Goal: Information Seeking & Learning: Learn about a topic

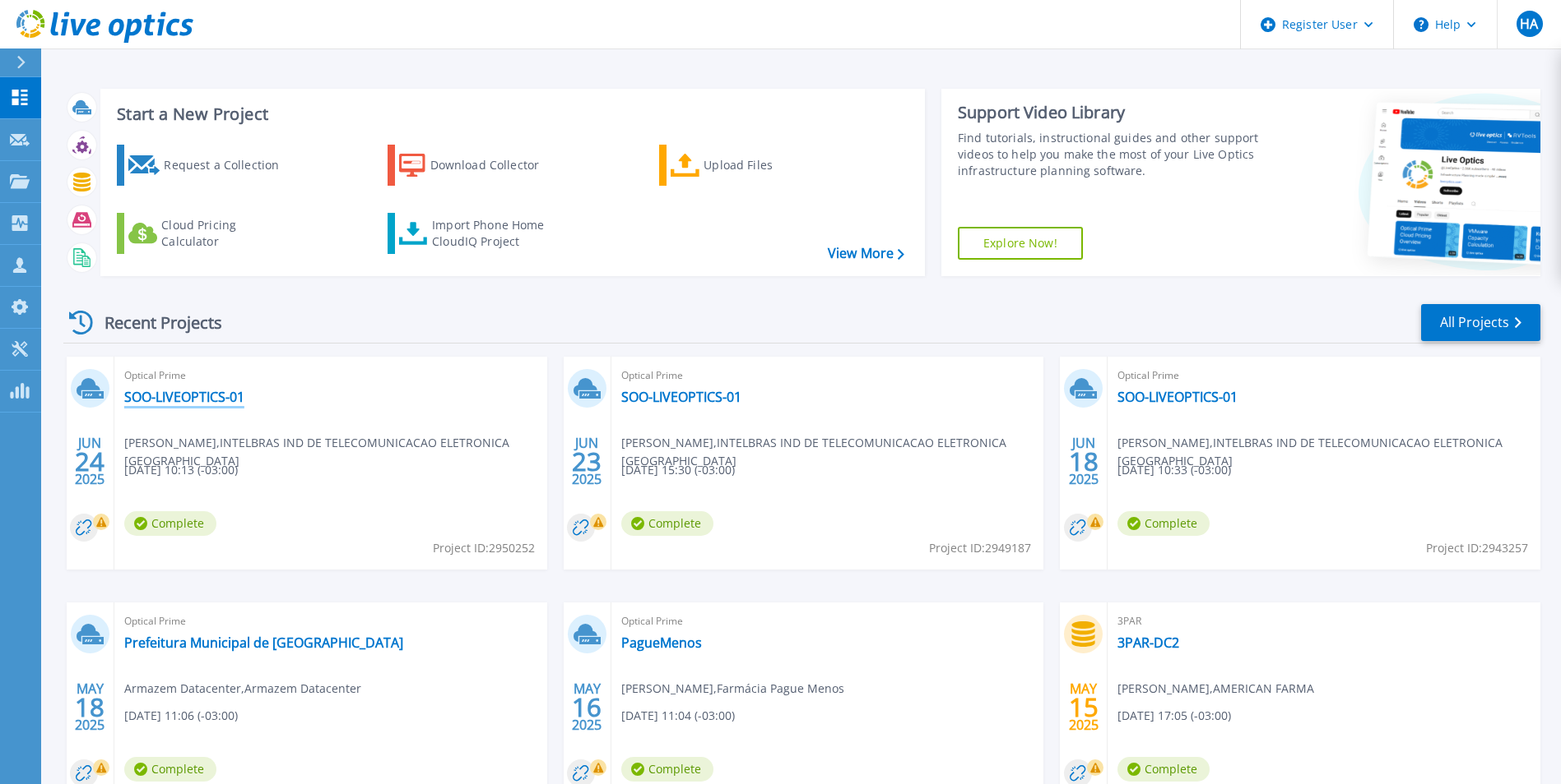
click at [179, 391] on link "SOO-LIVEOPTICS-01" at bounding box center [184, 396] width 120 height 17
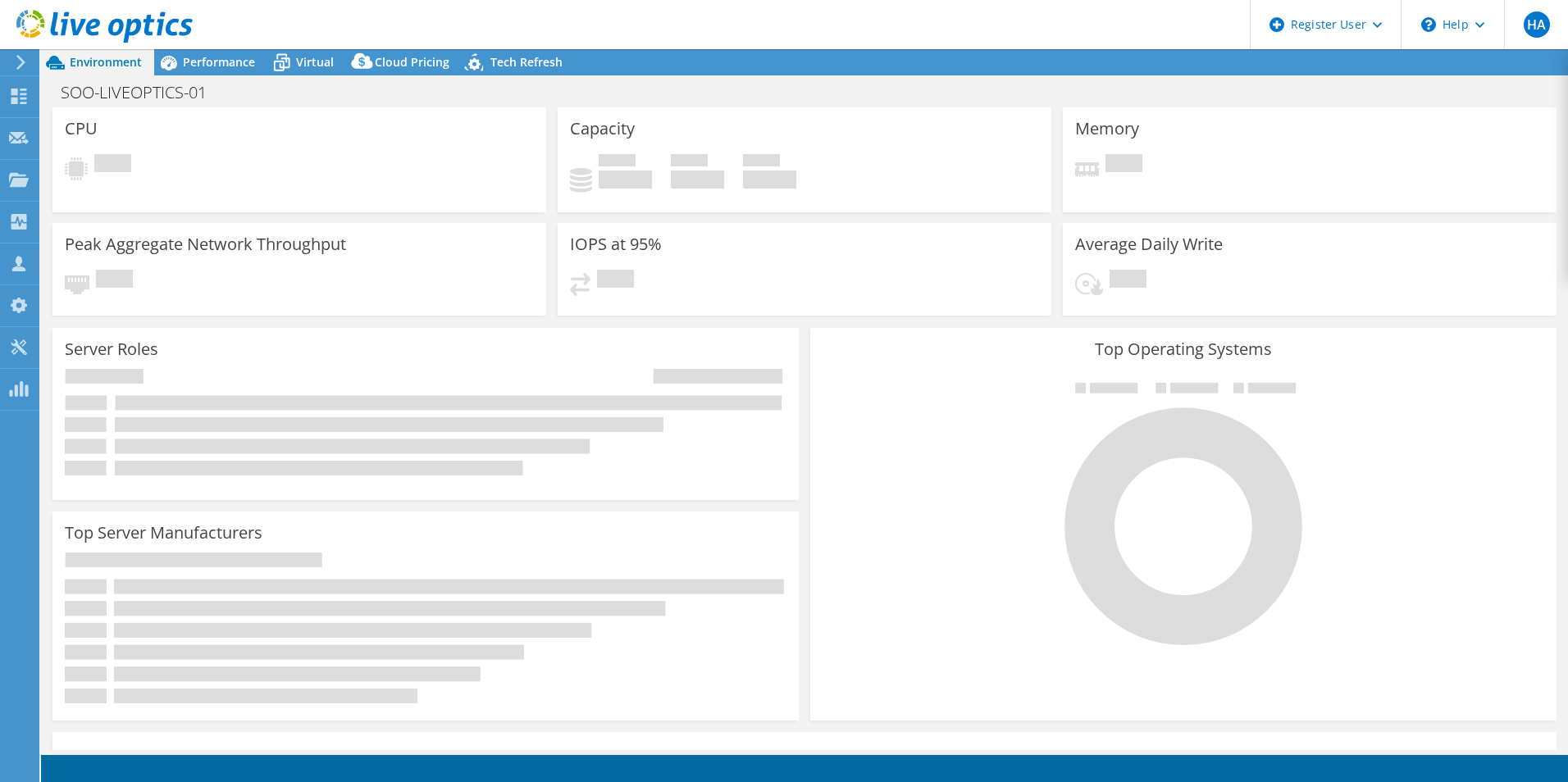
select select "USD"
select select "SouthAmerica"
select select "BRL"
select select "USD"
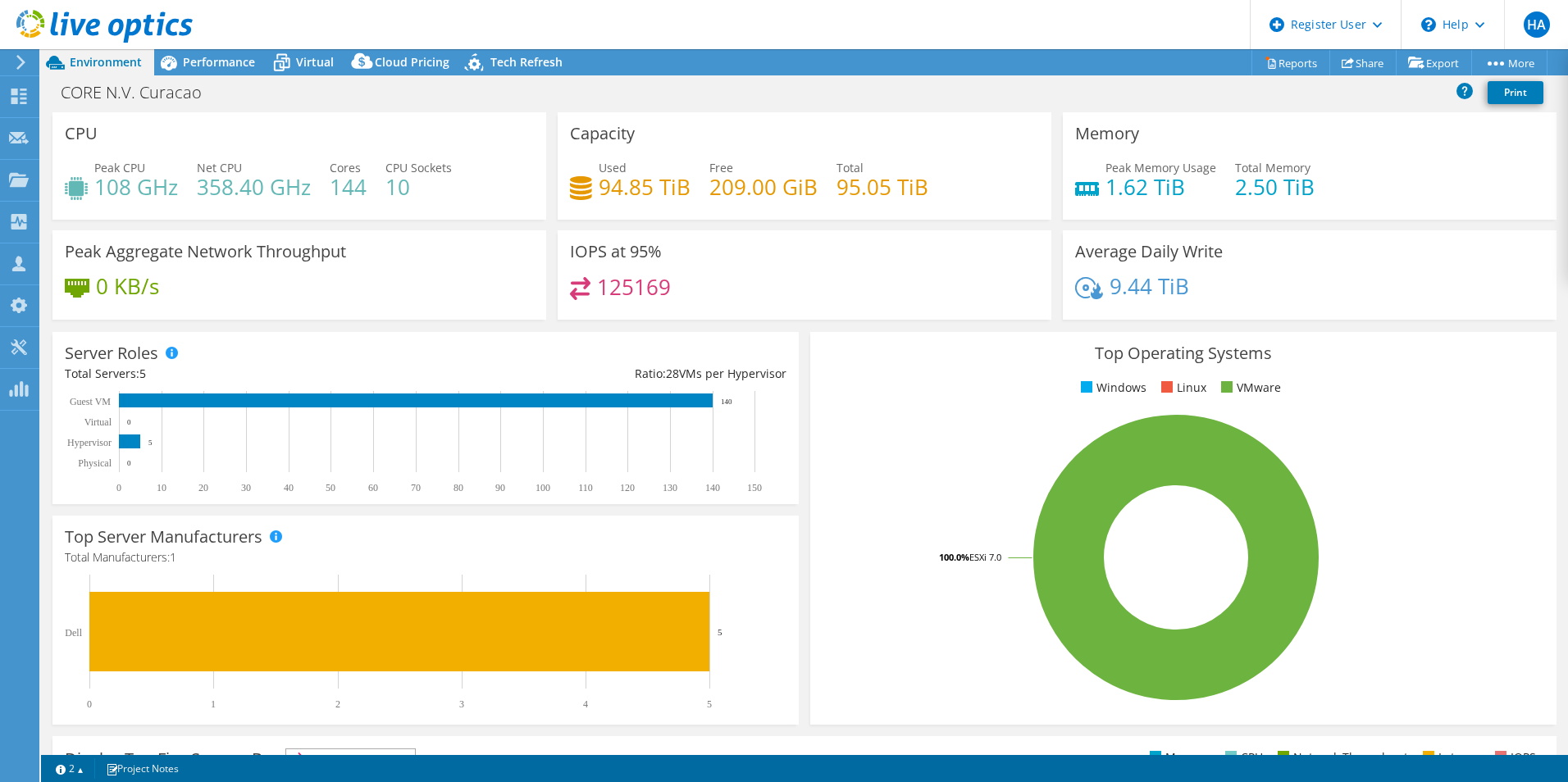
click at [1483, 493] on rect at bounding box center [1176, 558] width 707 height 287
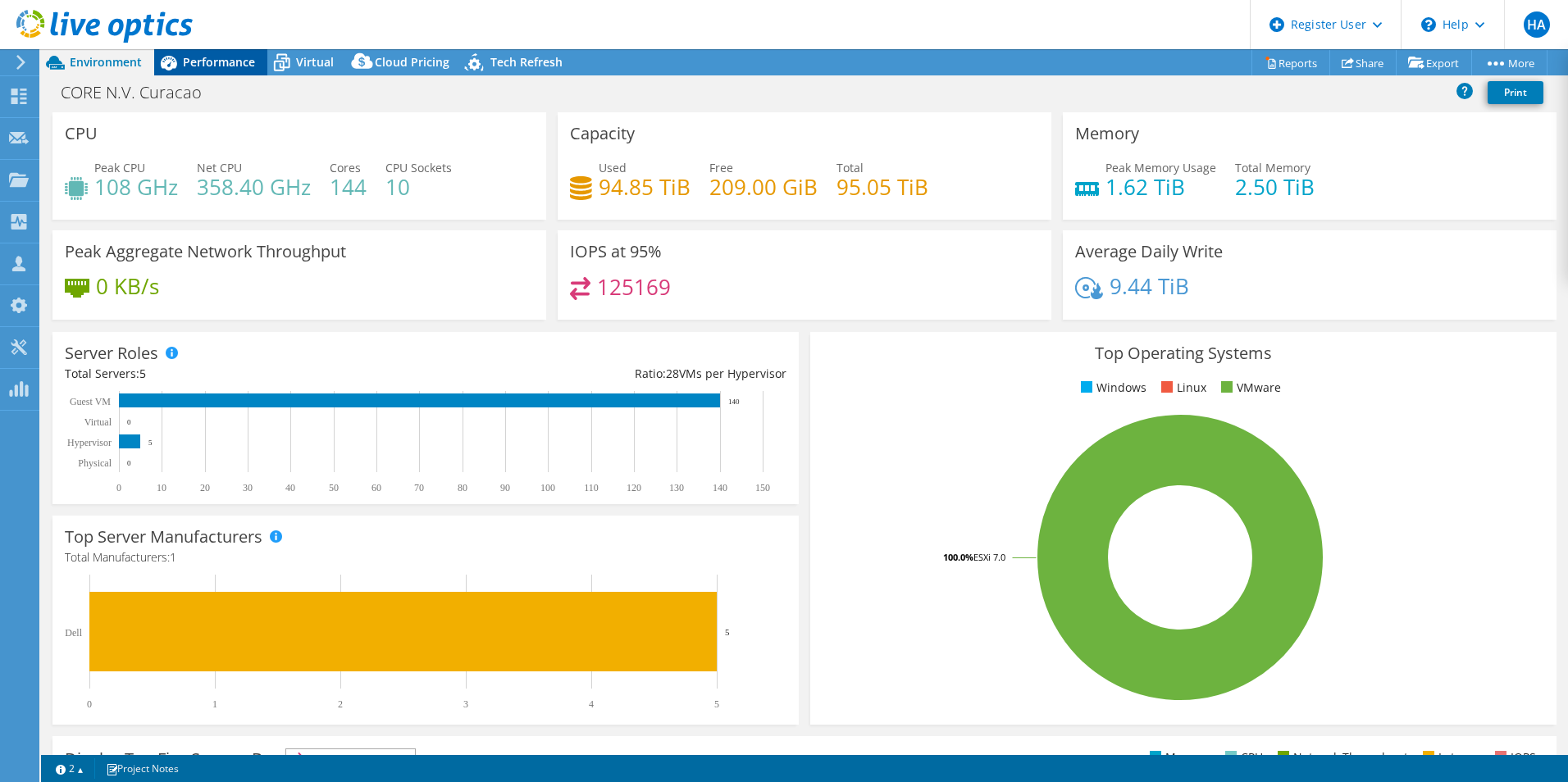
click at [230, 61] on span "Performance" at bounding box center [219, 62] width 72 height 16
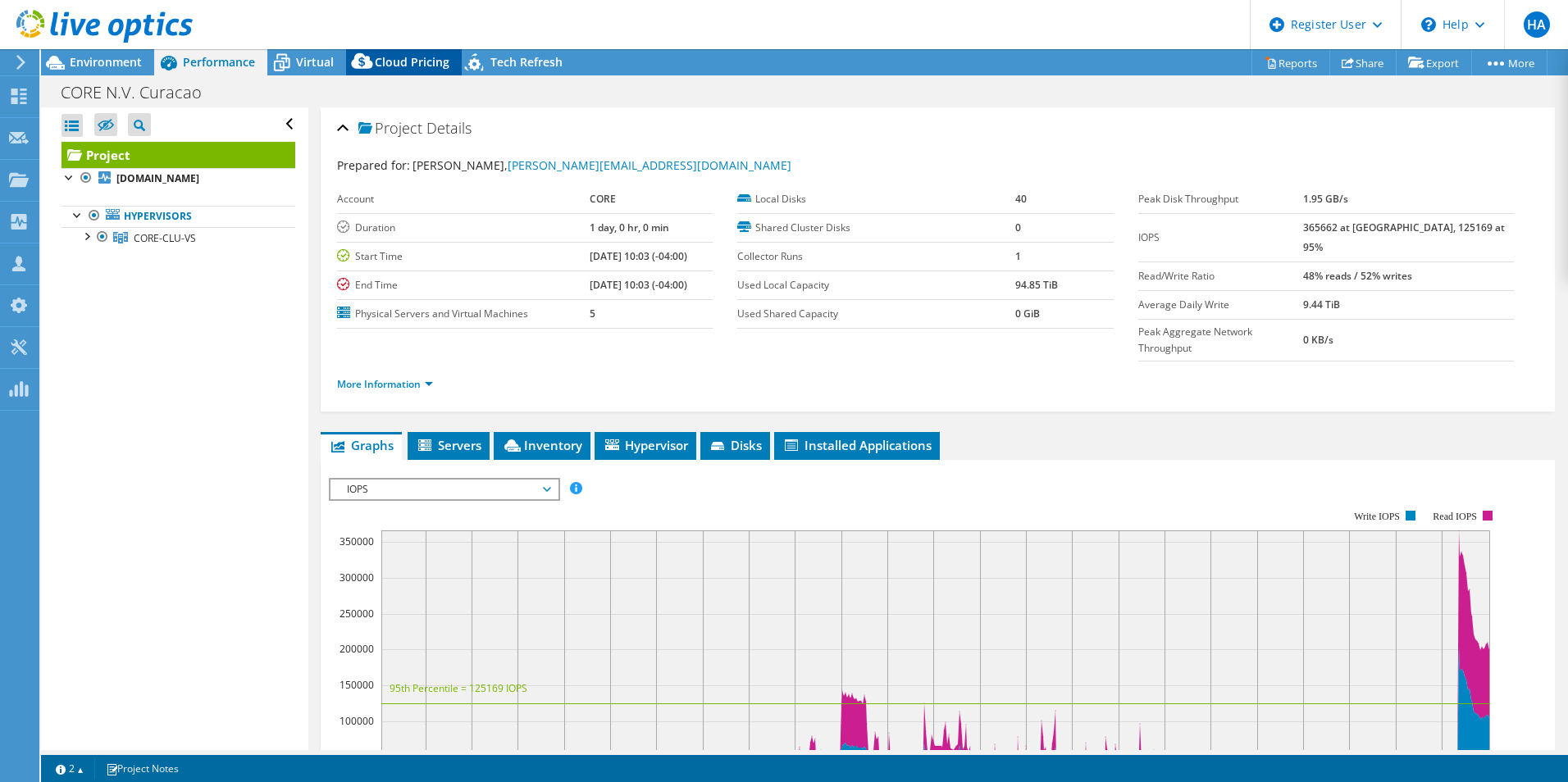
click at [350, 55] on icon at bounding box center [362, 64] width 33 height 33
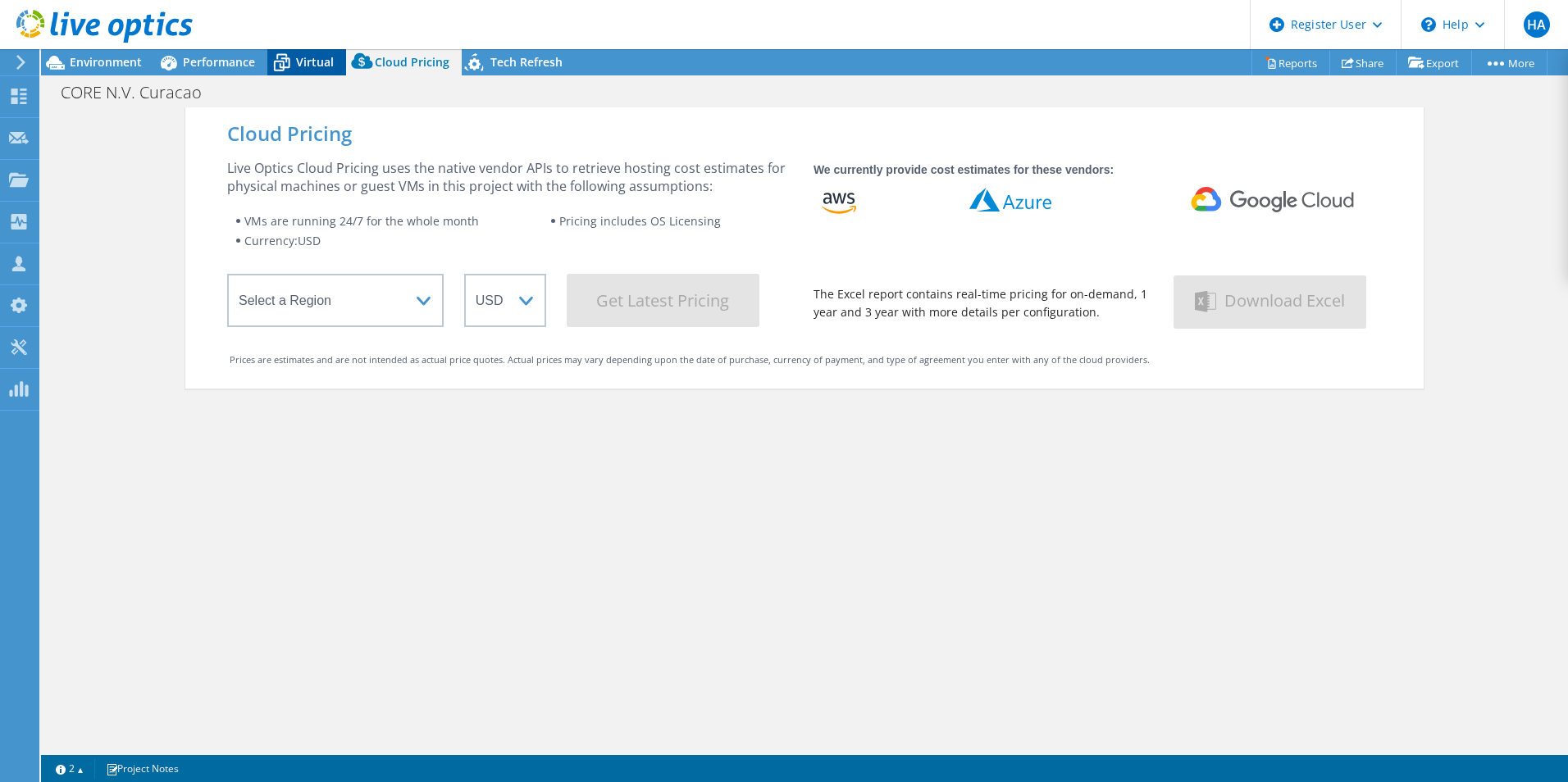
click at [311, 55] on span "Virtual" at bounding box center [315, 62] width 38 height 16
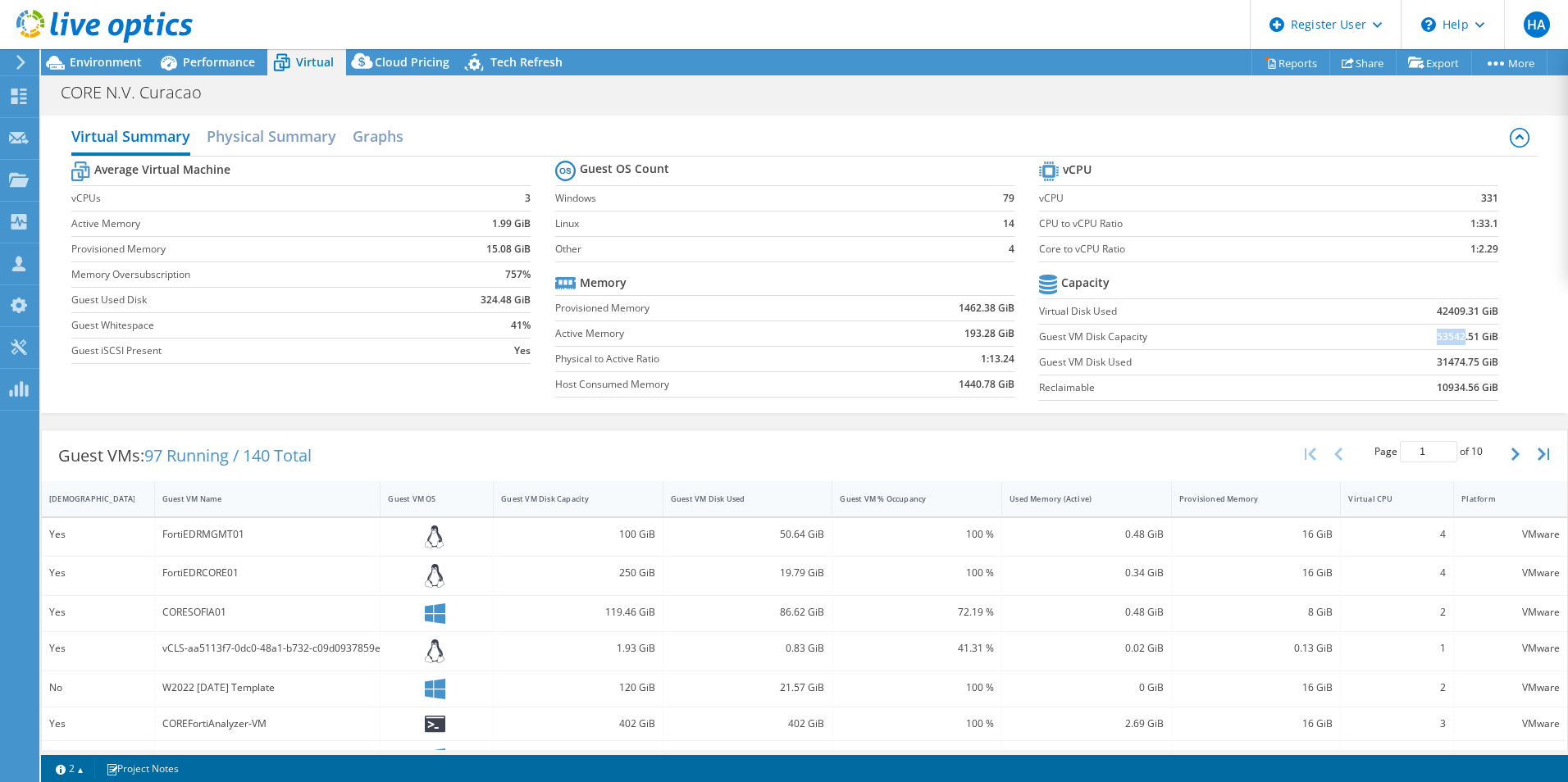
drag, startPoint x: 1425, startPoint y: 339, endPoint x: 1458, endPoint y: 338, distance: 33.0
click at [1458, 338] on td "53542.51 GiB" at bounding box center [1418, 337] width 160 height 26
drag, startPoint x: 1458, startPoint y: 338, endPoint x: 1353, endPoint y: 391, distance: 117.6
click at [1339, 395] on td "10934.56 GiB" at bounding box center [1418, 388] width 160 height 26
drag, startPoint x: 1419, startPoint y: 361, endPoint x: 1495, endPoint y: 361, distance: 76.0
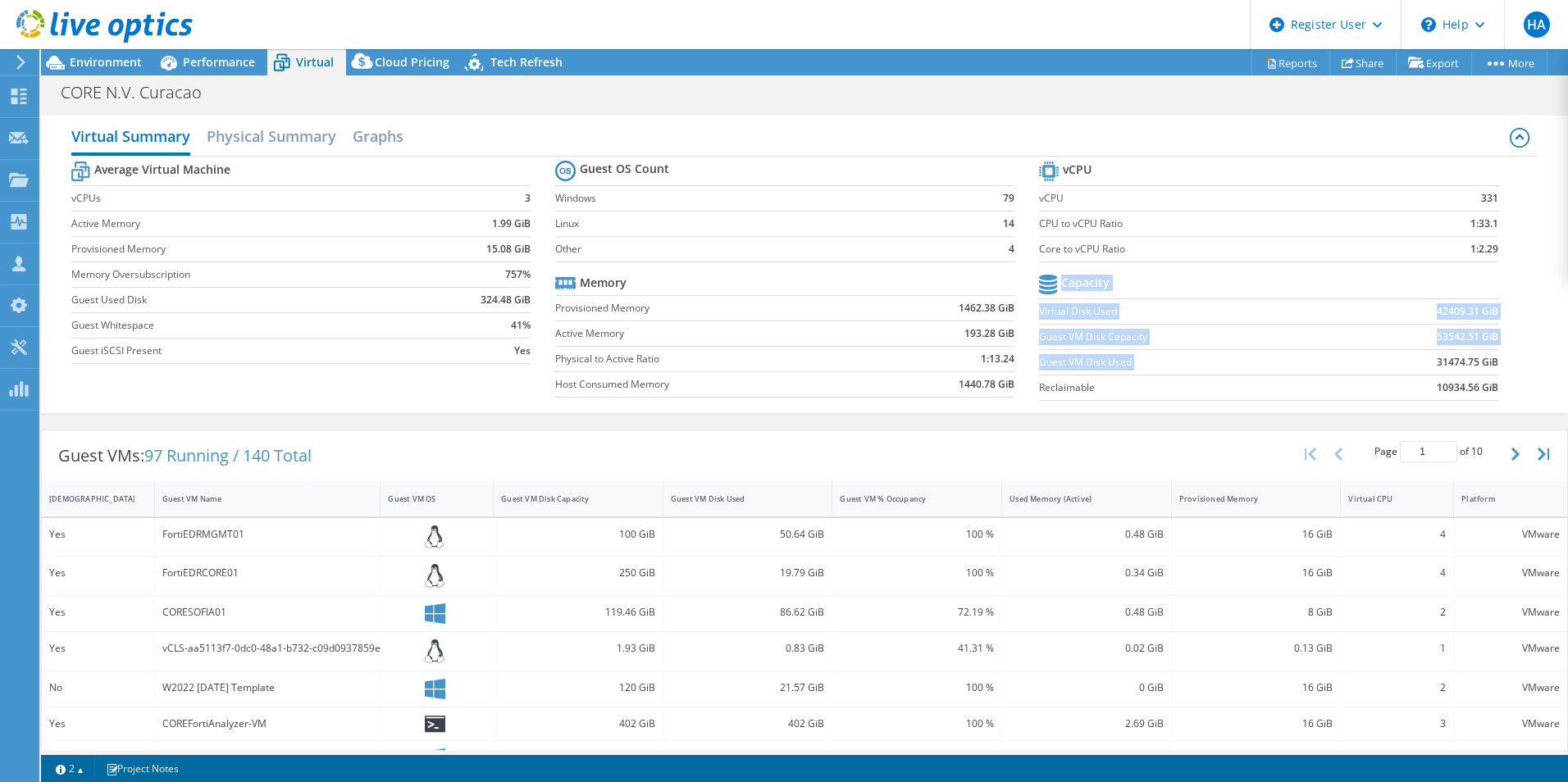
click at [1495, 361] on section "vCPU vCPU 331 CPU to vCPU Ratio 1:33.1 Core to vCPU Ratio 1:2.29 Capacity Virtu…" at bounding box center [1282, 283] width 484 height 252
drag, startPoint x: 1492, startPoint y: 361, endPoint x: 1442, endPoint y: 365, distance: 50.2
click at [1442, 365] on b "31474.75 GiB" at bounding box center [1468, 363] width 61 height 17
drag, startPoint x: 1446, startPoint y: 362, endPoint x: 1491, endPoint y: 362, distance: 45.0
click at [1491, 362] on section "vCPU vCPU 331 CPU to vCPU Ratio 1:33.1 Core to vCPU Ratio 1:2.29 Capacity Virtu…" at bounding box center [1282, 283] width 484 height 252
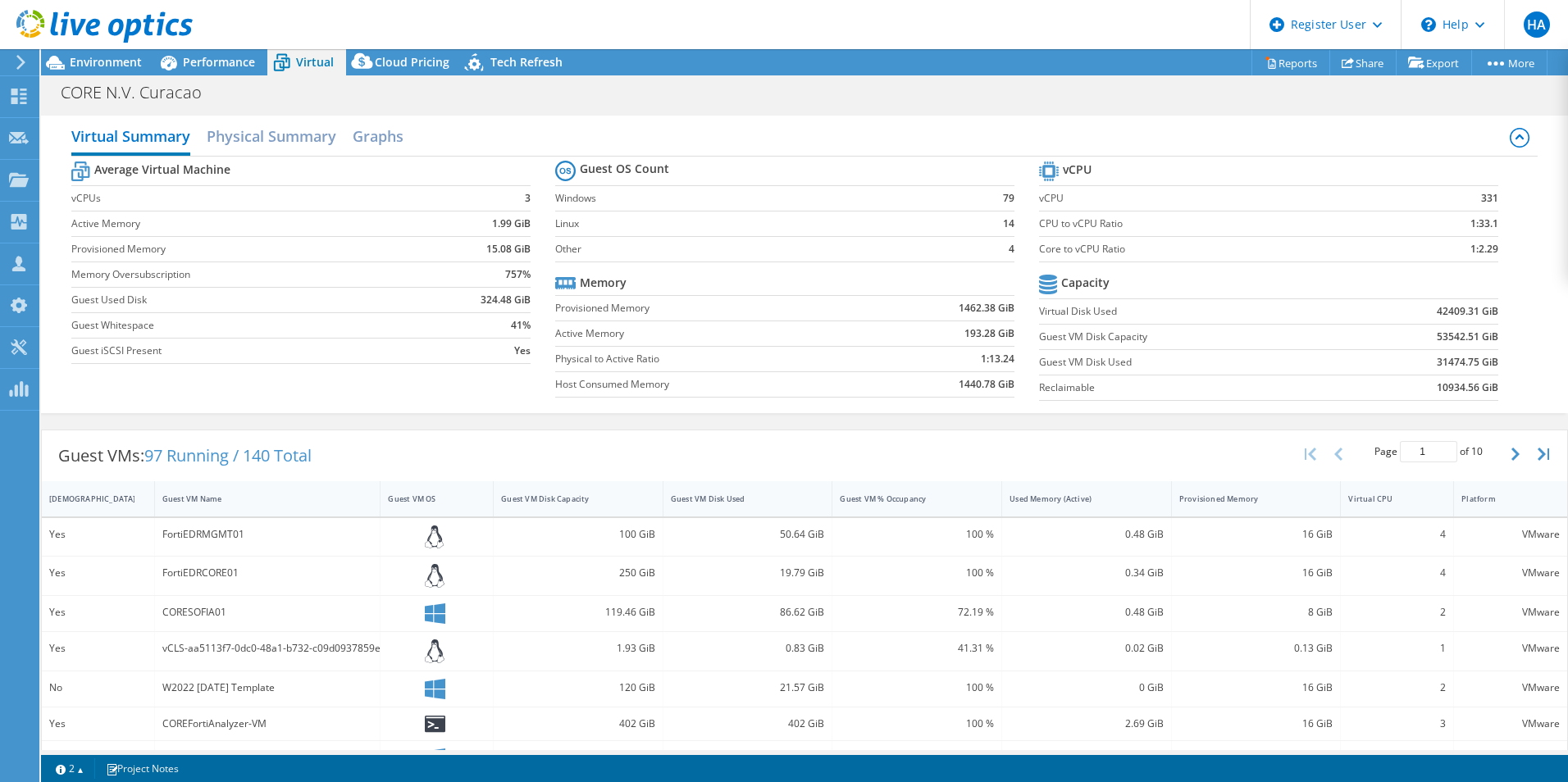
drag, startPoint x: 1491, startPoint y: 362, endPoint x: 1395, endPoint y: 364, distance: 96.0
click at [1395, 364] on td "31474.75 GiB" at bounding box center [1418, 363] width 160 height 26
drag, startPoint x: 1444, startPoint y: 369, endPoint x: 1434, endPoint y: 369, distance: 10.0
click at [1437, 369] on b "31474.75 GiB" at bounding box center [1468, 363] width 61 height 17
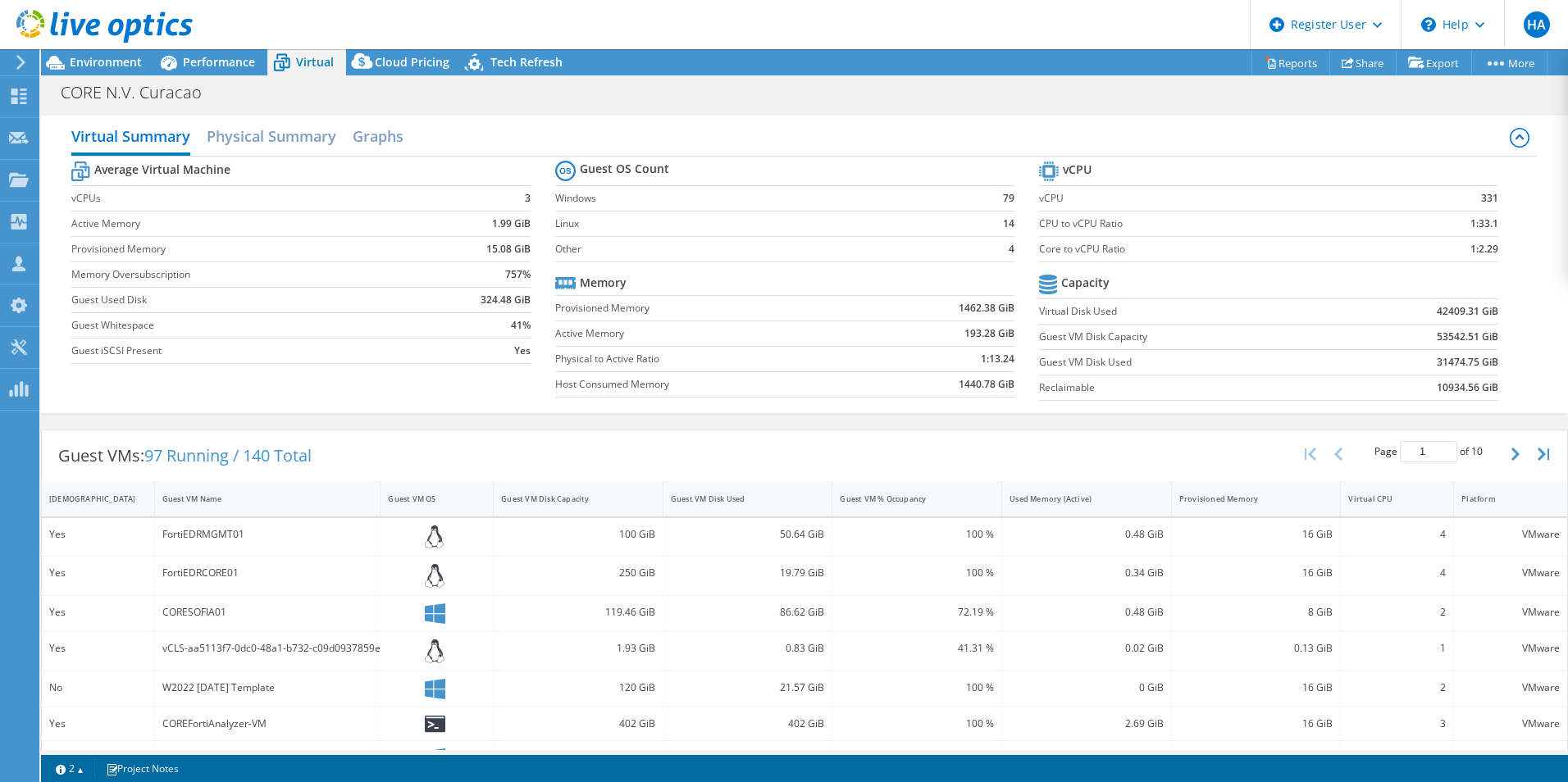
click at [1437, 364] on b "31474.75 GiB" at bounding box center [1468, 363] width 61 height 17
drag, startPoint x: 1427, startPoint y: 364, endPoint x: 1436, endPoint y: 359, distance: 10.3
click at [1447, 359] on b "31474.75 GiB" at bounding box center [1468, 363] width 61 height 17
click at [85, 64] on span "Environment" at bounding box center [105, 62] width 72 height 16
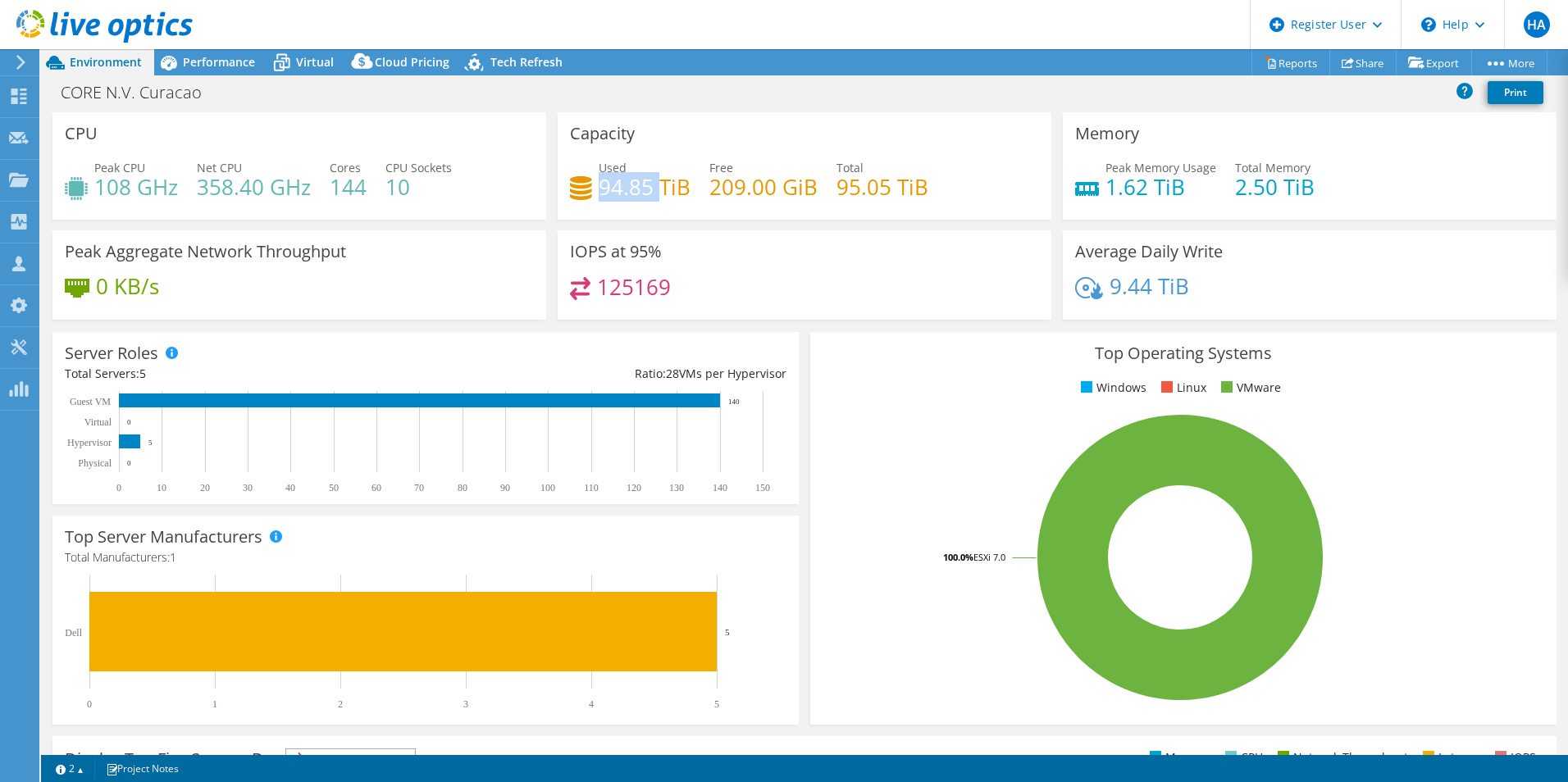
drag, startPoint x: 658, startPoint y: 185, endPoint x: 595, endPoint y: 178, distance: 63.4
click at [599, 178] on h4 "94.85 TiB" at bounding box center [644, 187] width 92 height 18
drag, startPoint x: 595, startPoint y: 178, endPoint x: 639, endPoint y: 197, distance: 47.9
click at [639, 196] on h4 "94.85 TiB" at bounding box center [644, 187] width 92 height 18
click at [248, 187] on h4 "358.40 GHz" at bounding box center [254, 187] width 114 height 18
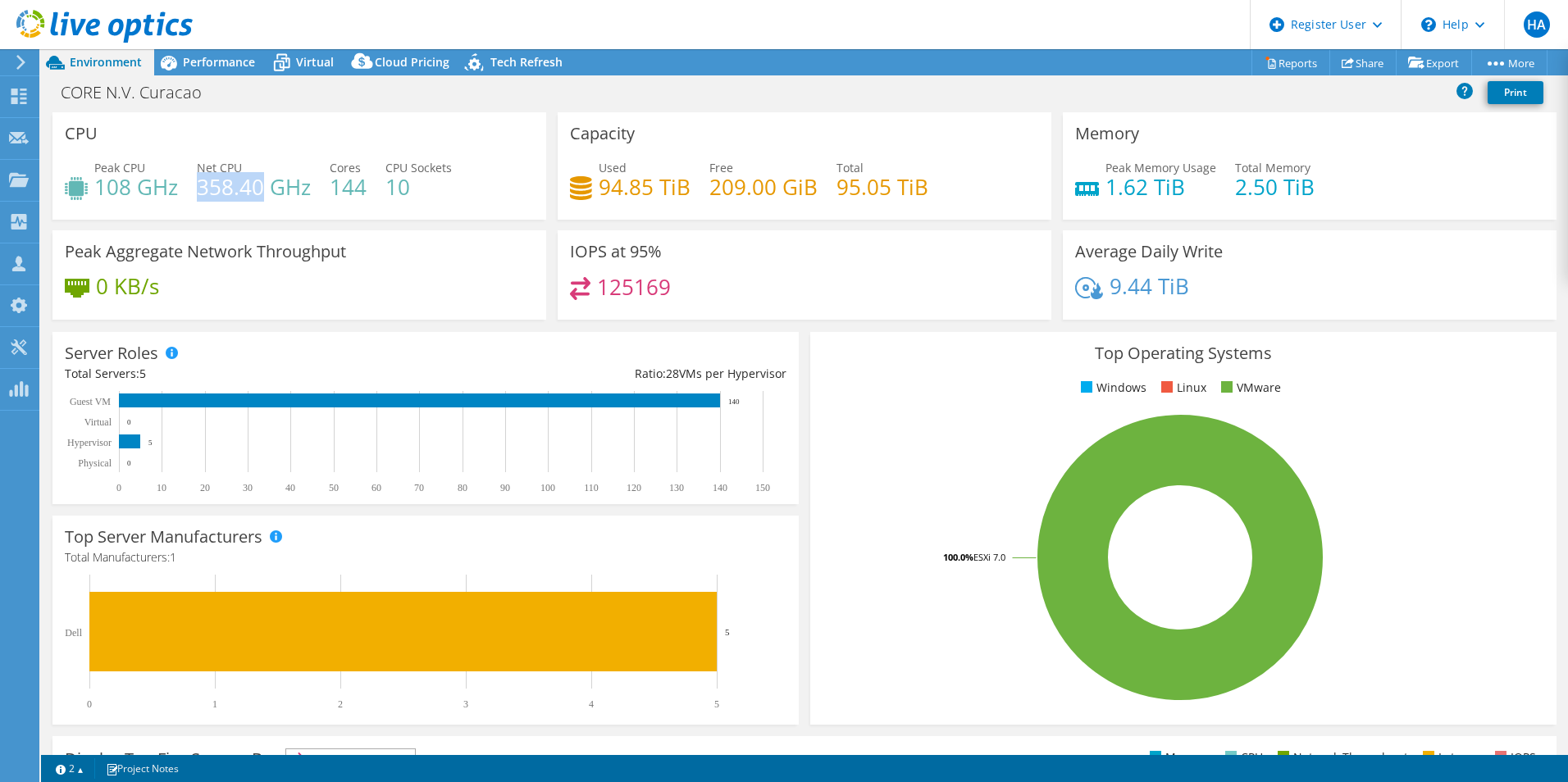
click at [249, 187] on h4 "358.40 GHz" at bounding box center [254, 187] width 114 height 18
drag, startPoint x: 249, startPoint y: 187, endPoint x: 228, endPoint y: 186, distance: 21.0
click at [229, 186] on h4 "358.40 GHz" at bounding box center [254, 187] width 114 height 18
drag, startPoint x: 200, startPoint y: 186, endPoint x: 320, endPoint y: 185, distance: 120.0
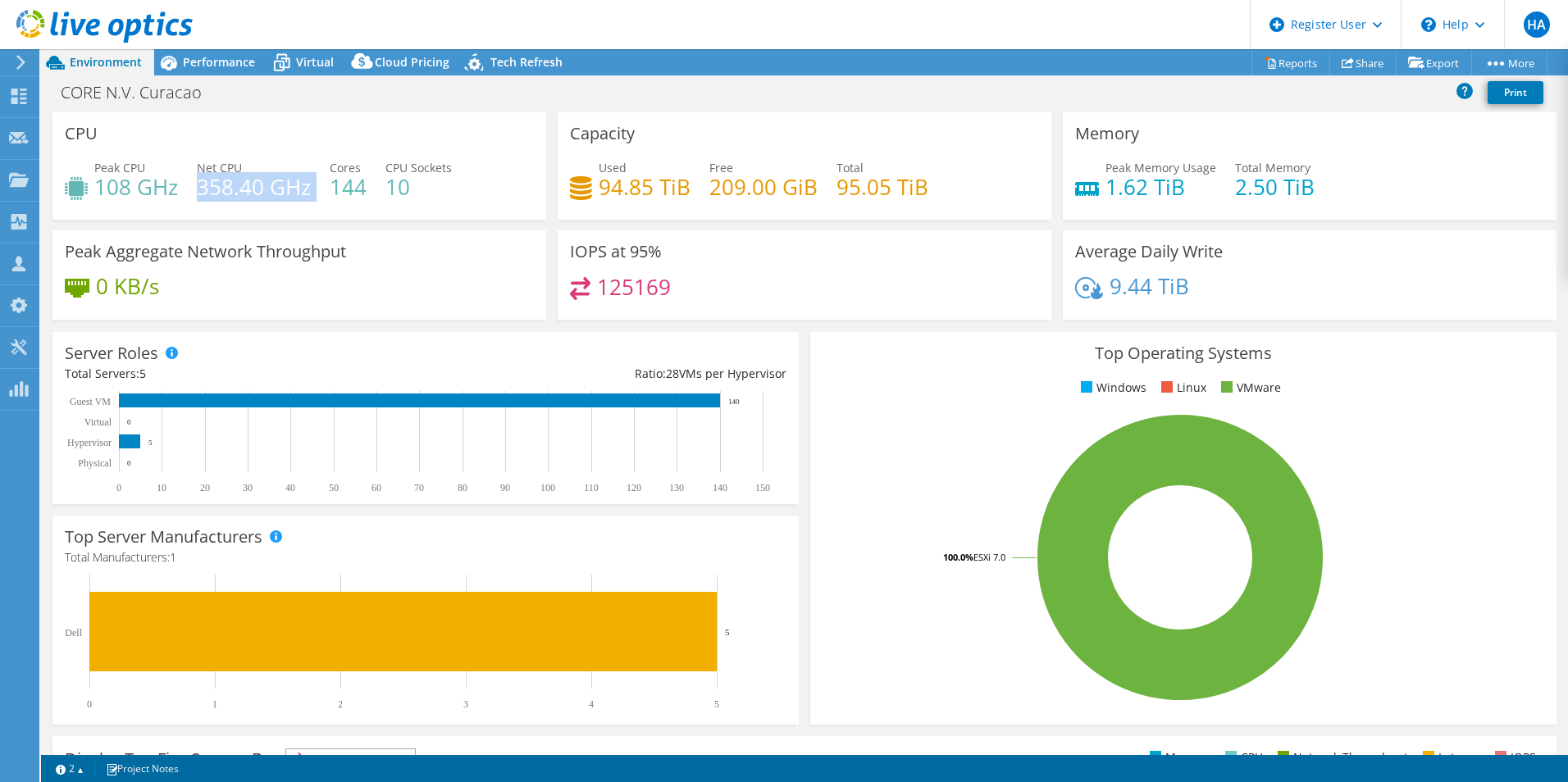
click at [320, 185] on div "Peak CPU 108 GHz Net CPU 358.40 GHz Cores 144 CPU Sockets 10" at bounding box center [298, 186] width 469 height 54
drag, startPoint x: 320, startPoint y: 185, endPoint x: 303, endPoint y: 188, distance: 17.3
click at [308, 189] on h4 "358.40 GHz" at bounding box center [254, 187] width 114 height 18
click at [624, 188] on h4 "94.85 TiB" at bounding box center [644, 187] width 92 height 18
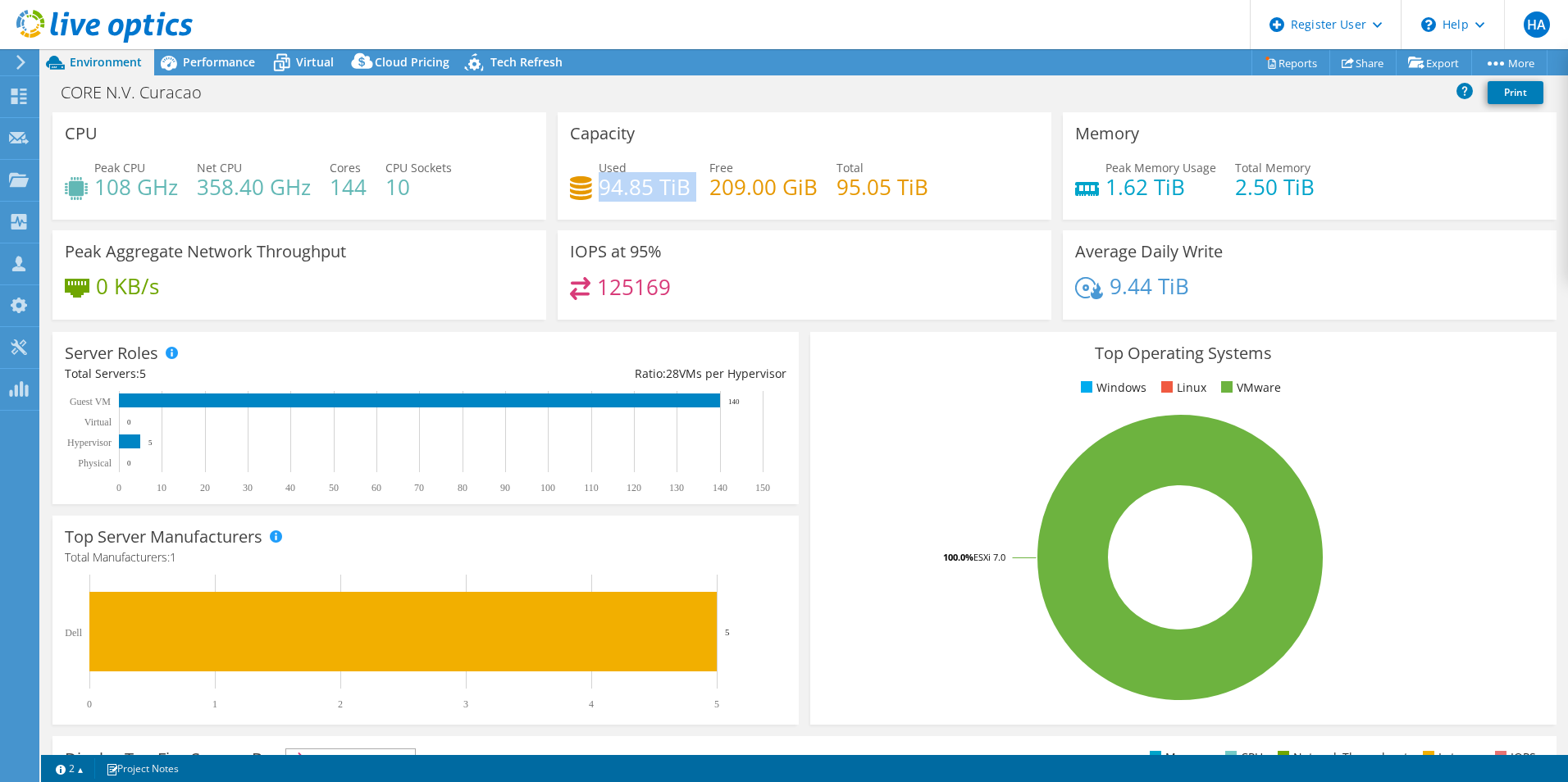
click at [624, 188] on h4 "94.85 TiB" at bounding box center [644, 187] width 92 height 18
drag, startPoint x: 624, startPoint y: 188, endPoint x: 670, endPoint y: 194, distance: 46.4
click at [670, 194] on h4 "94.85 TiB" at bounding box center [644, 187] width 92 height 18
drag, startPoint x: 678, startPoint y: 191, endPoint x: 612, endPoint y: 182, distance: 66.6
click at [612, 182] on h4 "94.85 TiB" at bounding box center [644, 187] width 92 height 18
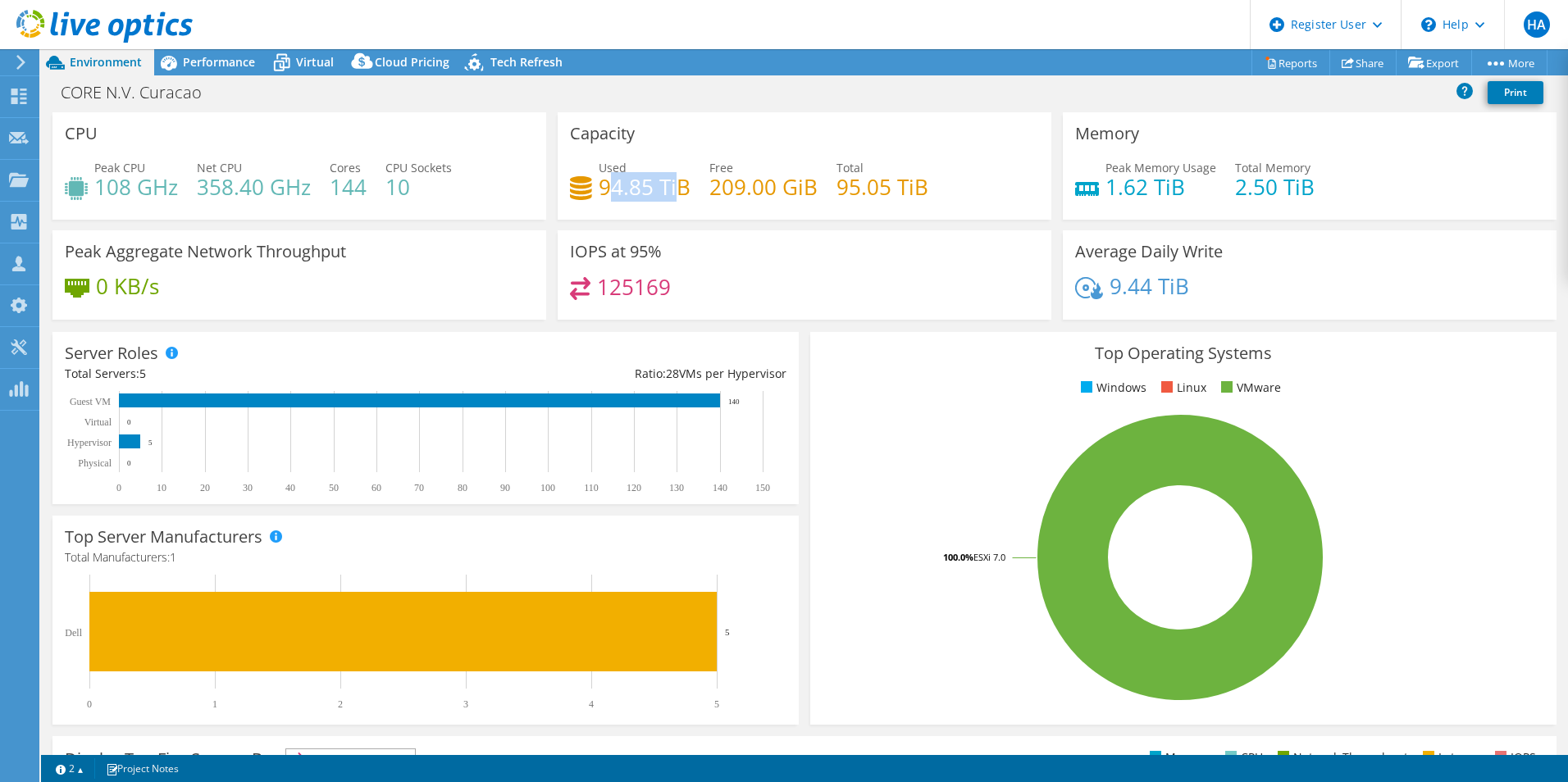
click at [610, 182] on h4 "94.85 TiB" at bounding box center [644, 187] width 92 height 18
drag, startPoint x: 307, startPoint y: 185, endPoint x: 194, endPoint y: 180, distance: 113.1
click at [194, 180] on div "Peak CPU 108 GHz Net CPU 358.40 GHz Cores 144 CPU Sockets 10" at bounding box center [298, 186] width 469 height 54
click at [199, 181] on h4 "358.40 GHz" at bounding box center [254, 187] width 114 height 18
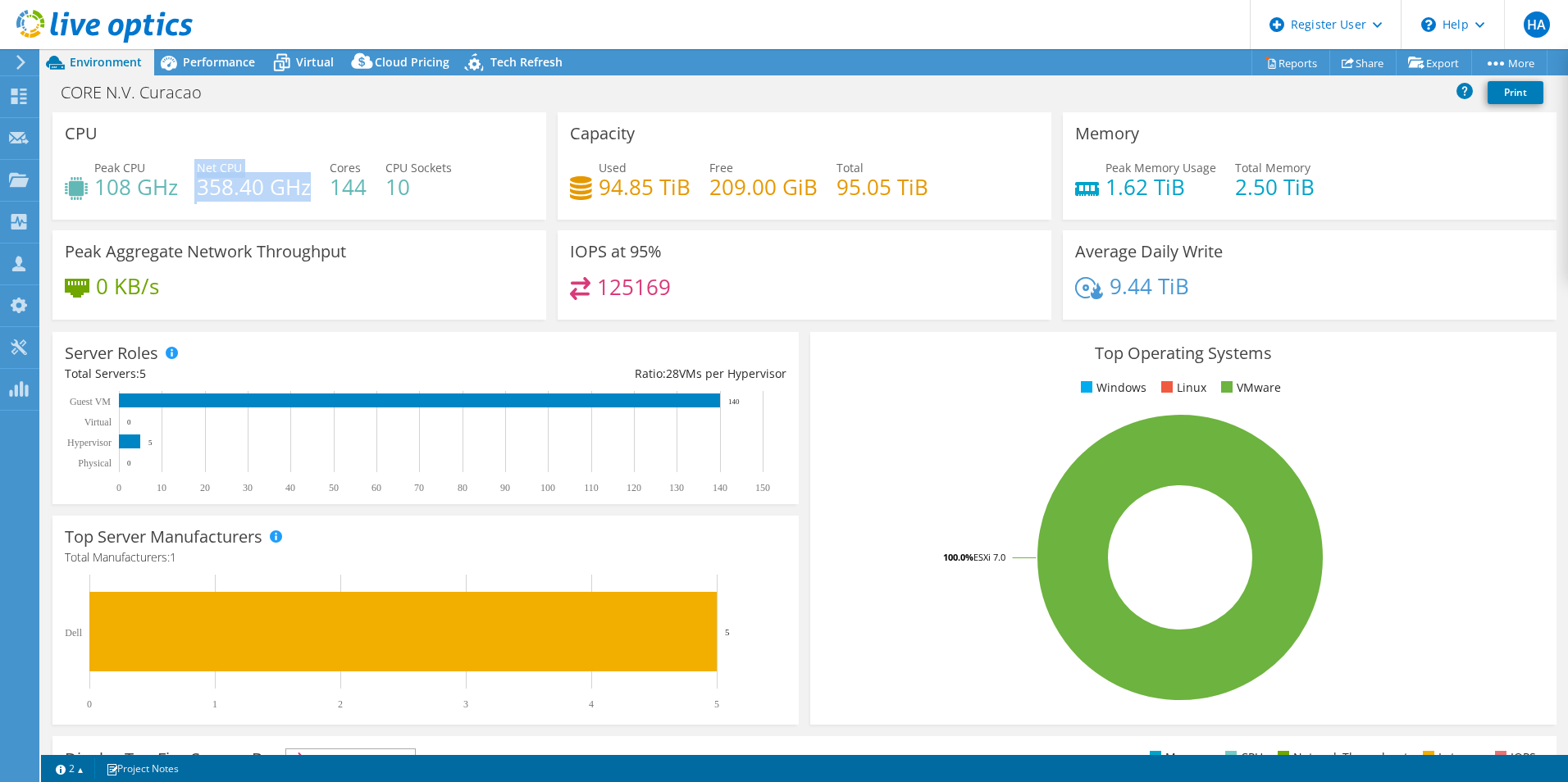
drag, startPoint x: 193, startPoint y: 187, endPoint x: 307, endPoint y: 189, distance: 114.0
click at [306, 188] on div "Peak CPU 108 GHz Net CPU 358.40 GHz Cores 144 CPU Sockets 10" at bounding box center [298, 186] width 469 height 54
click at [1242, 196] on h4 "2.50 TiB" at bounding box center [1275, 187] width 79 height 18
drag, startPoint x: 1316, startPoint y: 192, endPoint x: 1235, endPoint y: 192, distance: 81.0
click at [1235, 192] on div "Peak Memory Usage 1.62 TiB Total Memory 2.50 TiB" at bounding box center [1309, 186] width 469 height 54
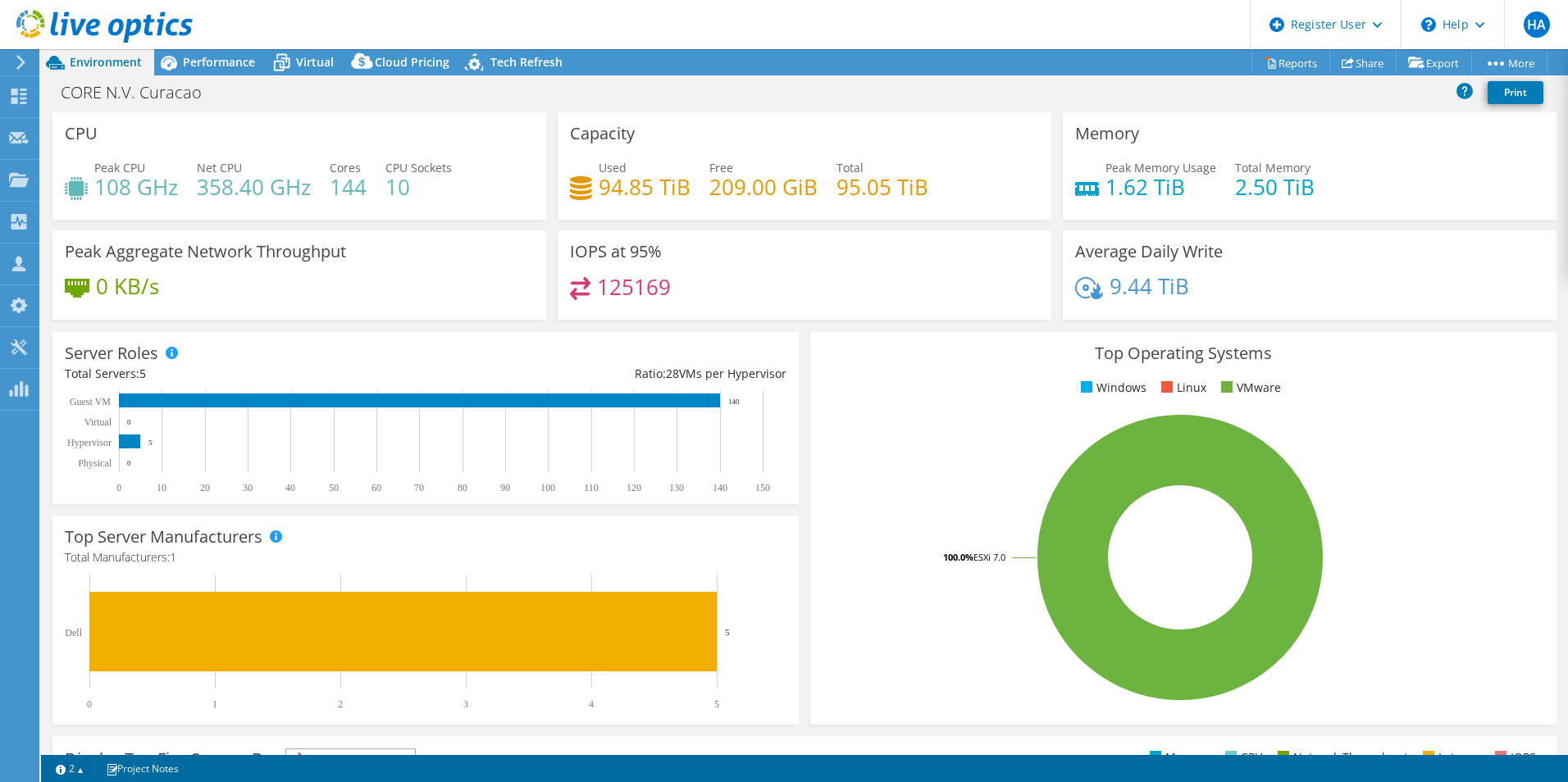
drag, startPoint x: 1235, startPoint y: 192, endPoint x: 1225, endPoint y: 192, distance: 10.0
click at [1235, 192] on h4 "2.50 TiB" at bounding box center [1275, 187] width 79 height 18
drag, startPoint x: 1223, startPoint y: 192, endPoint x: 1312, endPoint y: 196, distance: 89.1
click at [1312, 196] on div "Peak Memory Usage 1.62 TiB Total Memory 2.50 TiB" at bounding box center [1309, 186] width 469 height 54
click at [1310, 196] on div "Peak Memory Usage 1.62 TiB Total Memory 2.50 TiB" at bounding box center [1309, 186] width 469 height 54
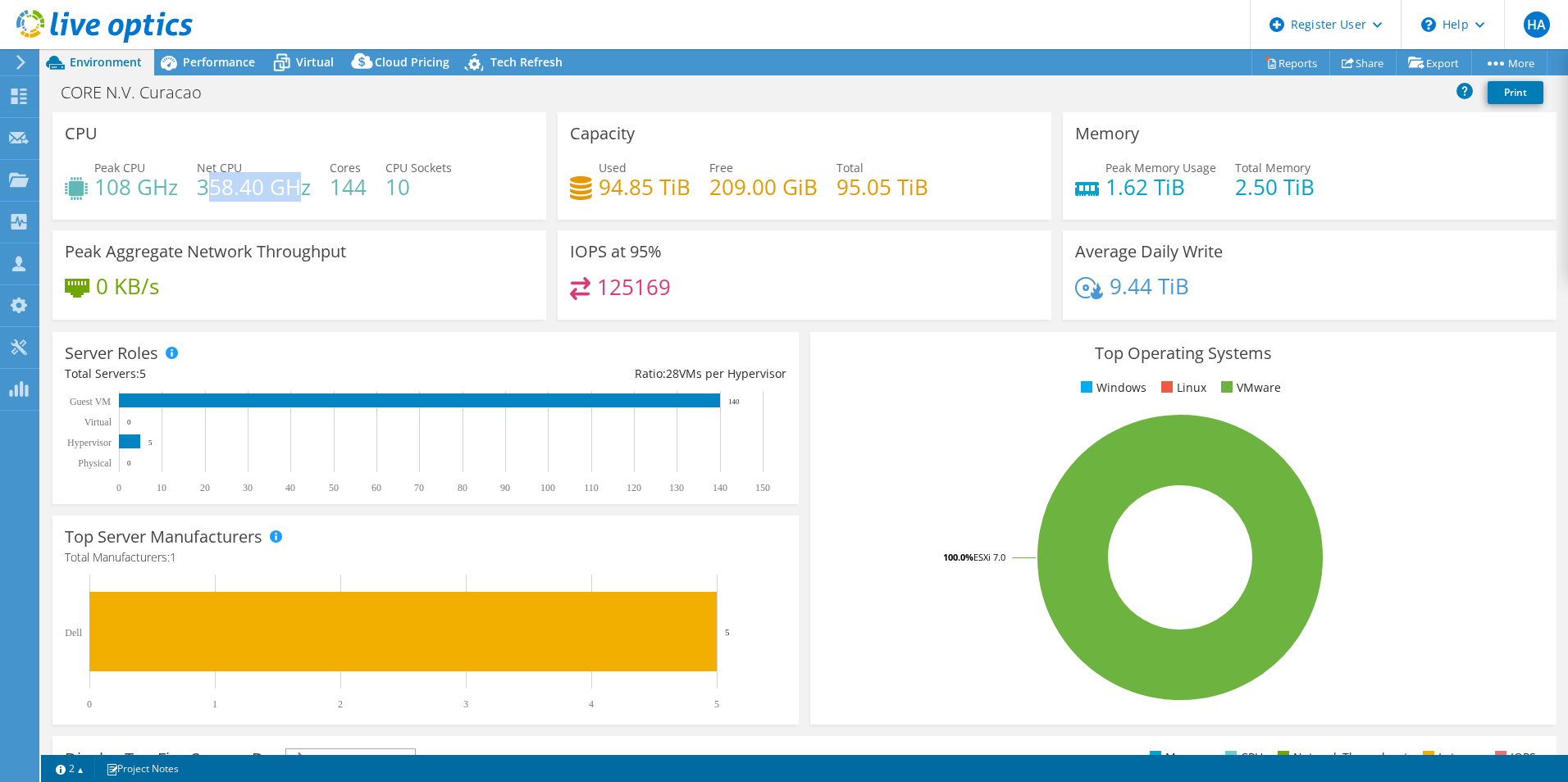
drag, startPoint x: 301, startPoint y: 187, endPoint x: 207, endPoint y: 182, distance: 94.1
click at [207, 182] on h4 "358.40 GHz" at bounding box center [254, 187] width 114 height 18
click at [199, 183] on h4 "358.40 GHz" at bounding box center [254, 187] width 114 height 18
drag, startPoint x: 200, startPoint y: 183, endPoint x: 267, endPoint y: 188, distance: 67.2
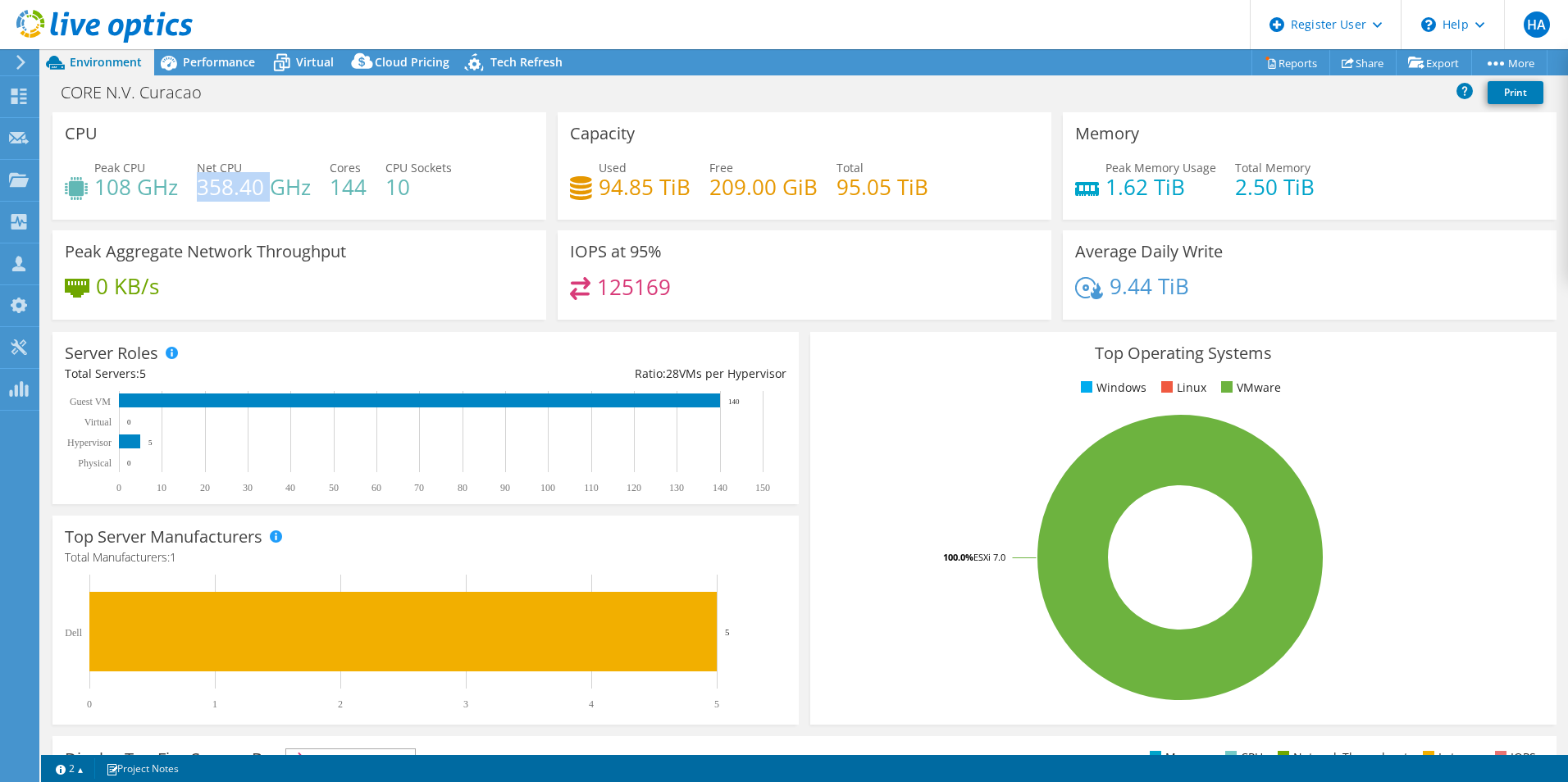
click at [267, 188] on h4 "358.40 GHz" at bounding box center [254, 187] width 114 height 18
drag, startPoint x: 267, startPoint y: 188, endPoint x: 147, endPoint y: 196, distance: 120.3
click at [166, 196] on h4 "108 GHz" at bounding box center [136, 187] width 83 height 18
drag, startPoint x: 165, startPoint y: 190, endPoint x: 80, endPoint y: 180, distance: 85.6
click at [80, 180] on div "Peak CPU 108 GHz" at bounding box center [121, 177] width 113 height 37
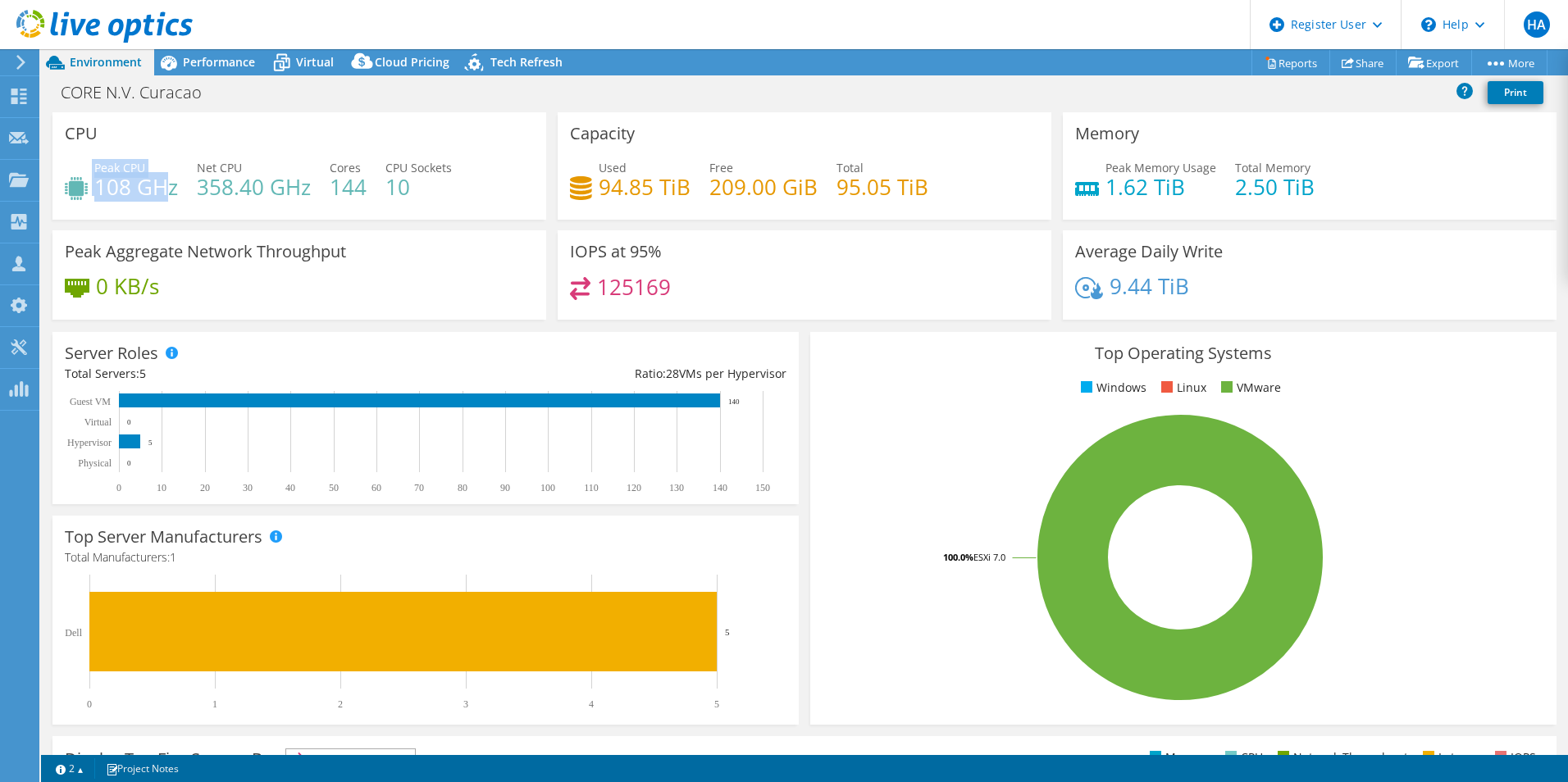
drag, startPoint x: 80, startPoint y: 180, endPoint x: 126, endPoint y: 190, distance: 47.1
click at [126, 190] on h4 "108 GHz" at bounding box center [136, 187] width 83 height 18
drag, startPoint x: 413, startPoint y: 185, endPoint x: 384, endPoint y: 185, distance: 29.0
click at [386, 185] on h4 "10" at bounding box center [418, 187] width 66 height 18
click at [388, 184] on h4 "10" at bounding box center [418, 187] width 66 height 18
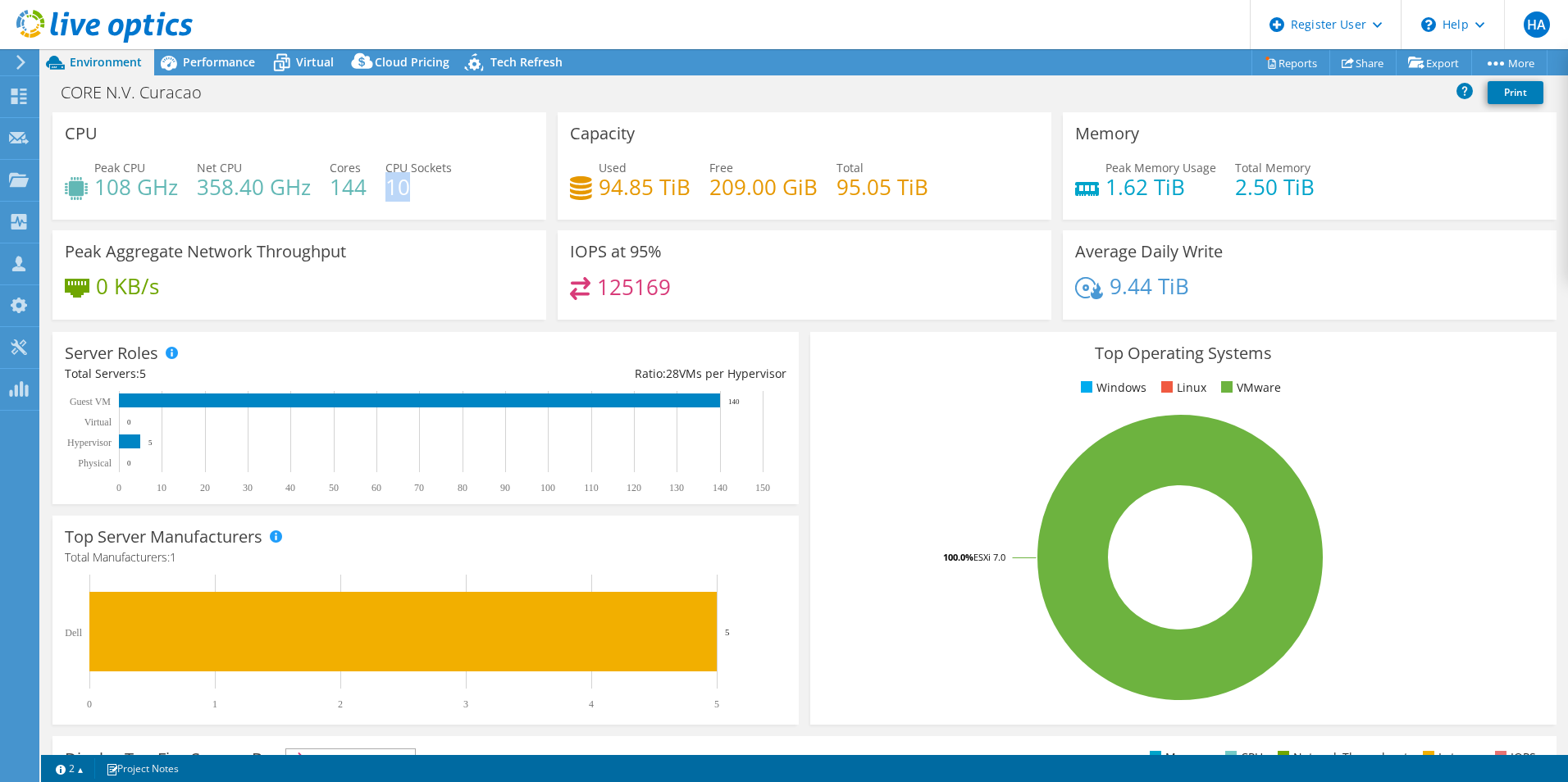
click at [411, 181] on h4 "10" at bounding box center [418, 187] width 66 height 18
click at [429, 188] on h4 "10" at bounding box center [418, 187] width 66 height 18
click at [420, 189] on h4 "10" at bounding box center [418, 187] width 66 height 18
drag, startPoint x: 416, startPoint y: 191, endPoint x: 377, endPoint y: 190, distance: 39.0
click at [377, 190] on div "Peak CPU 108 GHz Net CPU 358.40 GHz Cores 144 CPU Sockets 10" at bounding box center [298, 186] width 469 height 54
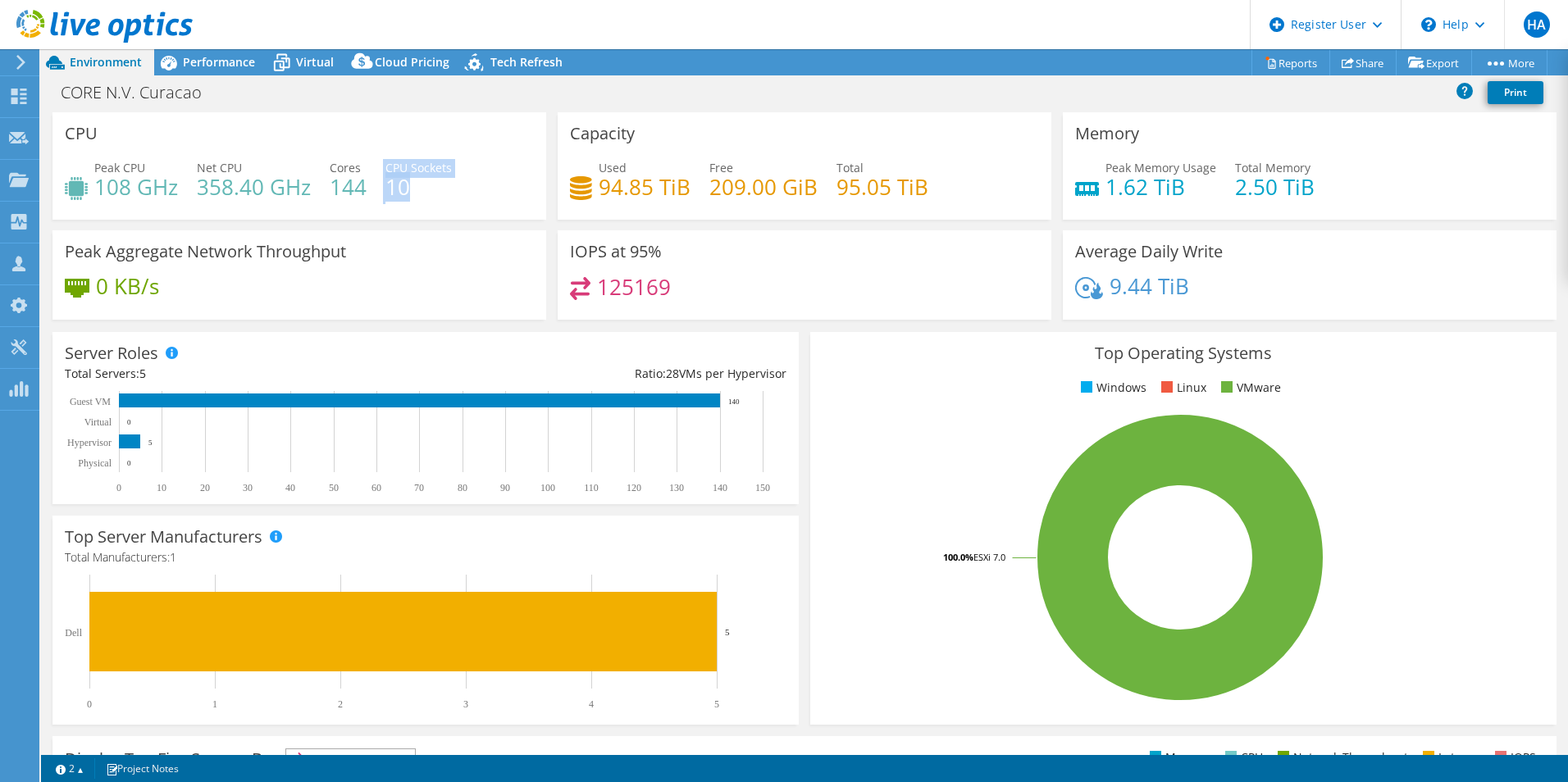
drag, startPoint x: 377, startPoint y: 190, endPoint x: 397, endPoint y: 195, distance: 20.6
click at [394, 195] on h4 "10" at bounding box center [418, 187] width 66 height 18
click at [203, 60] on span "Performance" at bounding box center [219, 62] width 72 height 16
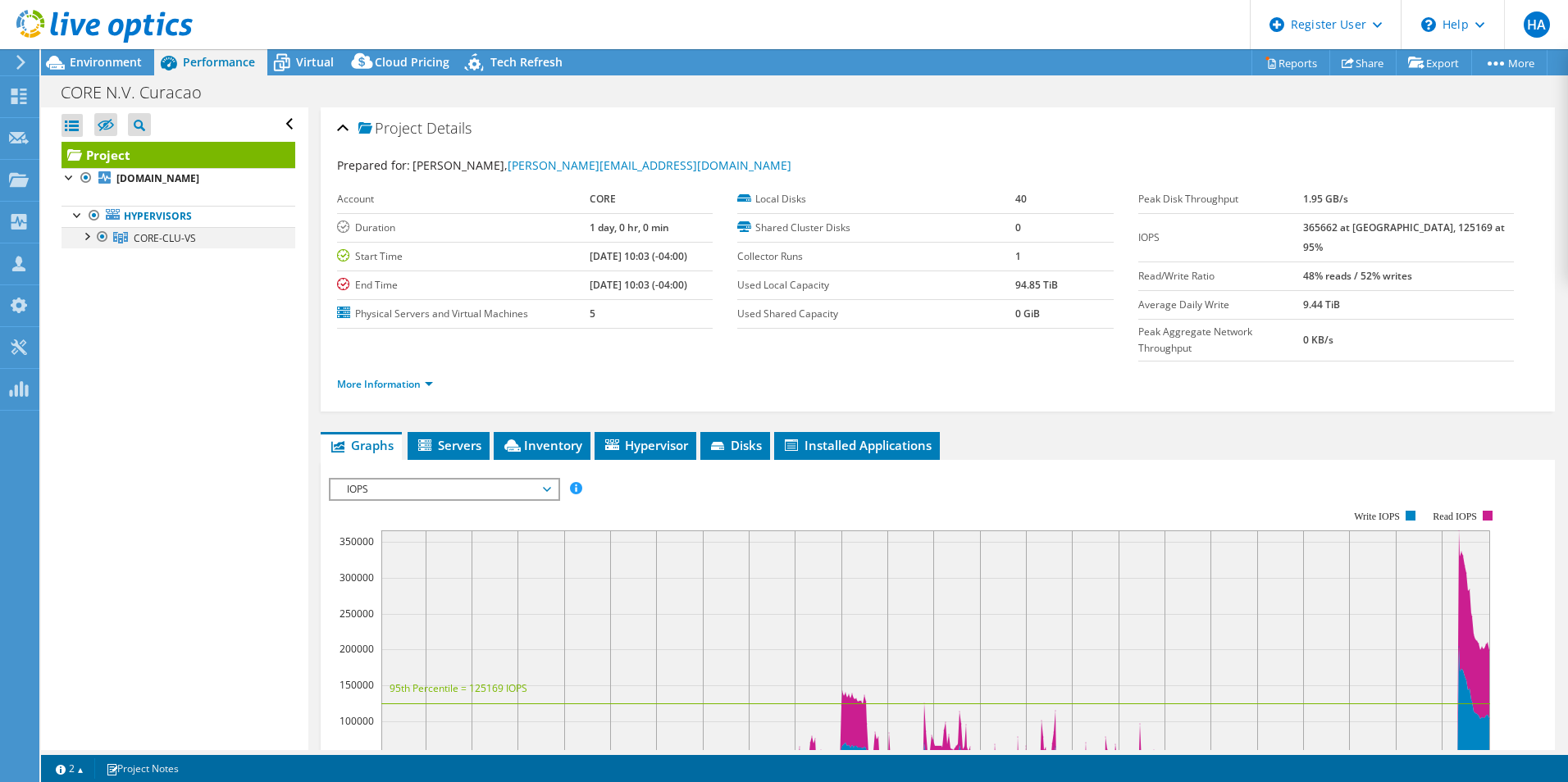
click at [83, 235] on div at bounding box center [86, 235] width 17 height 17
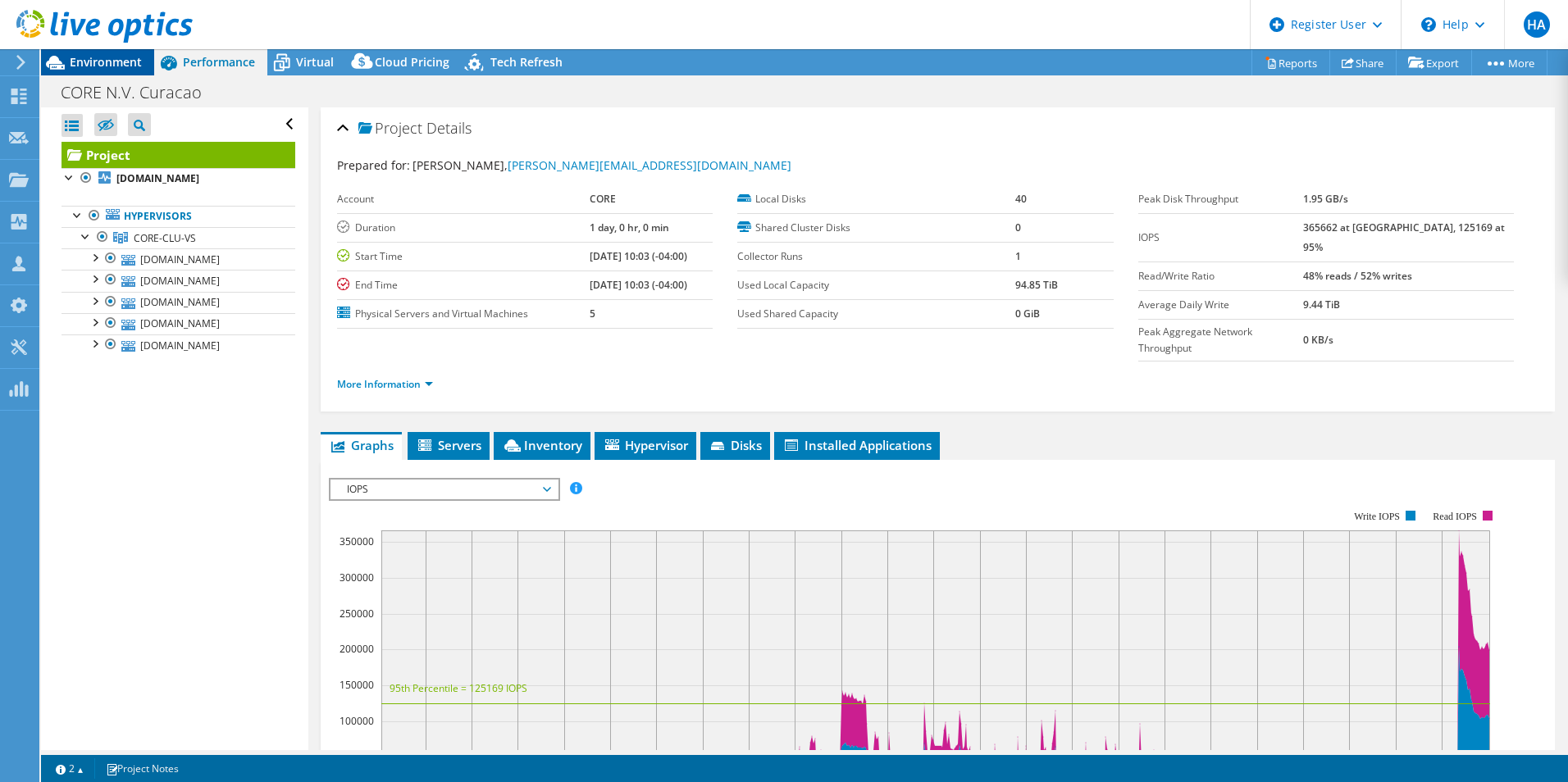
click at [123, 59] on span "Environment" at bounding box center [105, 62] width 72 height 16
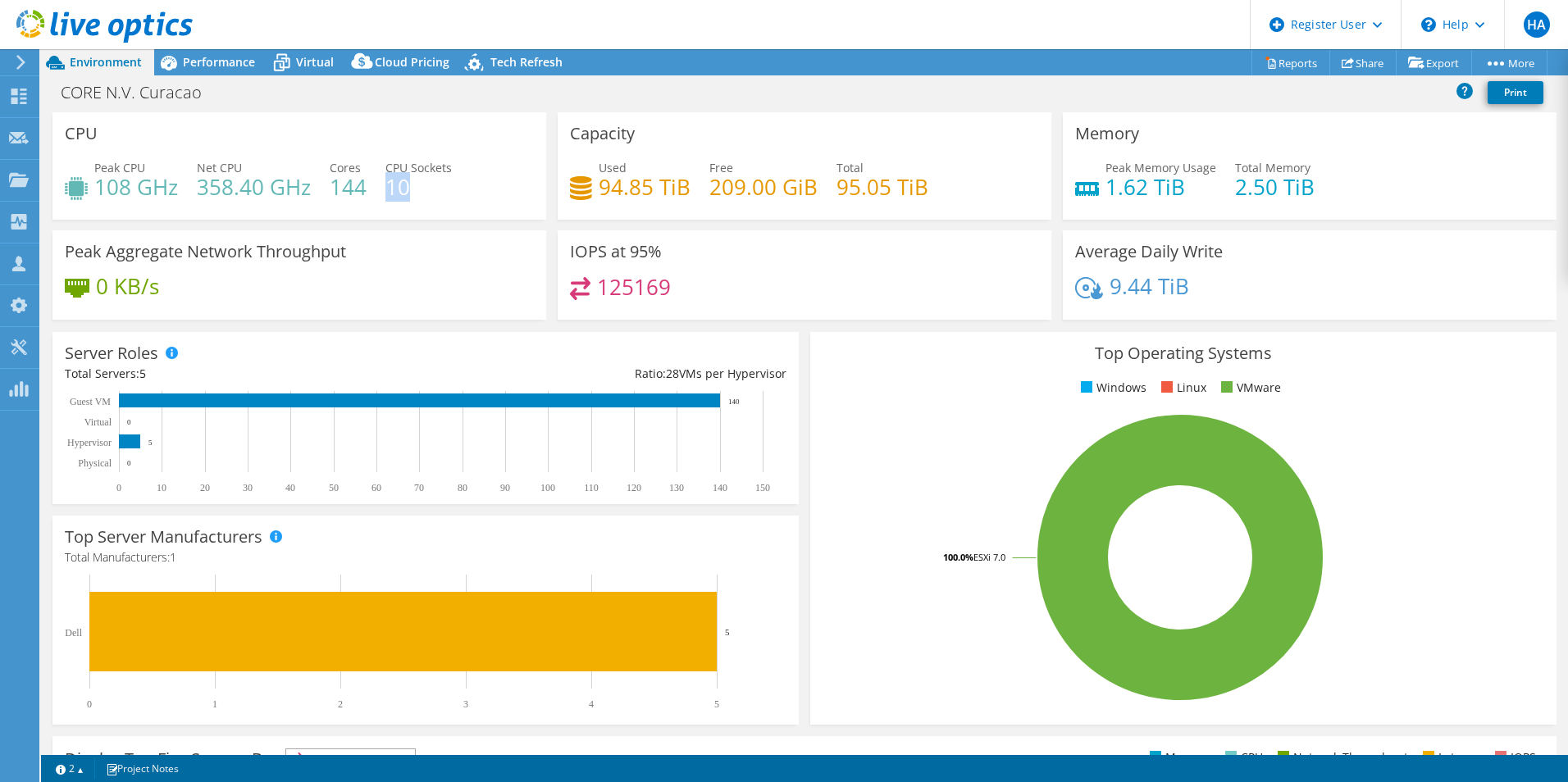
drag, startPoint x: 413, startPoint y: 194, endPoint x: 383, endPoint y: 194, distance: 30.0
click at [383, 194] on div "Peak CPU 108 GHz Net CPU 358.40 GHz Cores 144 CPU Sockets 10" at bounding box center [298, 186] width 469 height 54
drag, startPoint x: 383, startPoint y: 194, endPoint x: 368, endPoint y: 194, distance: 15.0
click at [383, 194] on div "Peak CPU 108 GHz Net CPU 358.40 GHz Cores 144 CPU Sockets 10" at bounding box center [298, 186] width 469 height 54
click at [415, 189] on h4 "10" at bounding box center [418, 187] width 66 height 18
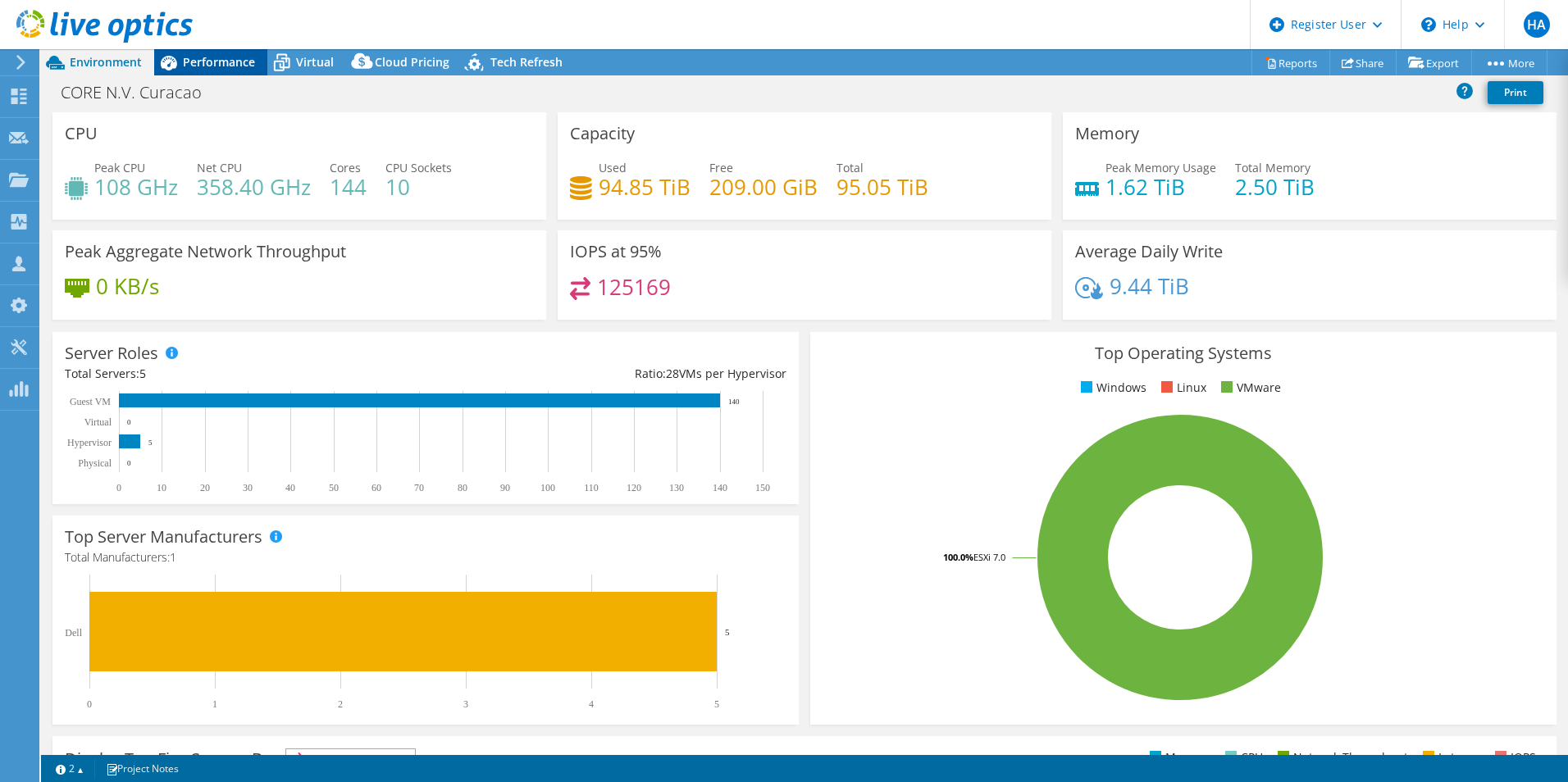
click at [234, 57] on span "Performance" at bounding box center [219, 62] width 72 height 16
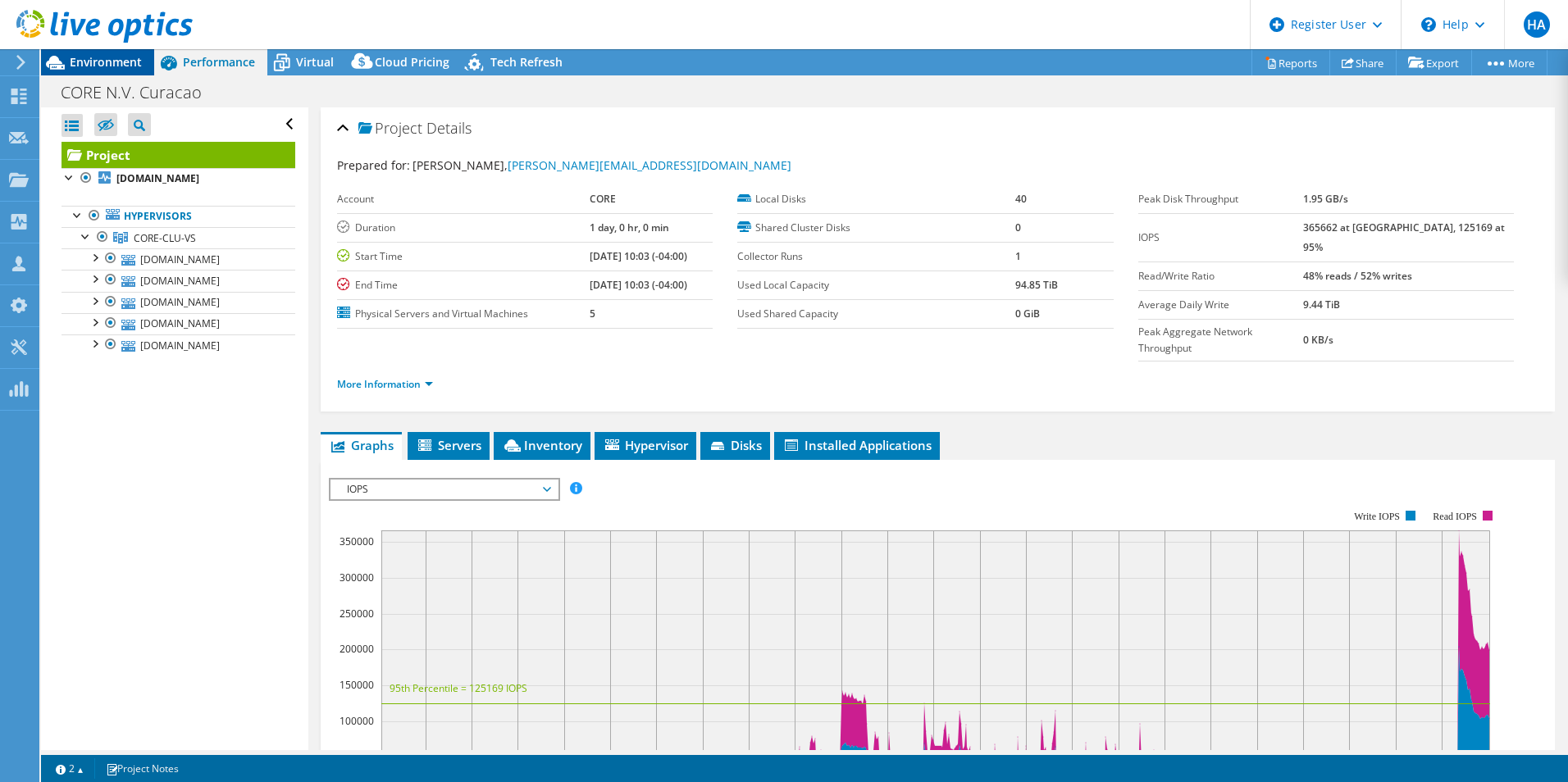
click at [136, 65] on span "Environment" at bounding box center [105, 62] width 72 height 16
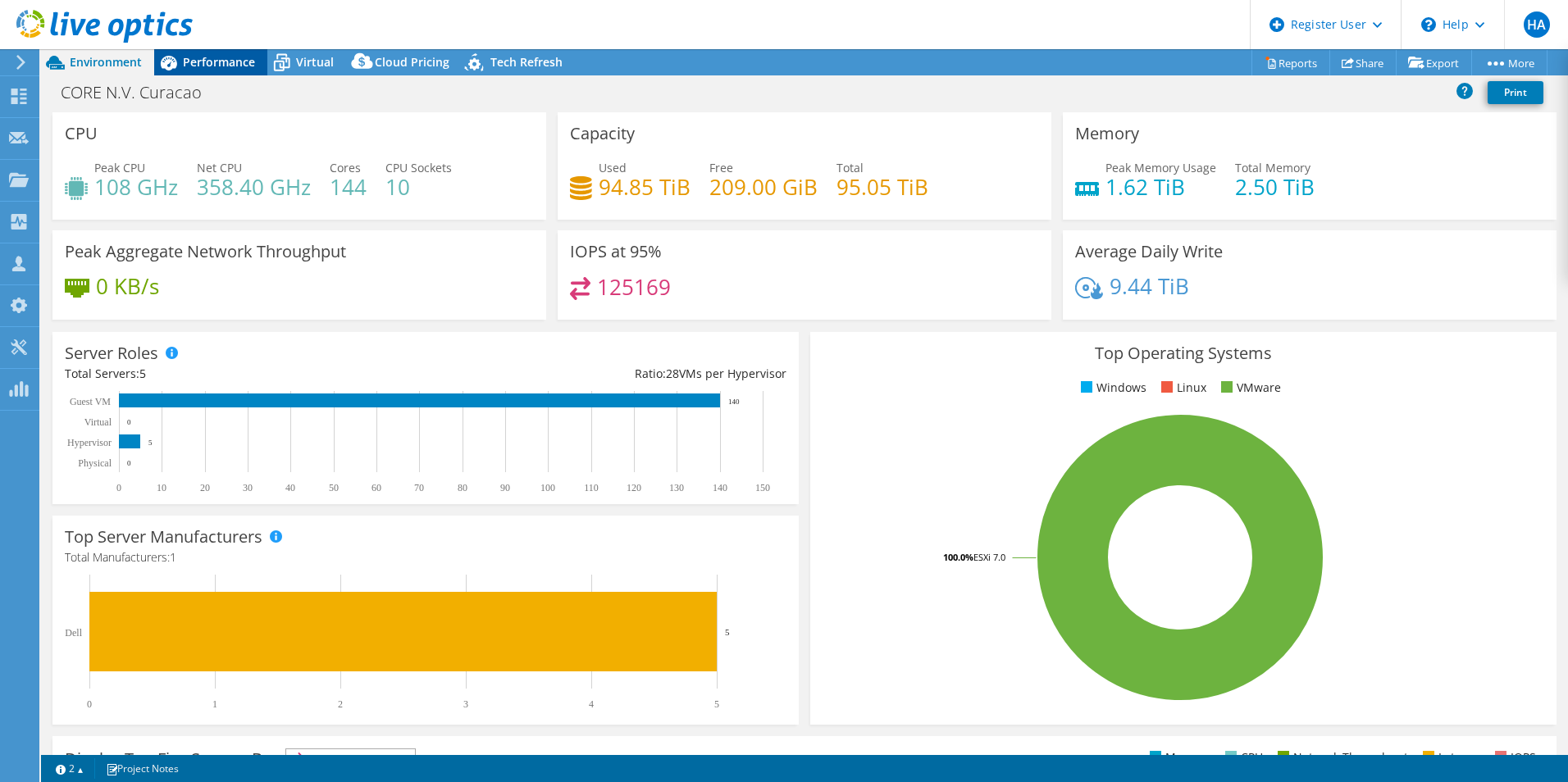
click at [225, 54] on div "Performance" at bounding box center [211, 62] width 113 height 26
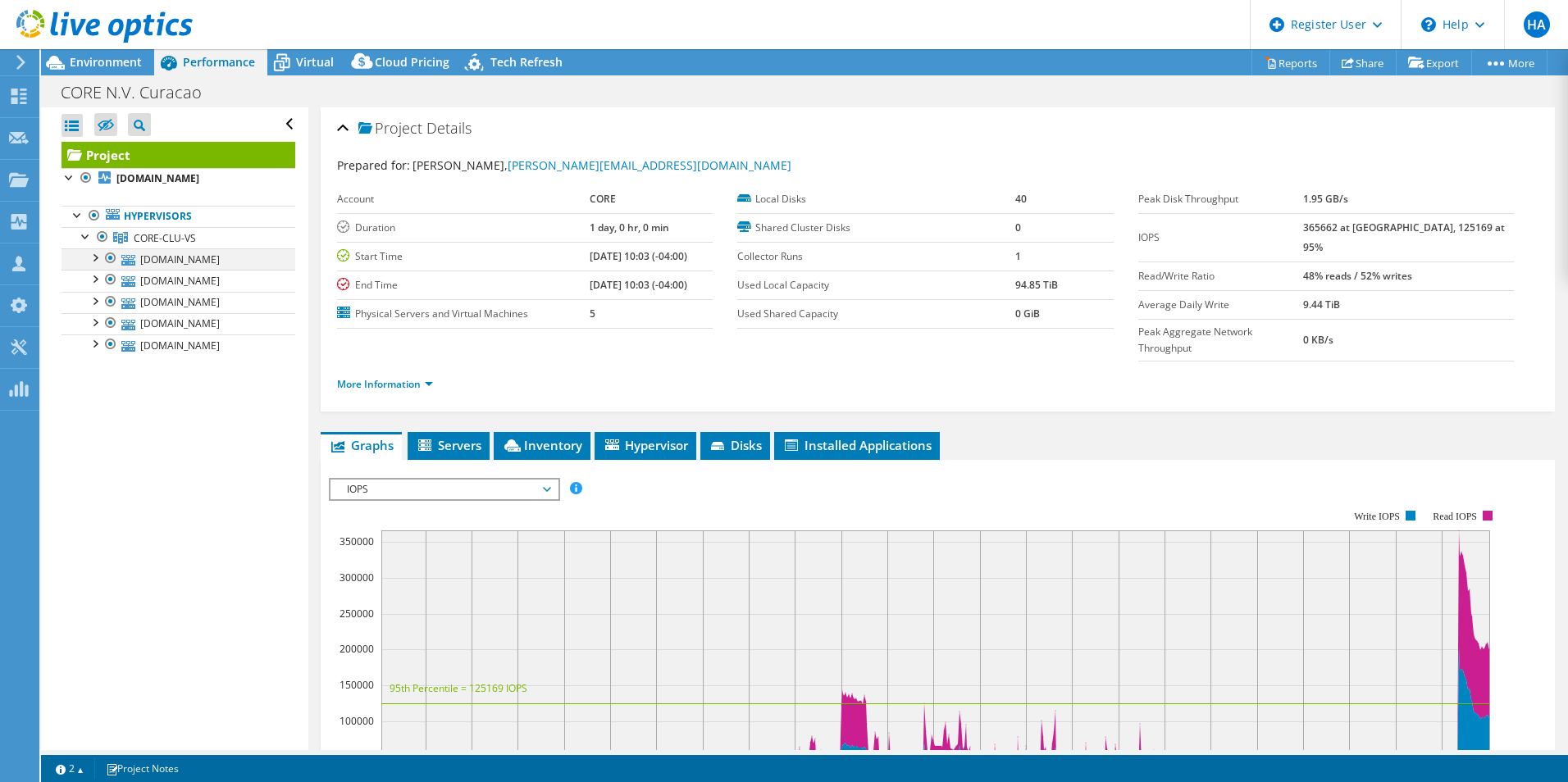
click at [90, 254] on div at bounding box center [94, 257] width 17 height 17
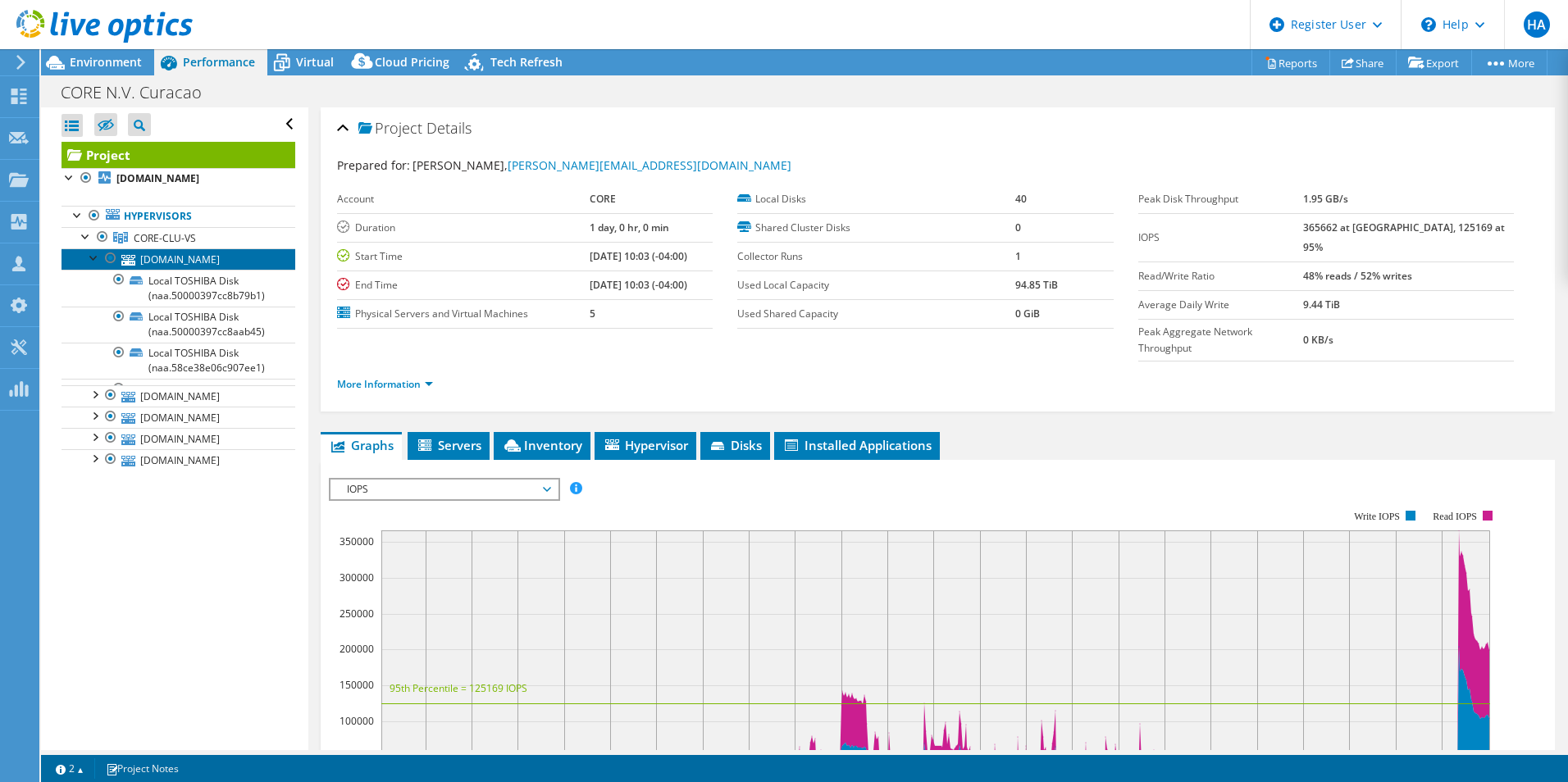
click at [211, 259] on link "corevs01.coredatactr.com" at bounding box center [178, 260] width 234 height 22
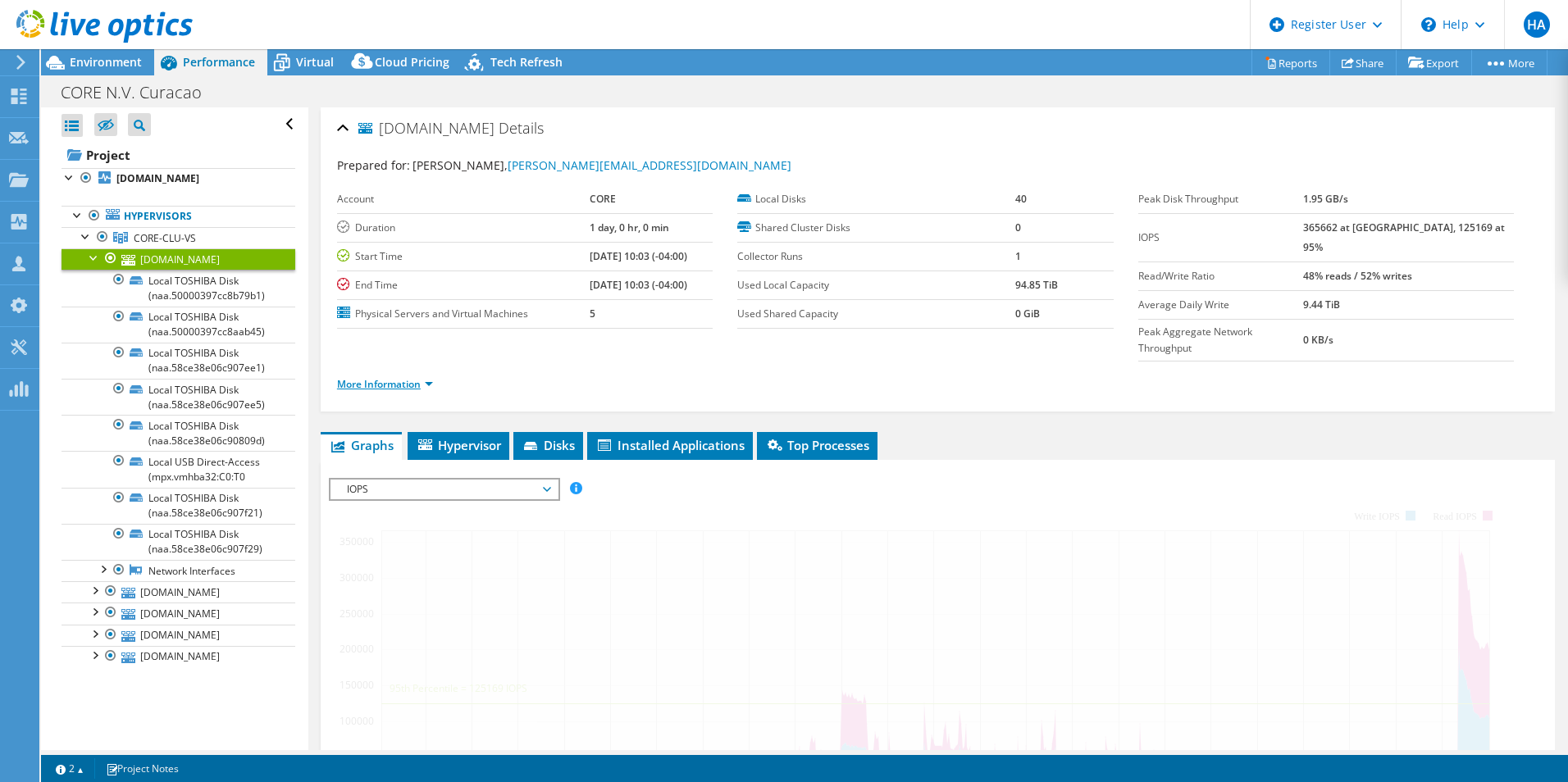
drag, startPoint x: 386, startPoint y: 348, endPoint x: 397, endPoint y: 350, distance: 11.2
click at [387, 378] on link "More Information" at bounding box center [385, 385] width 96 height 14
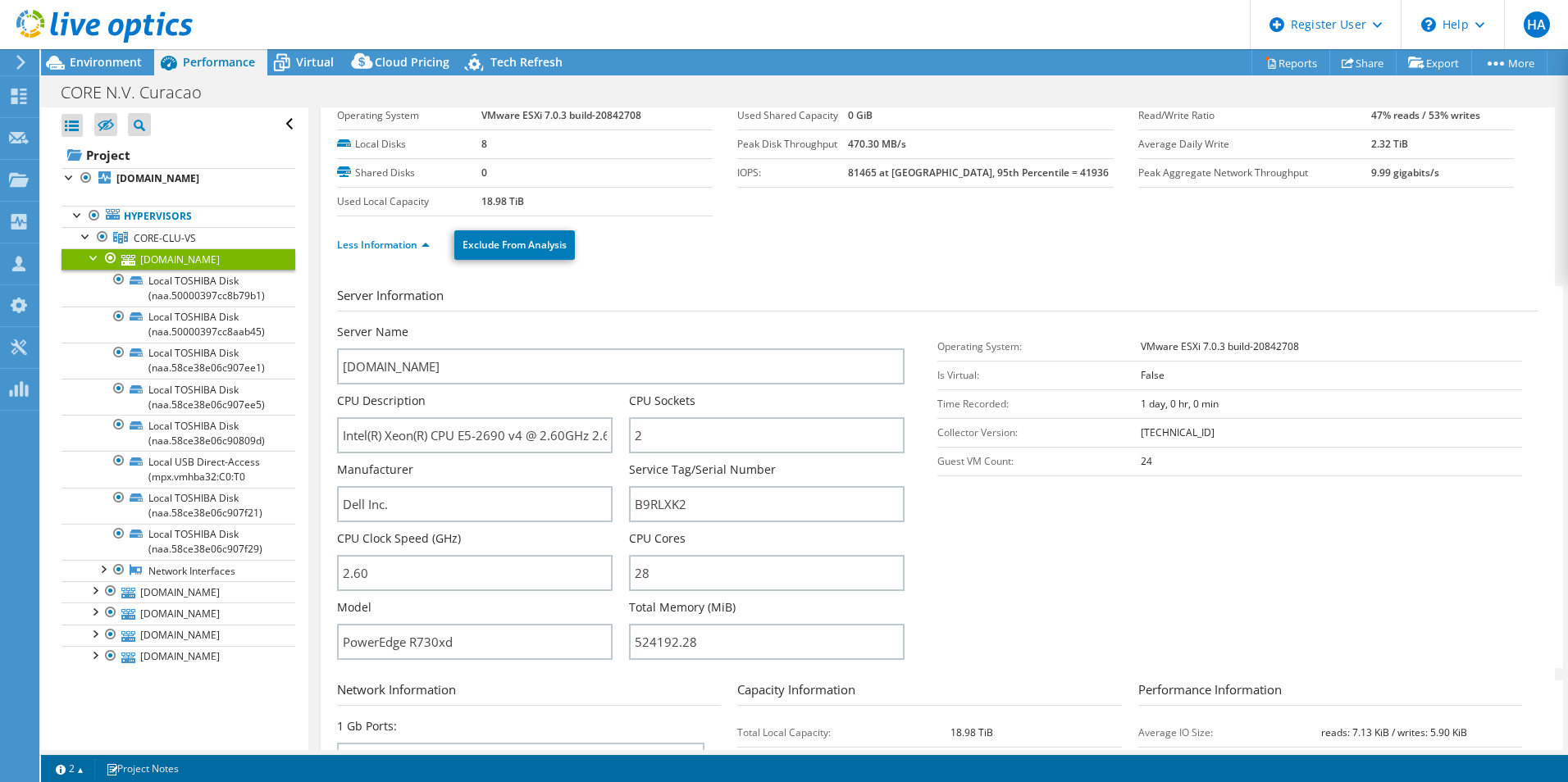
scroll to position [82, 0]
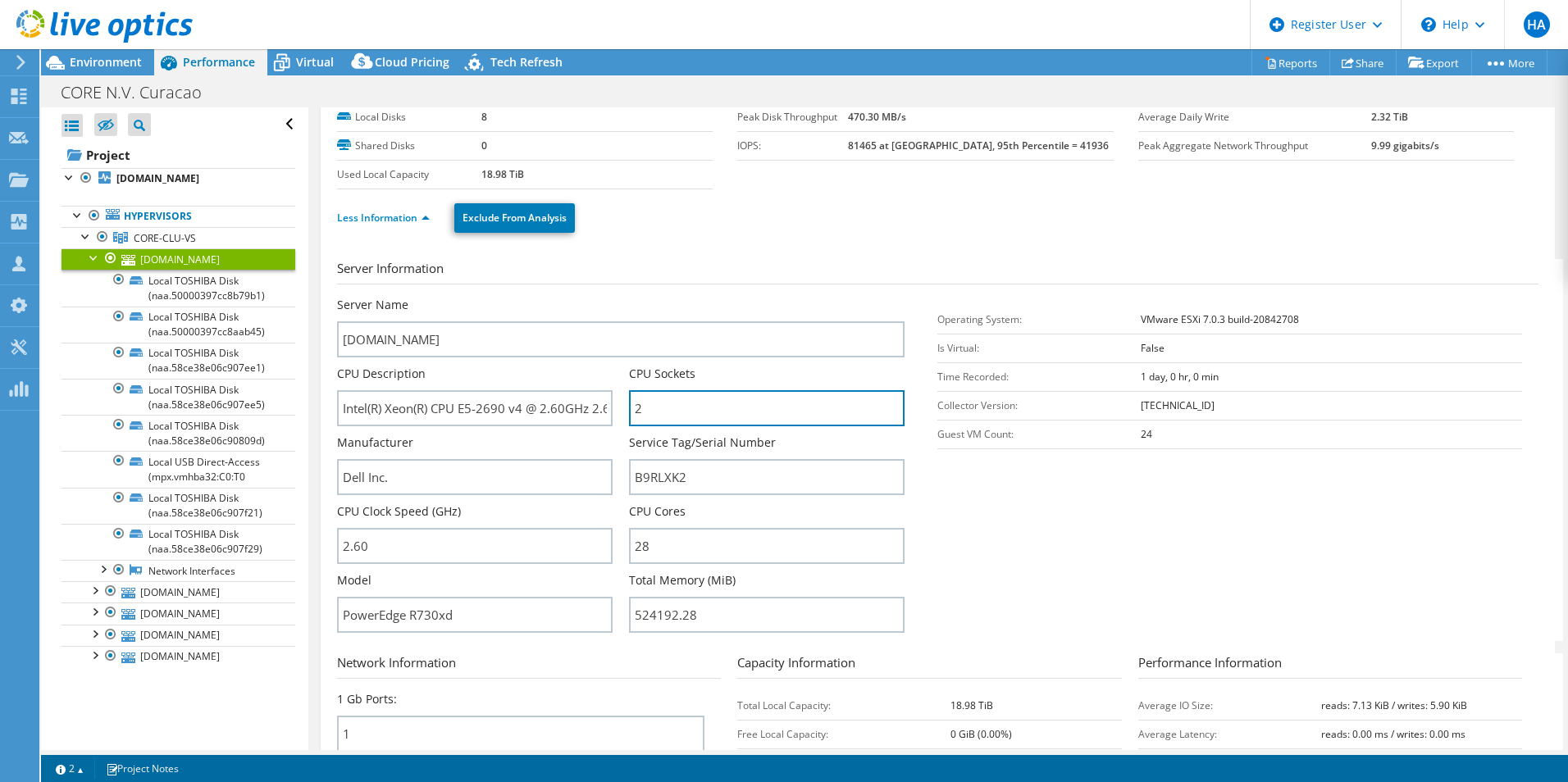
drag, startPoint x: 665, startPoint y: 406, endPoint x: 616, endPoint y: 407, distance: 49.0
click at [616, 297] on div "Server Name corevs01.coredatactr.com CPU Description Intel(R) Xeon(R) CPU E5-26…" at bounding box center [629, 297] width 585 height 0
click at [668, 525] on div "CPU Cores 28" at bounding box center [767, 533] width 276 height 60
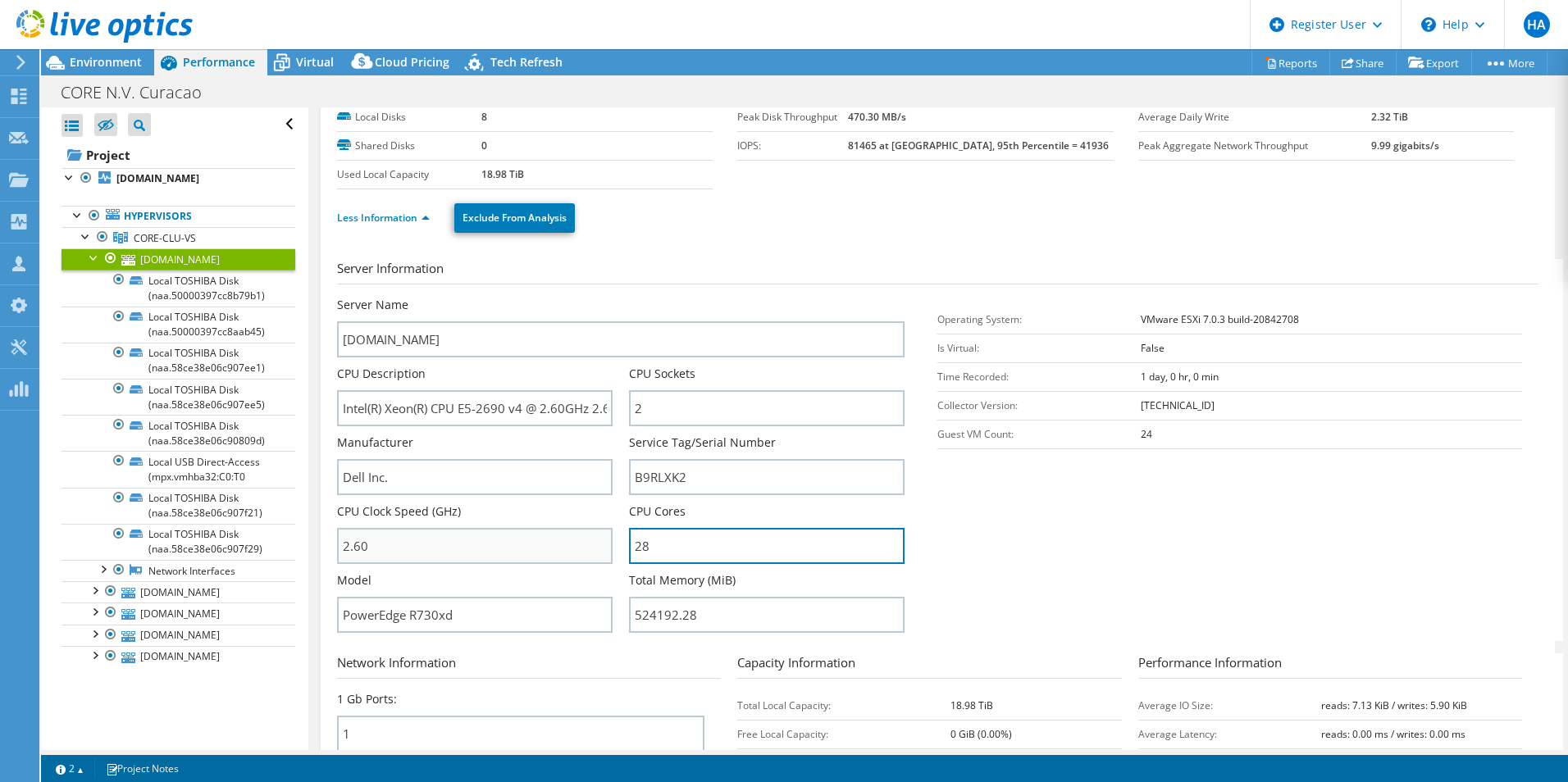
drag, startPoint x: 625, startPoint y: 545, endPoint x: 605, endPoint y: 544, distance: 20.0
click at [605, 297] on div "Server Name corevs01.coredatactr.com CPU Description Intel(R) Xeon(R) CPU E5-26…" at bounding box center [629, 297] width 585 height 0
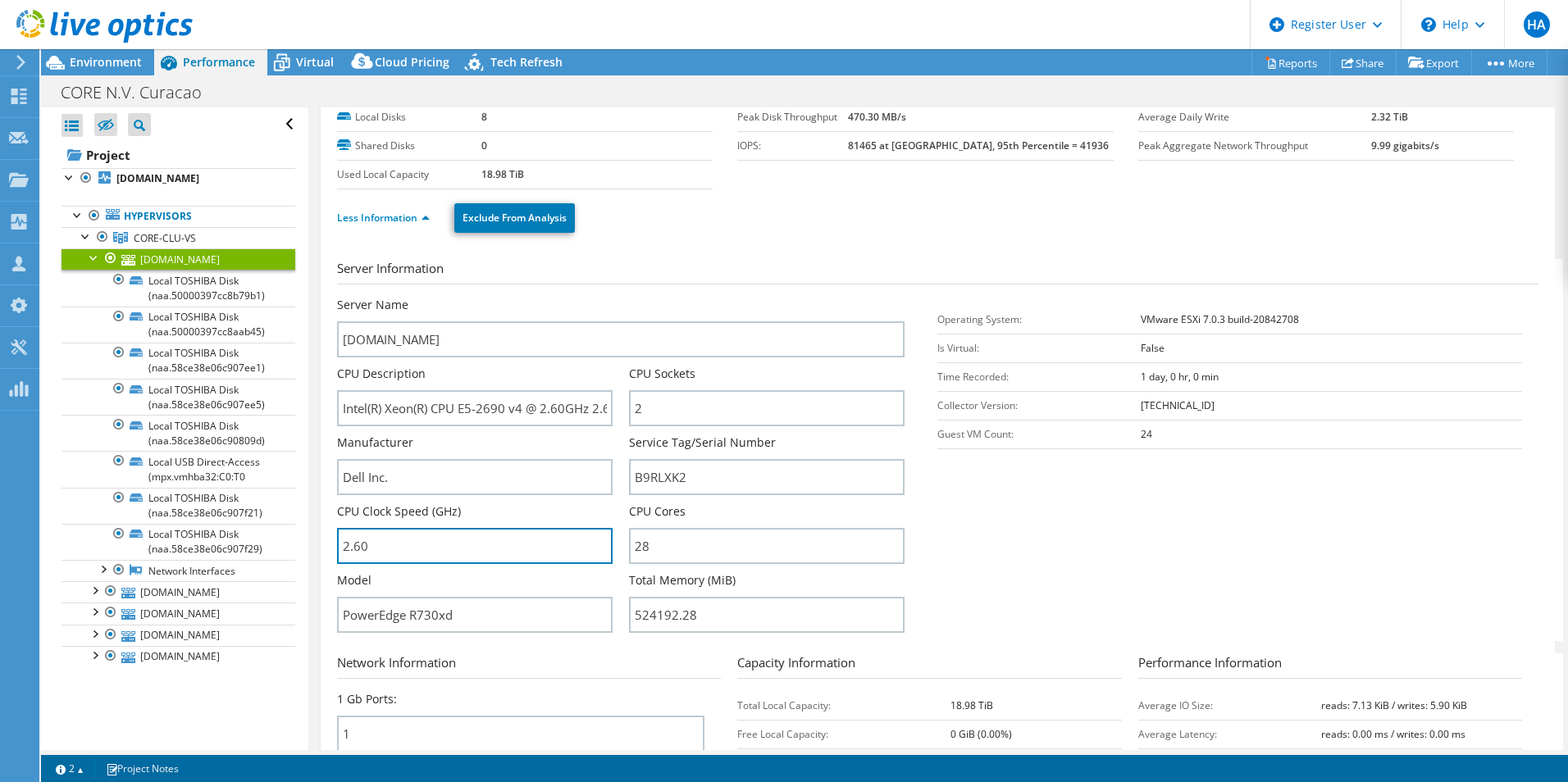
drag, startPoint x: 416, startPoint y: 535, endPoint x: 289, endPoint y: 537, distance: 127.0
click at [289, 537] on div "Open All Close All Hide Excluded Nodes Project Tree Filter" at bounding box center [804, 428] width 1527 height 643
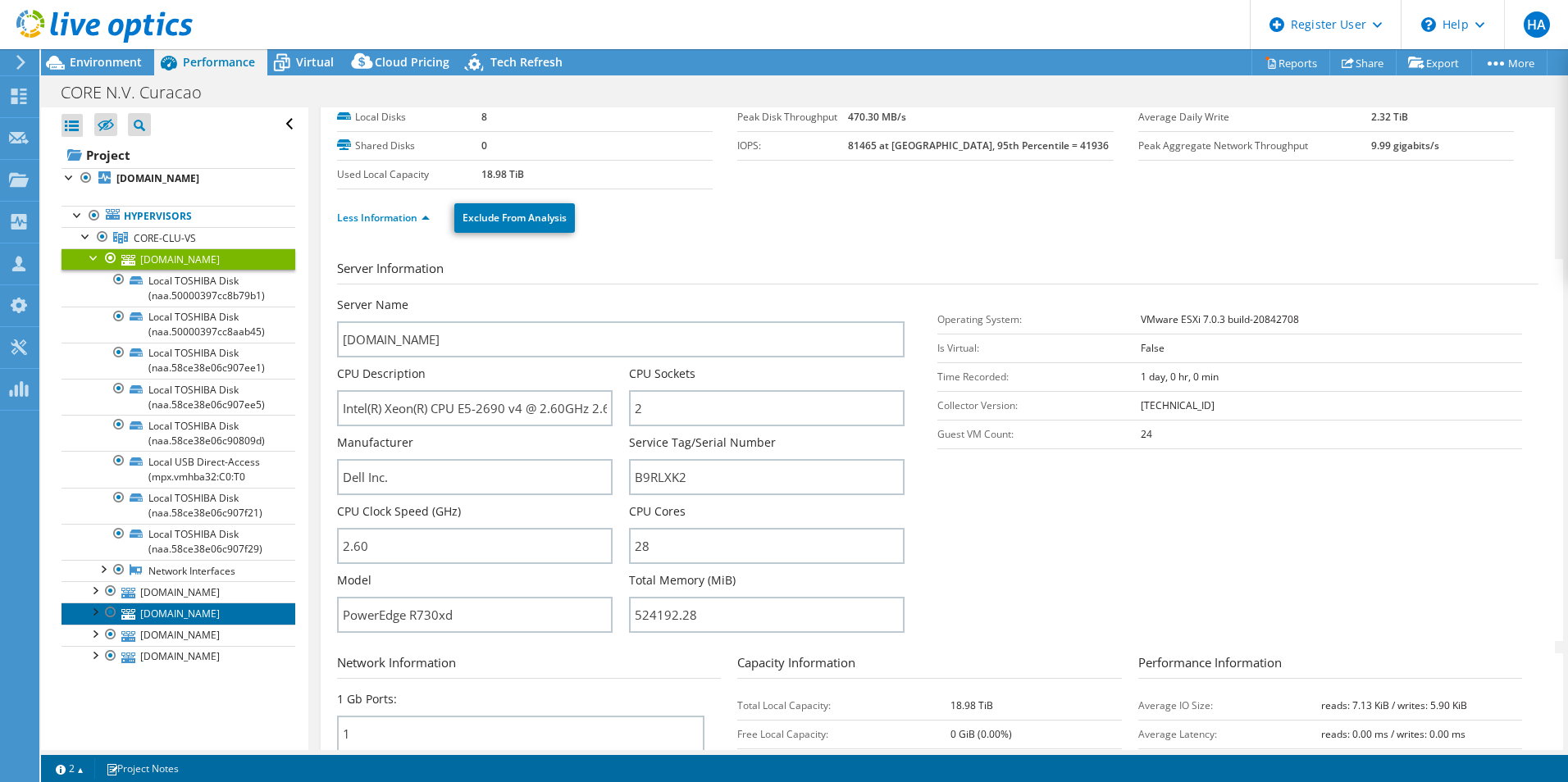
click at [202, 607] on link "corevs04.coredatactr.com" at bounding box center [178, 614] width 234 height 22
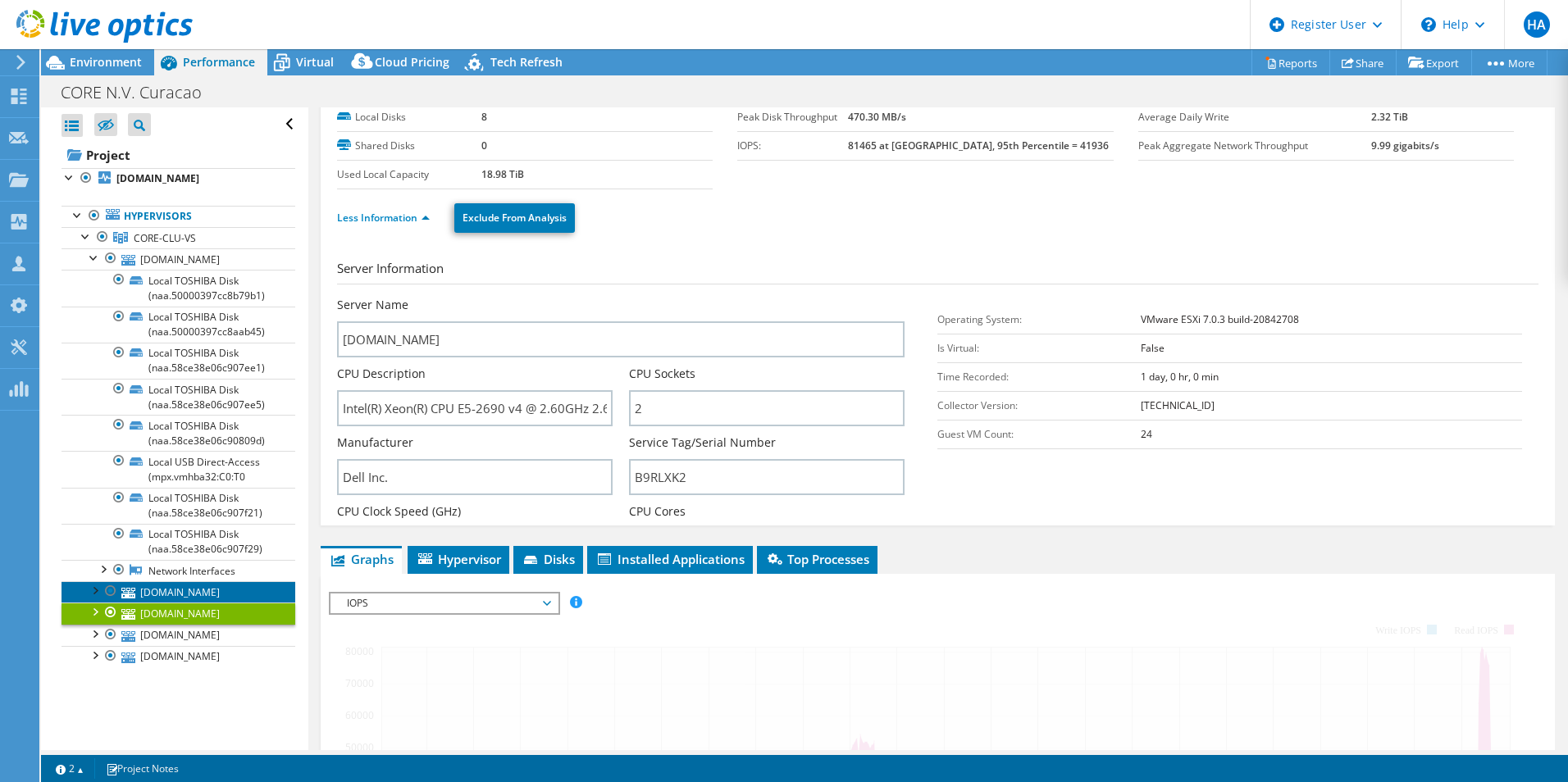
click at [207, 593] on link "corevs02.coredatactr.com" at bounding box center [178, 593] width 234 height 22
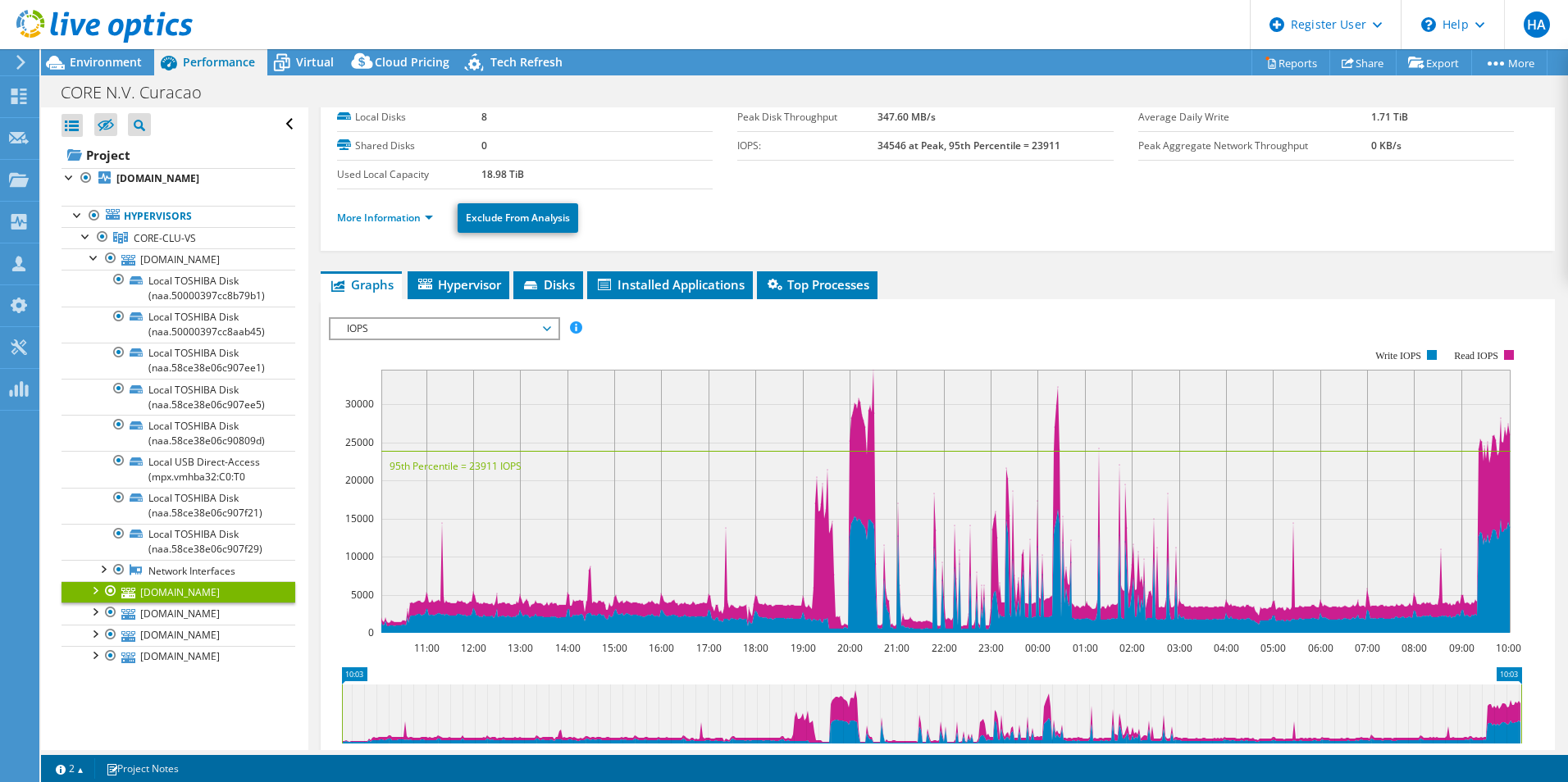
click at [401, 225] on li "More Information" at bounding box center [390, 218] width 106 height 18
click at [402, 223] on link "More Information" at bounding box center [385, 218] width 96 height 14
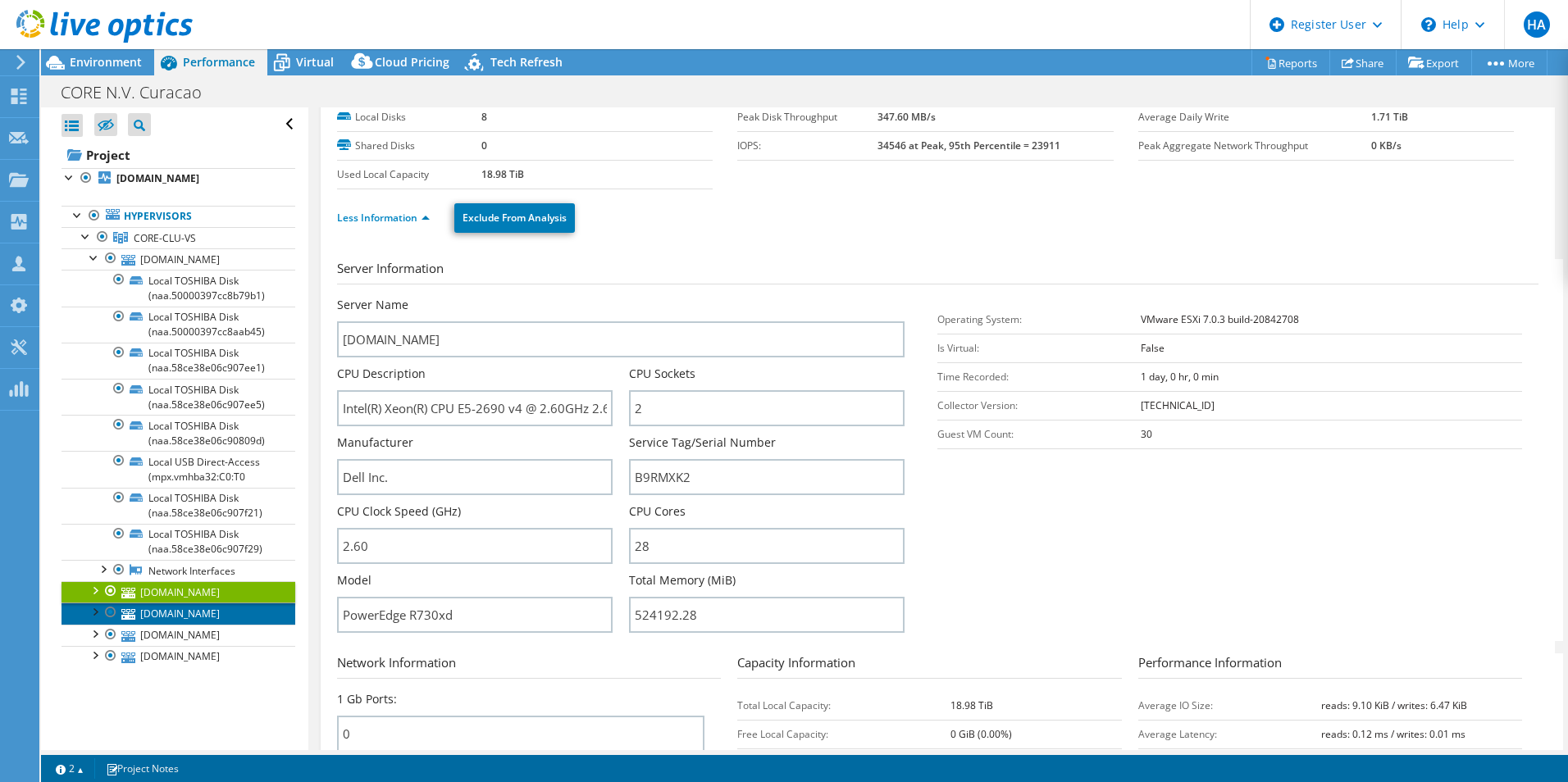
click at [201, 613] on link "corevs04.coredatactr.com" at bounding box center [178, 614] width 234 height 22
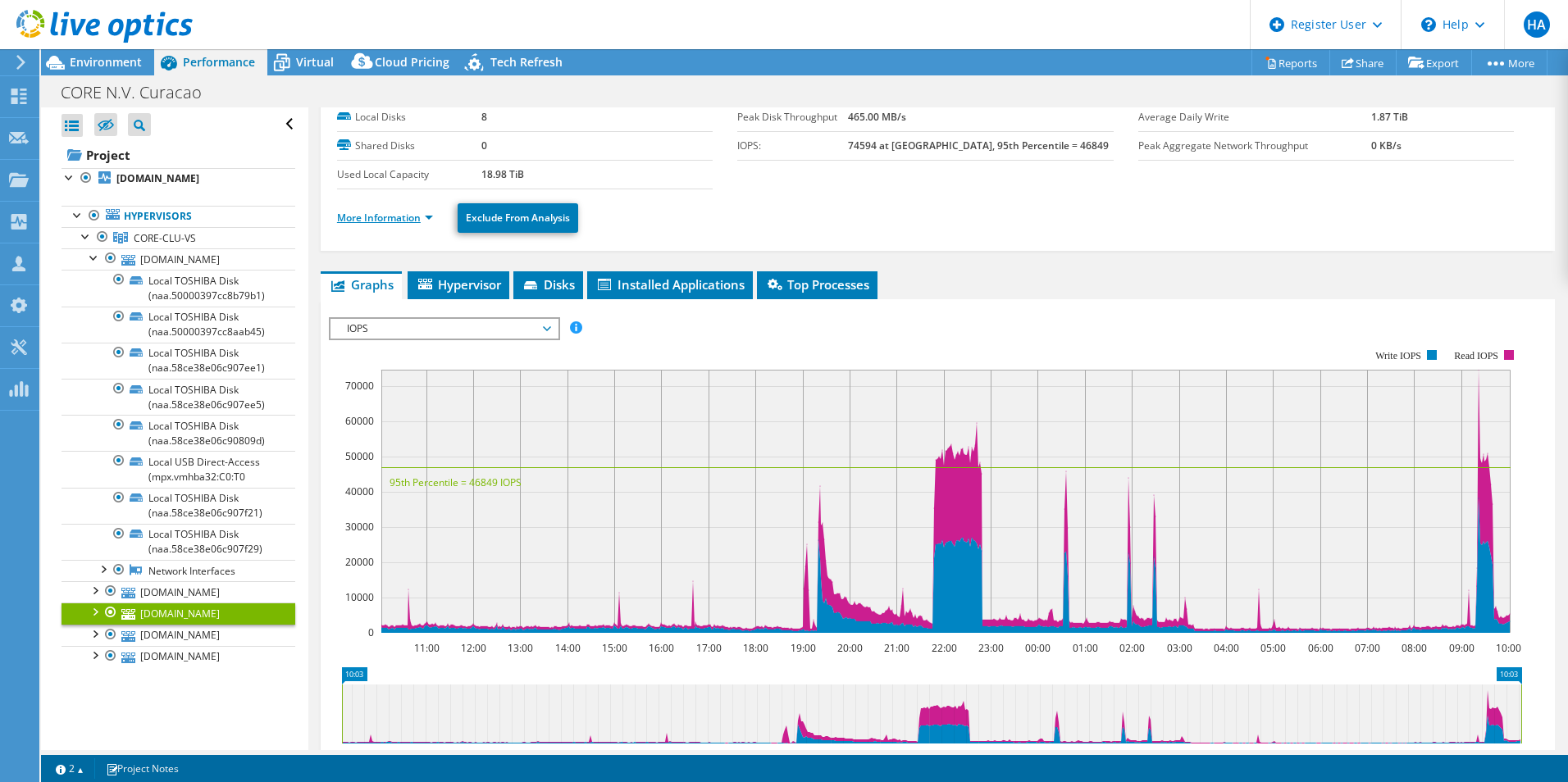
click at [398, 216] on link "More Information" at bounding box center [385, 218] width 96 height 14
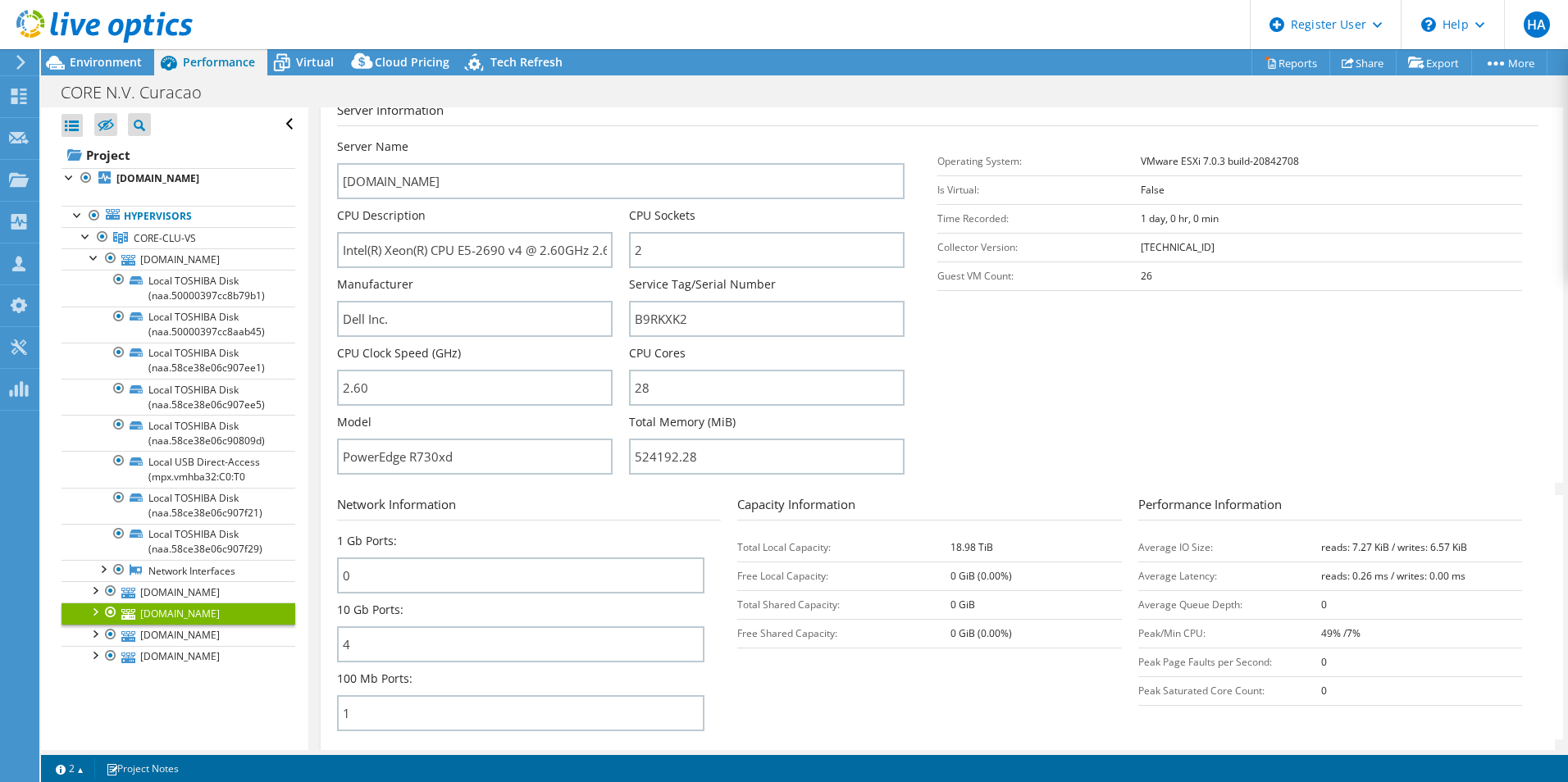
scroll to position [246, 0]
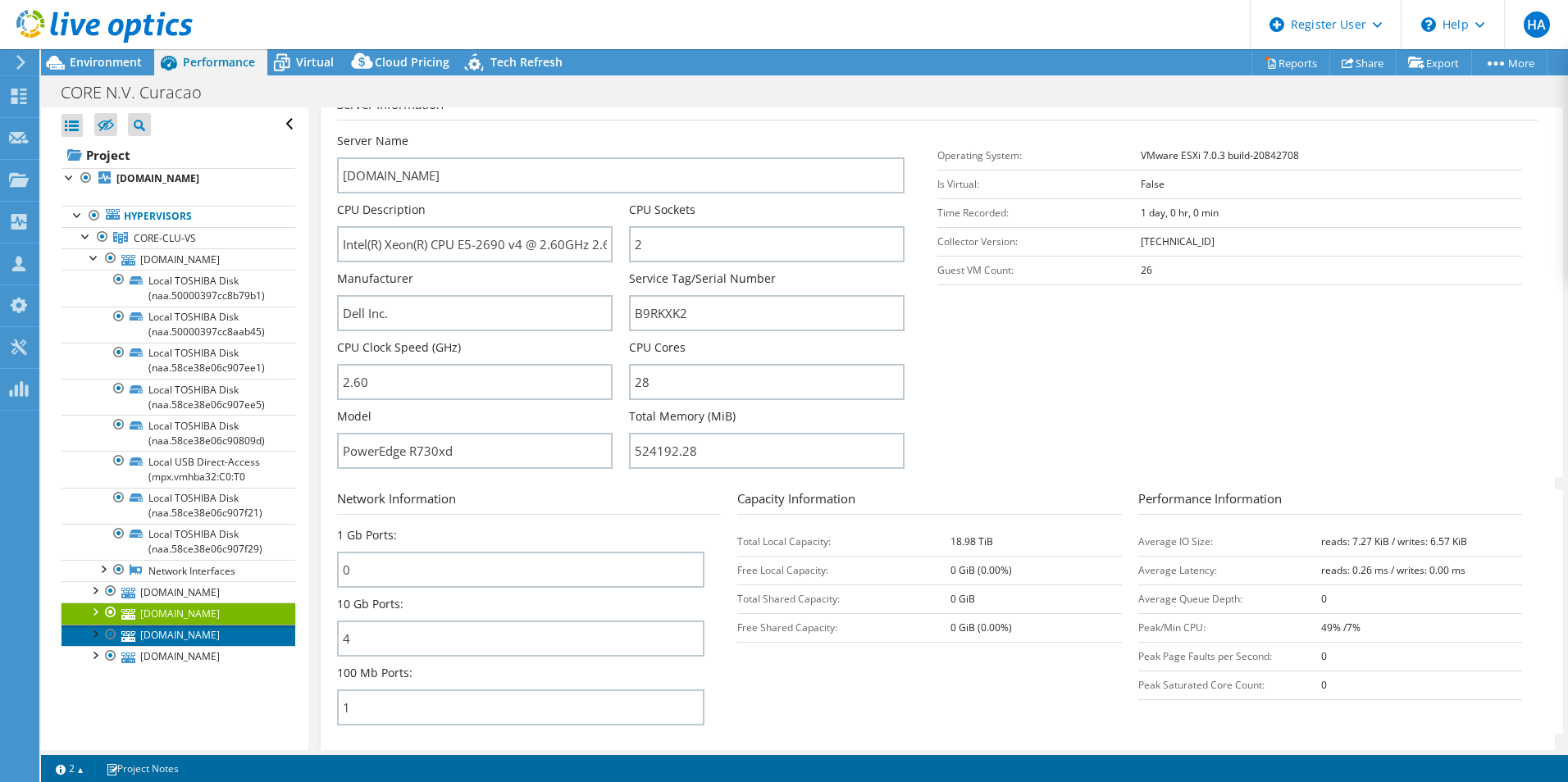
click at [213, 631] on link "corevs05.coredatactr.com" at bounding box center [178, 636] width 234 height 22
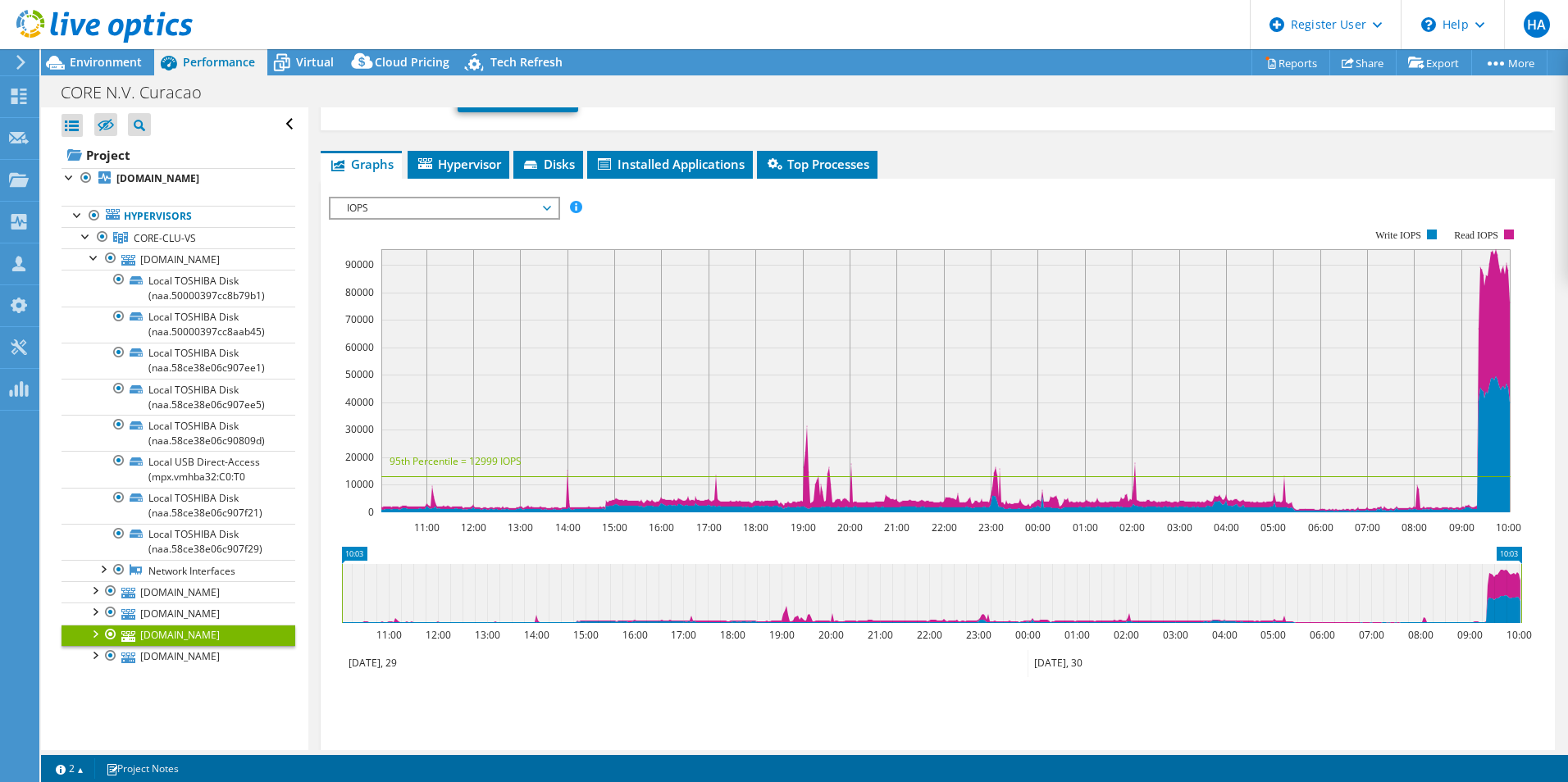
scroll to position [165, 0]
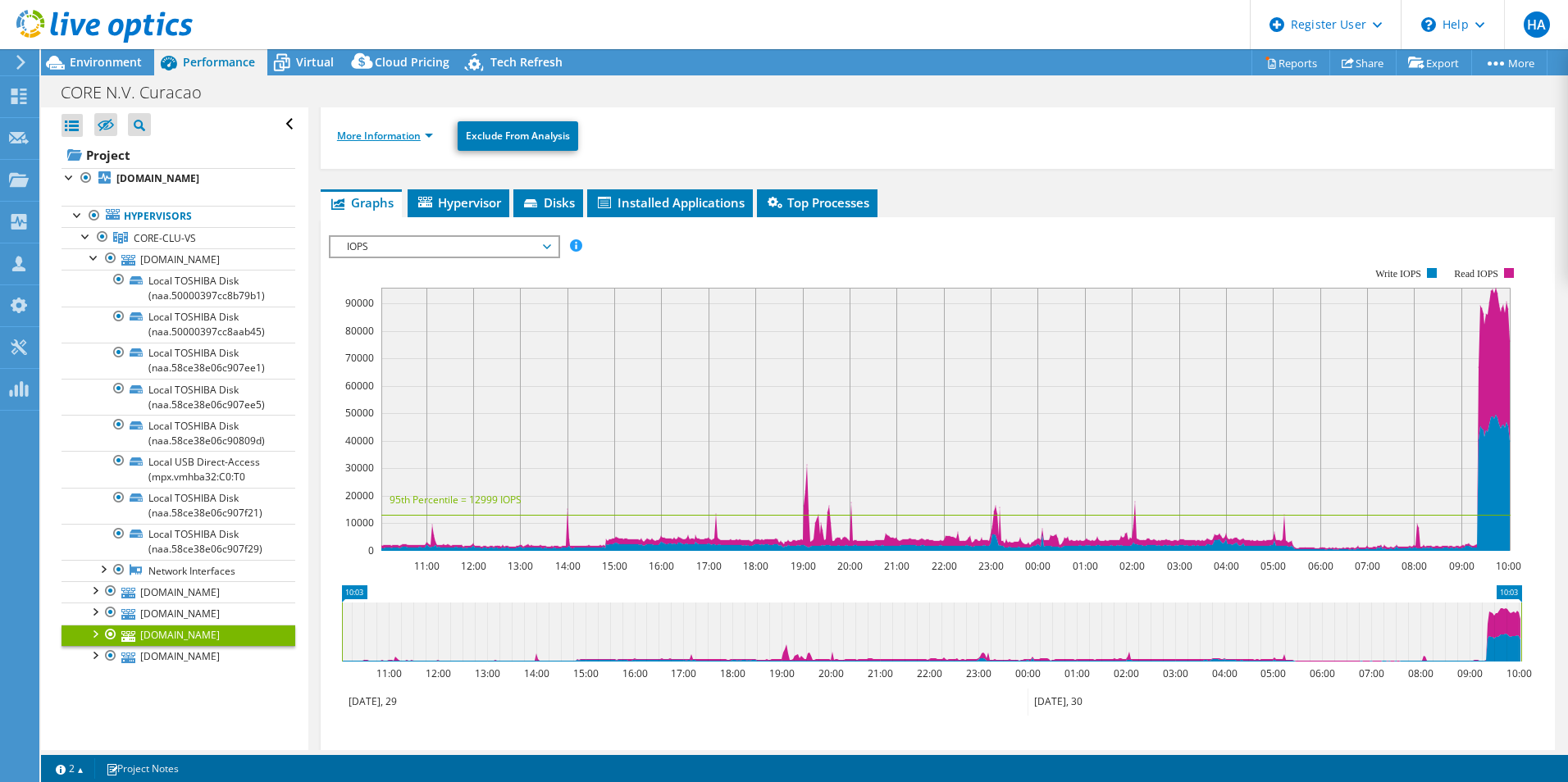
click at [405, 133] on link "More Information" at bounding box center [385, 136] width 96 height 14
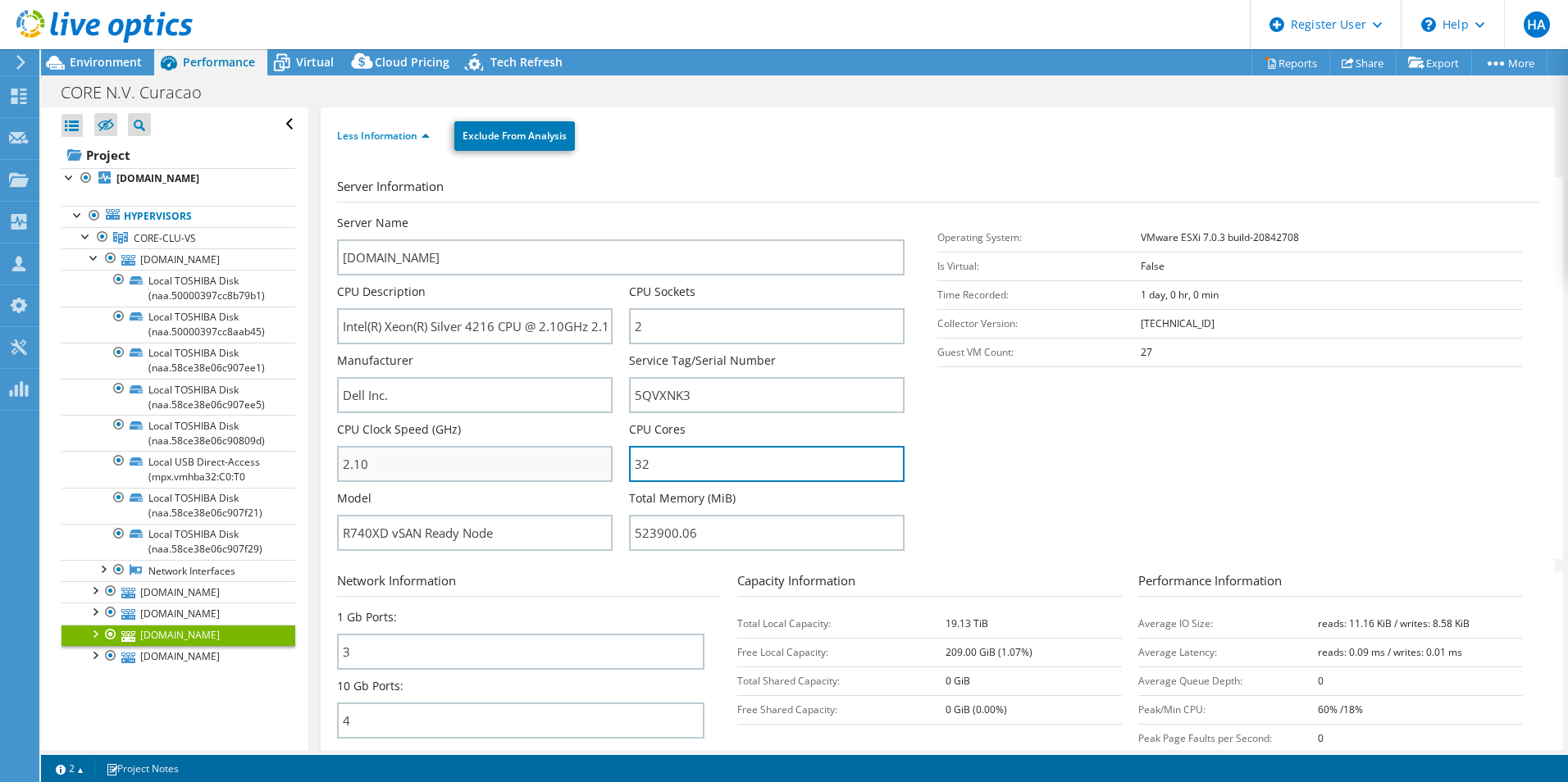
drag, startPoint x: 659, startPoint y: 466, endPoint x: 585, endPoint y: 468, distance: 74.0
click at [586, 215] on div "Server Name corevs05.coredatactr.com CPU Description Intel(R) Xeon(R) Silver 42…" at bounding box center [629, 215] width 585 height 0
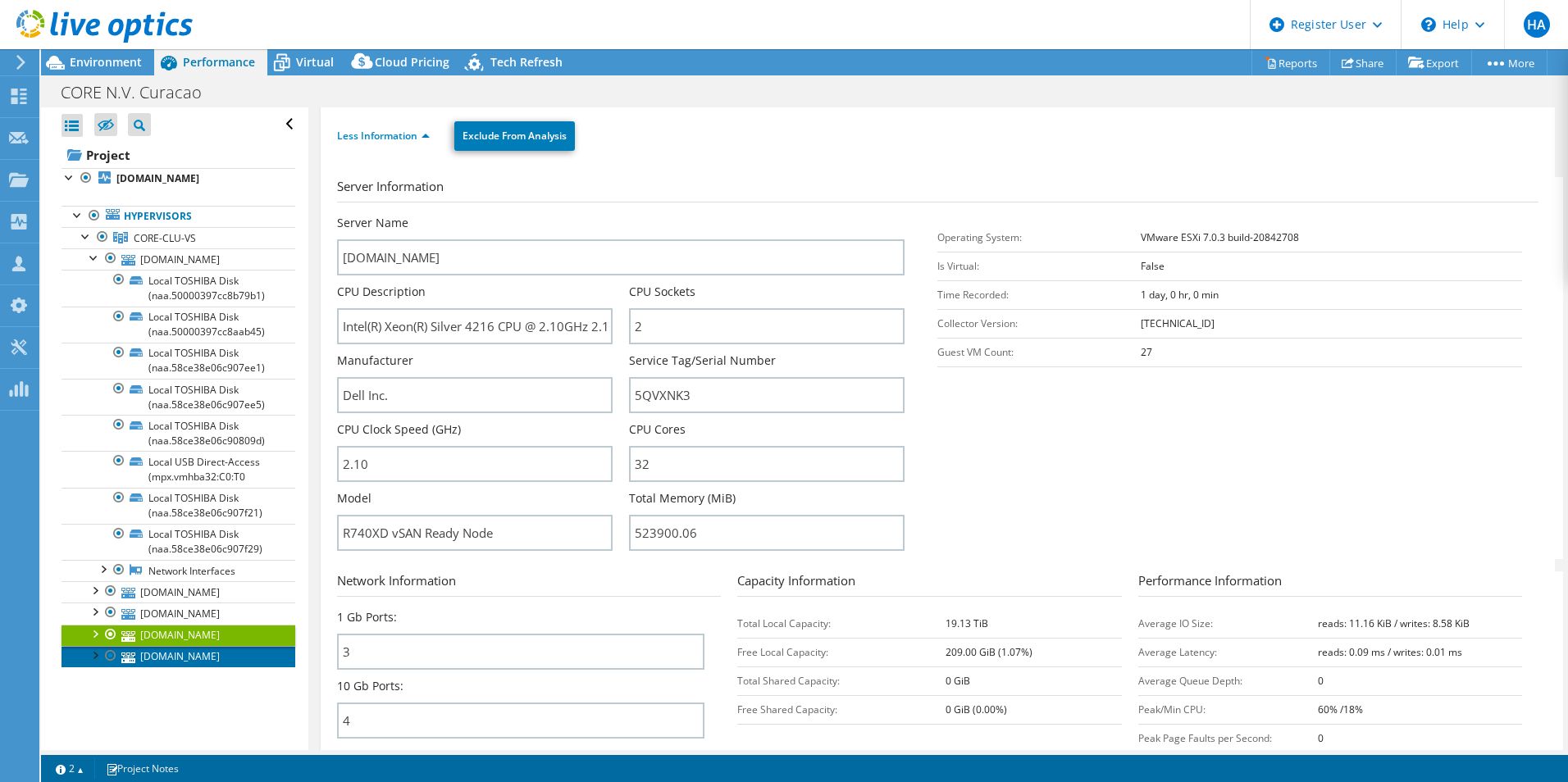
click at [201, 651] on link "corevs03.coredatactr.com" at bounding box center [178, 657] width 234 height 22
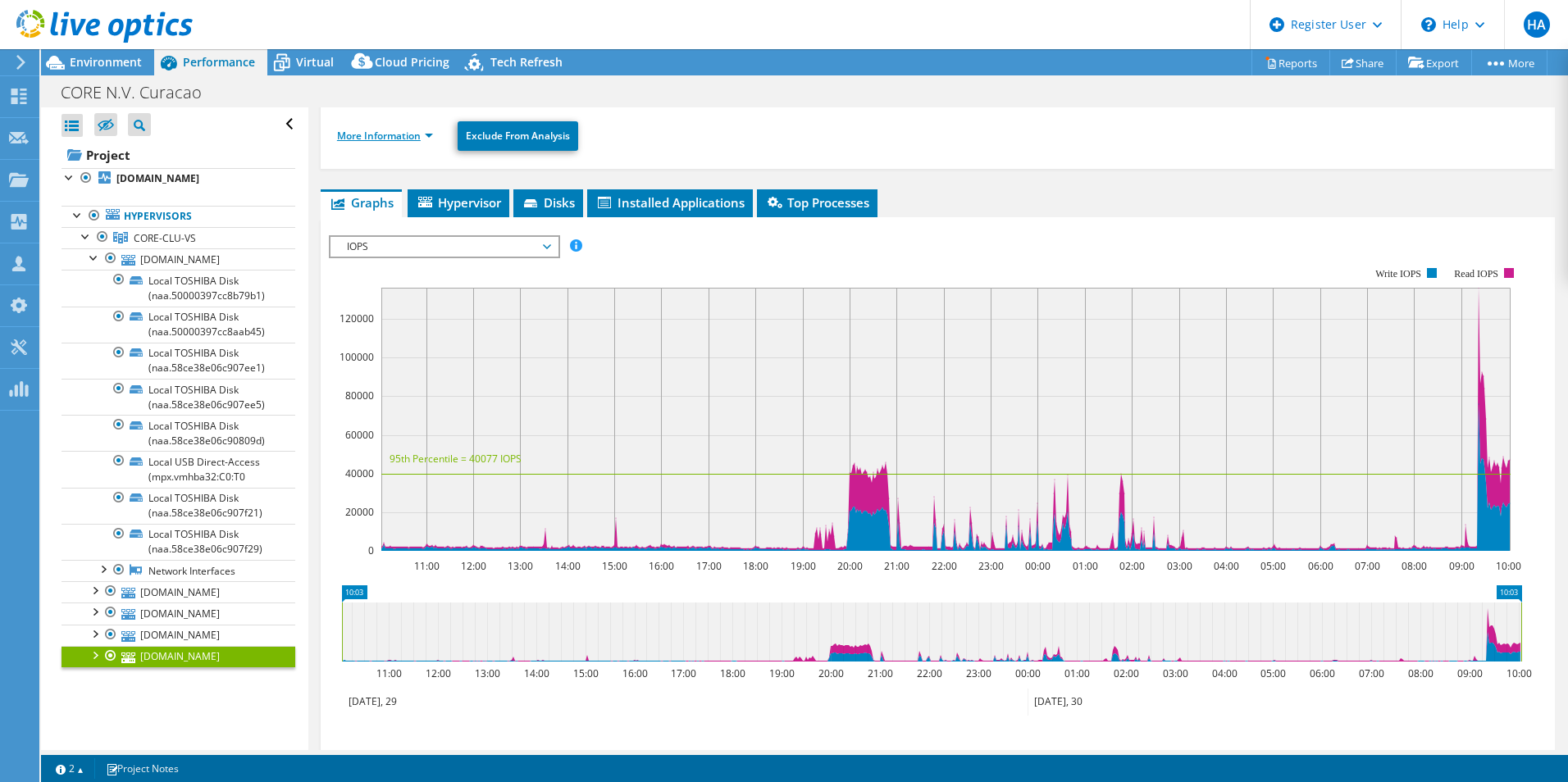
click at [409, 141] on link "More Information" at bounding box center [385, 136] width 96 height 14
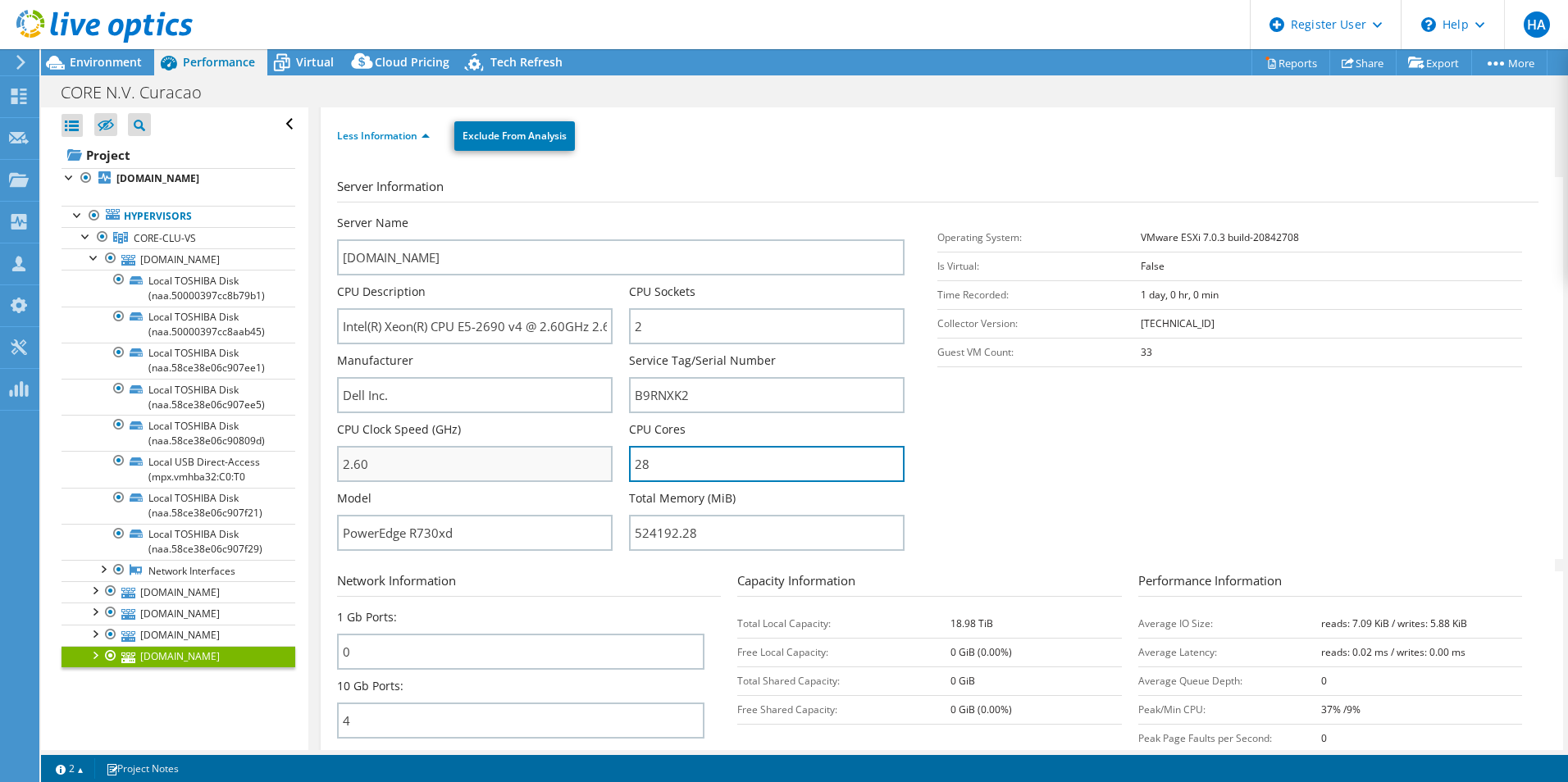
drag, startPoint x: 668, startPoint y: 461, endPoint x: 586, endPoint y: 461, distance: 82.0
click at [598, 215] on div "Server Name corevs03.coredatactr.com CPU Description Intel(R) Xeon(R) CPU E5-26…" at bounding box center [629, 215] width 585 height 0
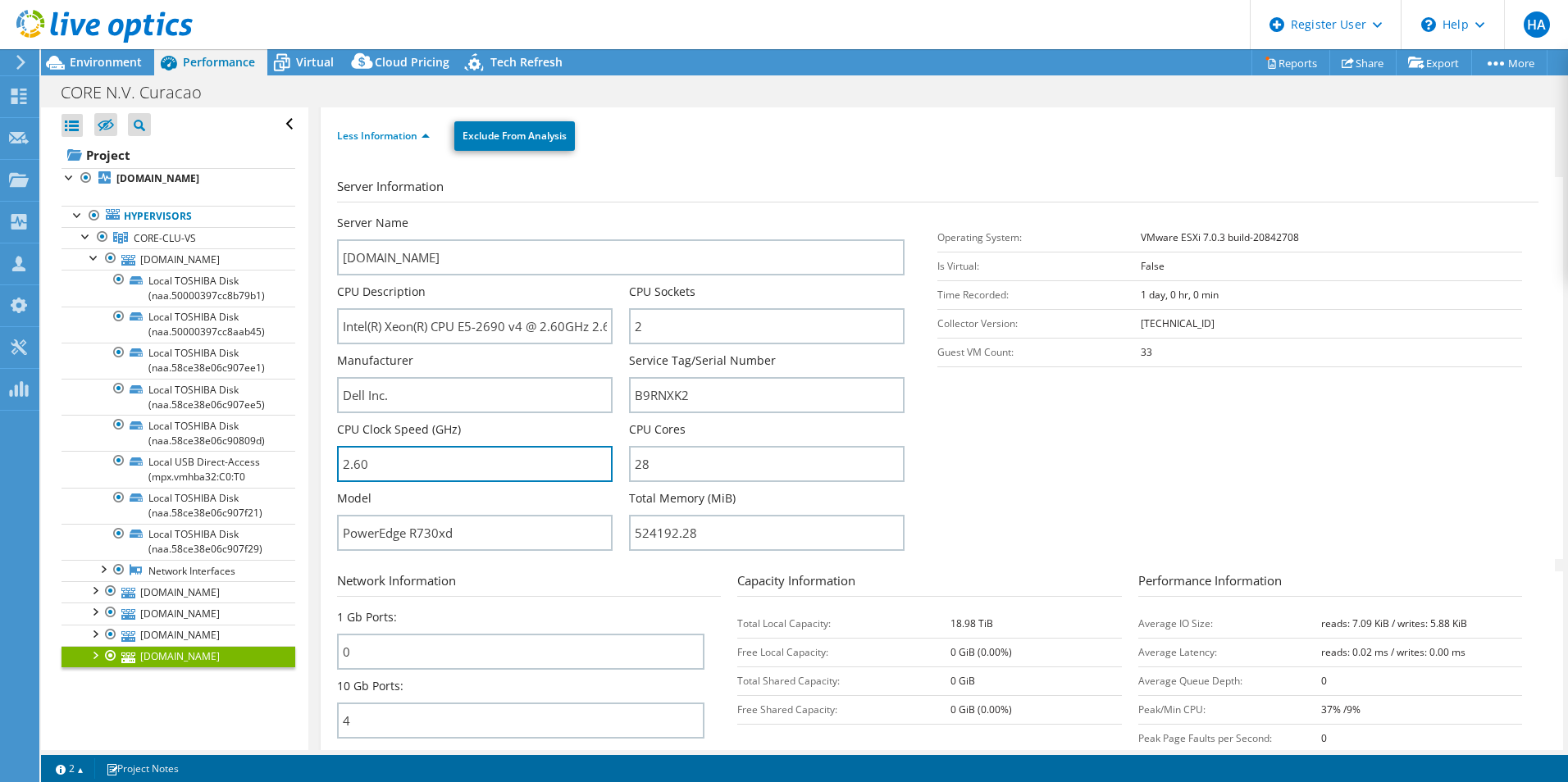
drag, startPoint x: 462, startPoint y: 478, endPoint x: 301, endPoint y: 475, distance: 161.0
click at [376, 475] on input "2.60" at bounding box center [475, 464] width 276 height 36
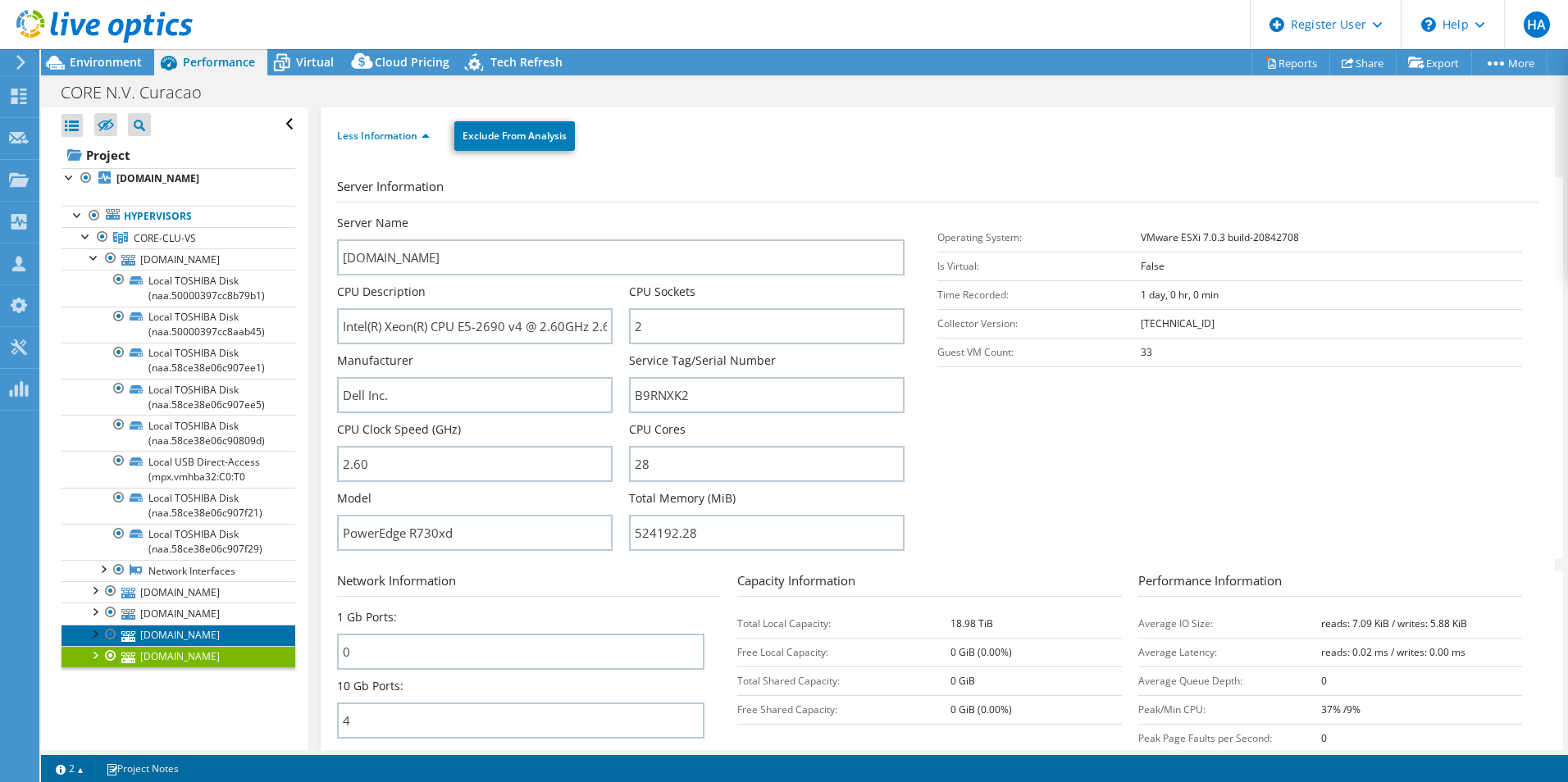
click at [213, 625] on link "corevs05.coredatactr.com" at bounding box center [178, 636] width 234 height 22
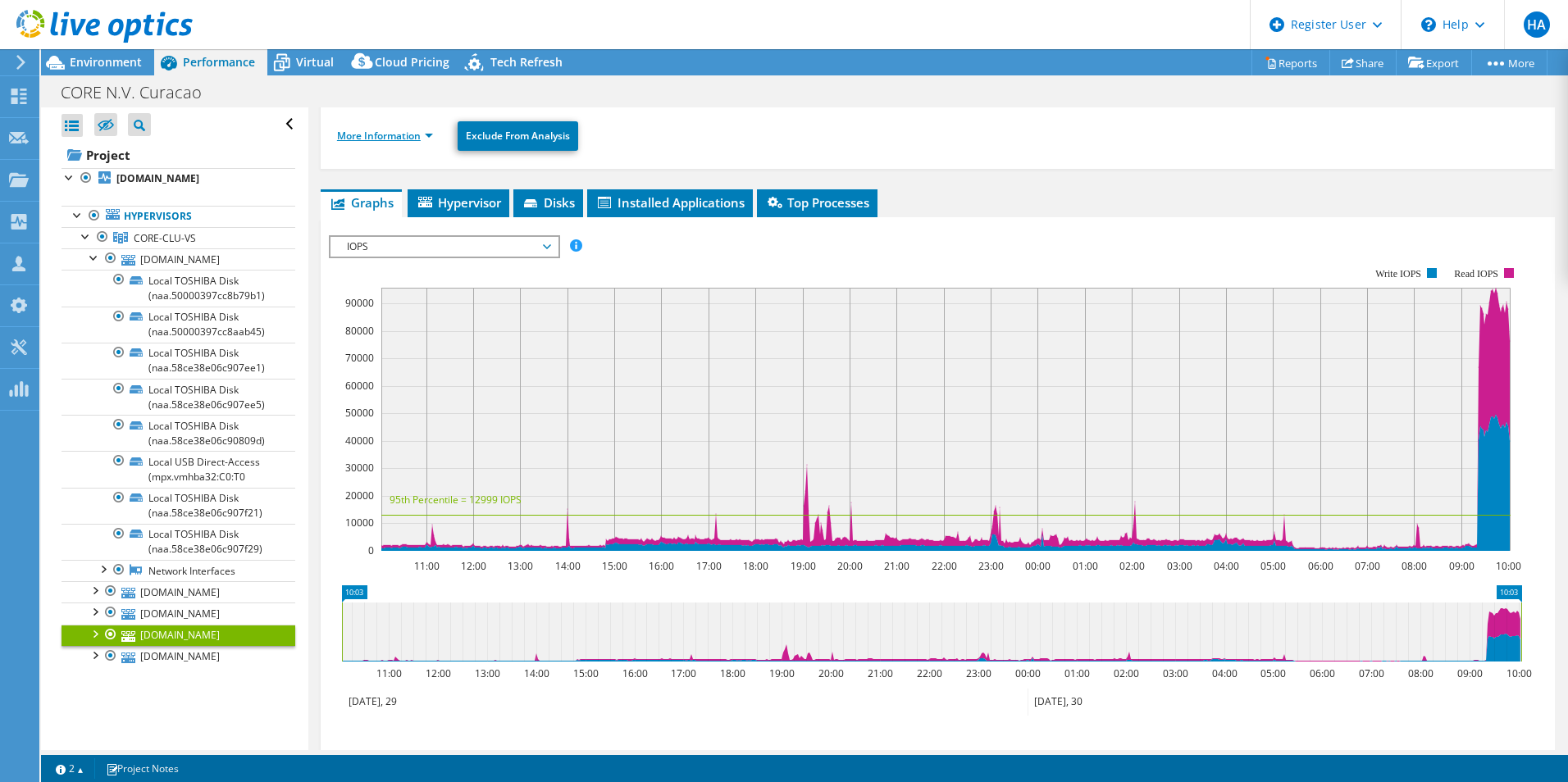
click at [392, 133] on link "More Information" at bounding box center [385, 136] width 96 height 14
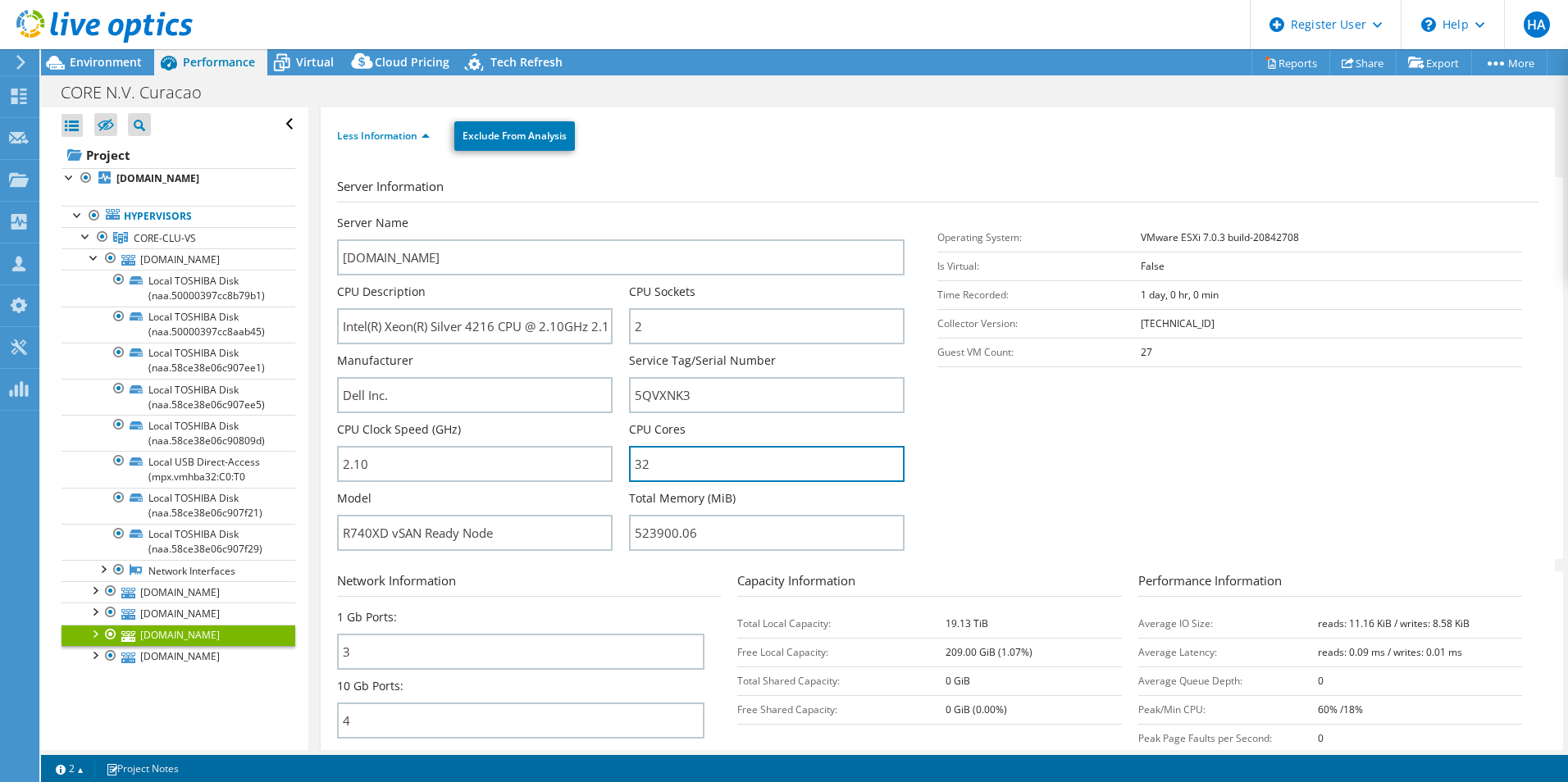
drag, startPoint x: 719, startPoint y: 464, endPoint x: 595, endPoint y: 500, distance: 129.1
click at [612, 215] on div "Server Name corevs05.coredatactr.com CPU Description Intel(R) Xeon(R) Silver 42…" at bounding box center [629, 215] width 585 height 0
click at [1309, 462] on section "Server Information Server Name corevs05.coredatactr.com CPU Description Intel(R…" at bounding box center [942, 369] width 1210 height 383
click at [102, 59] on span "Environment" at bounding box center [105, 62] width 72 height 16
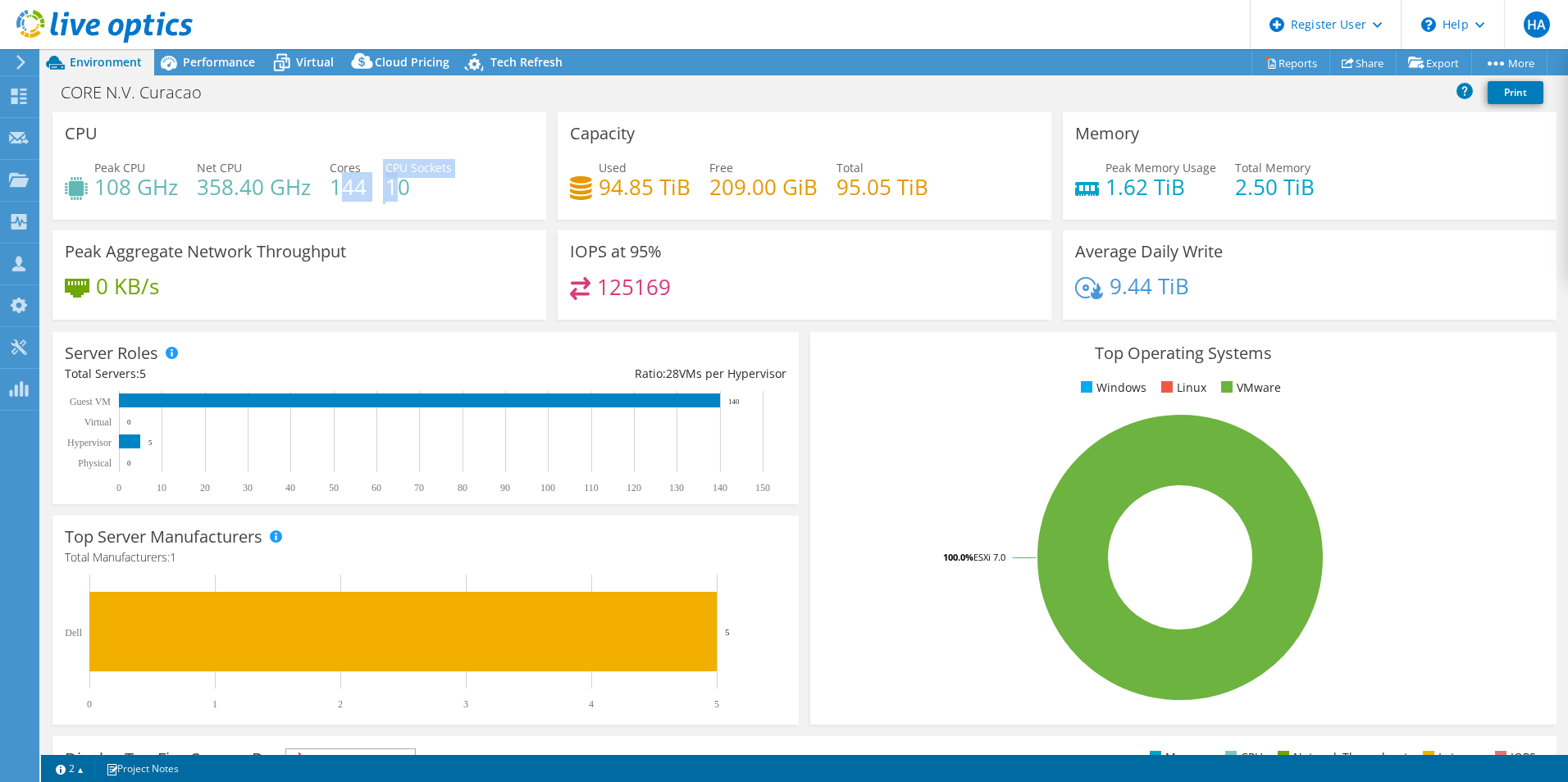
drag, startPoint x: 390, startPoint y: 192, endPoint x: 335, endPoint y: 189, distance: 55.1
click at [335, 189] on div "Peak CPU 108 GHz Net CPU 358.40 GHz Cores 144 CPU Sockets 10" at bounding box center [298, 186] width 469 height 54
click at [334, 189] on h4 "144" at bounding box center [348, 187] width 37 height 18
drag, startPoint x: 350, startPoint y: 192, endPoint x: 374, endPoint y: 194, distance: 24.1
click at [374, 194] on div "Peak CPU 108 GHz Net CPU 358.40 GHz Cores 144 CPU Sockets 10" at bounding box center [298, 186] width 469 height 54
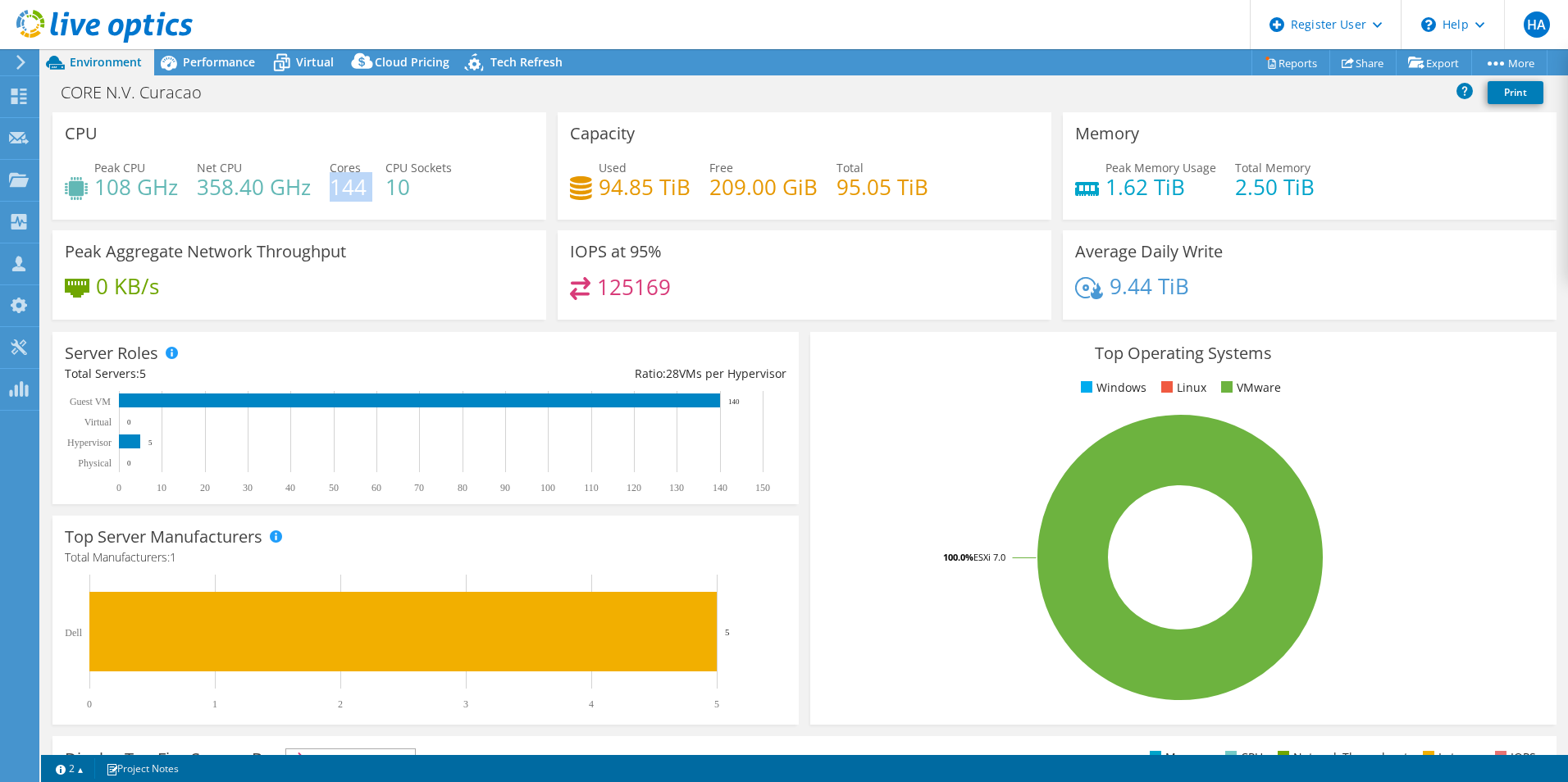
click at [371, 198] on div "Peak CPU 108 GHz Net CPU 358.40 GHz Cores 144 CPU Sockets 10" at bounding box center [298, 186] width 469 height 54
click at [222, 62] on span "Performance" at bounding box center [219, 62] width 72 height 16
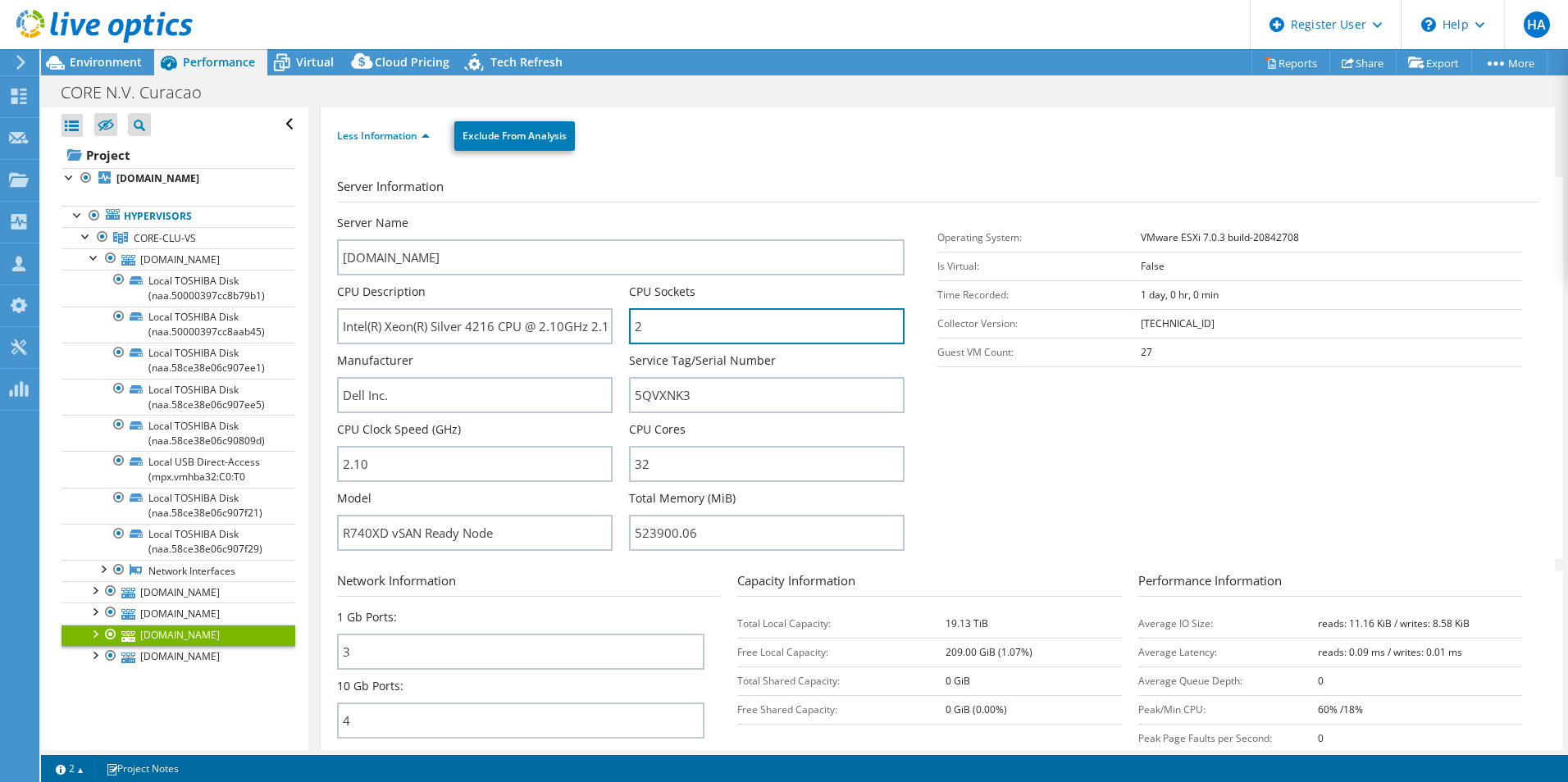
drag, startPoint x: 649, startPoint y: 326, endPoint x: 616, endPoint y: 324, distance: 33.1
click at [616, 215] on div "Server Name corevs05.coredatactr.com CPU Description Intel(R) Xeon(R) Silver 42…" at bounding box center [629, 215] width 585 height 0
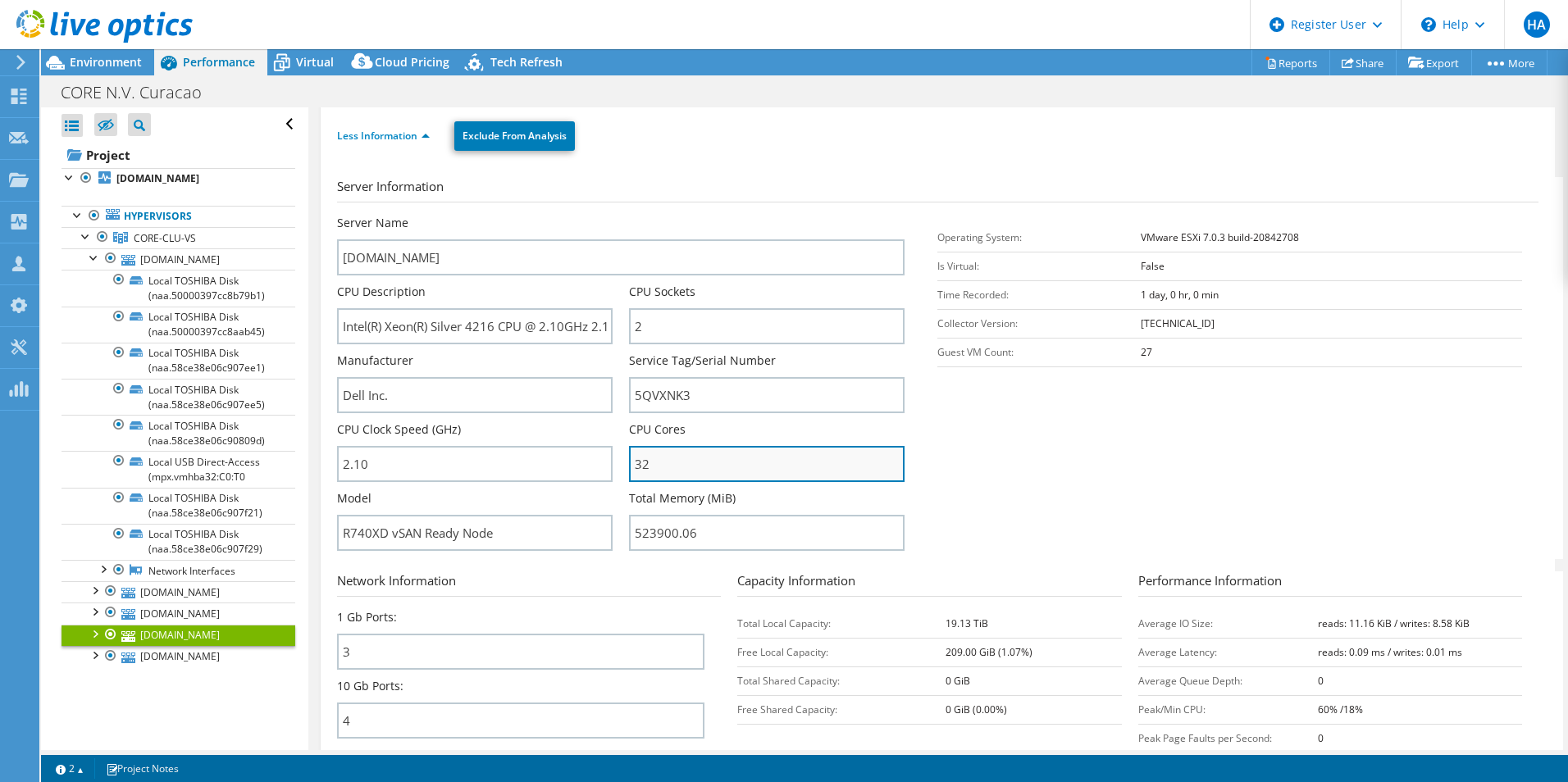
drag, startPoint x: 673, startPoint y: 455, endPoint x: 629, endPoint y: 456, distance: 44.0
click at [629, 456] on input "32" at bounding box center [767, 464] width 276 height 36
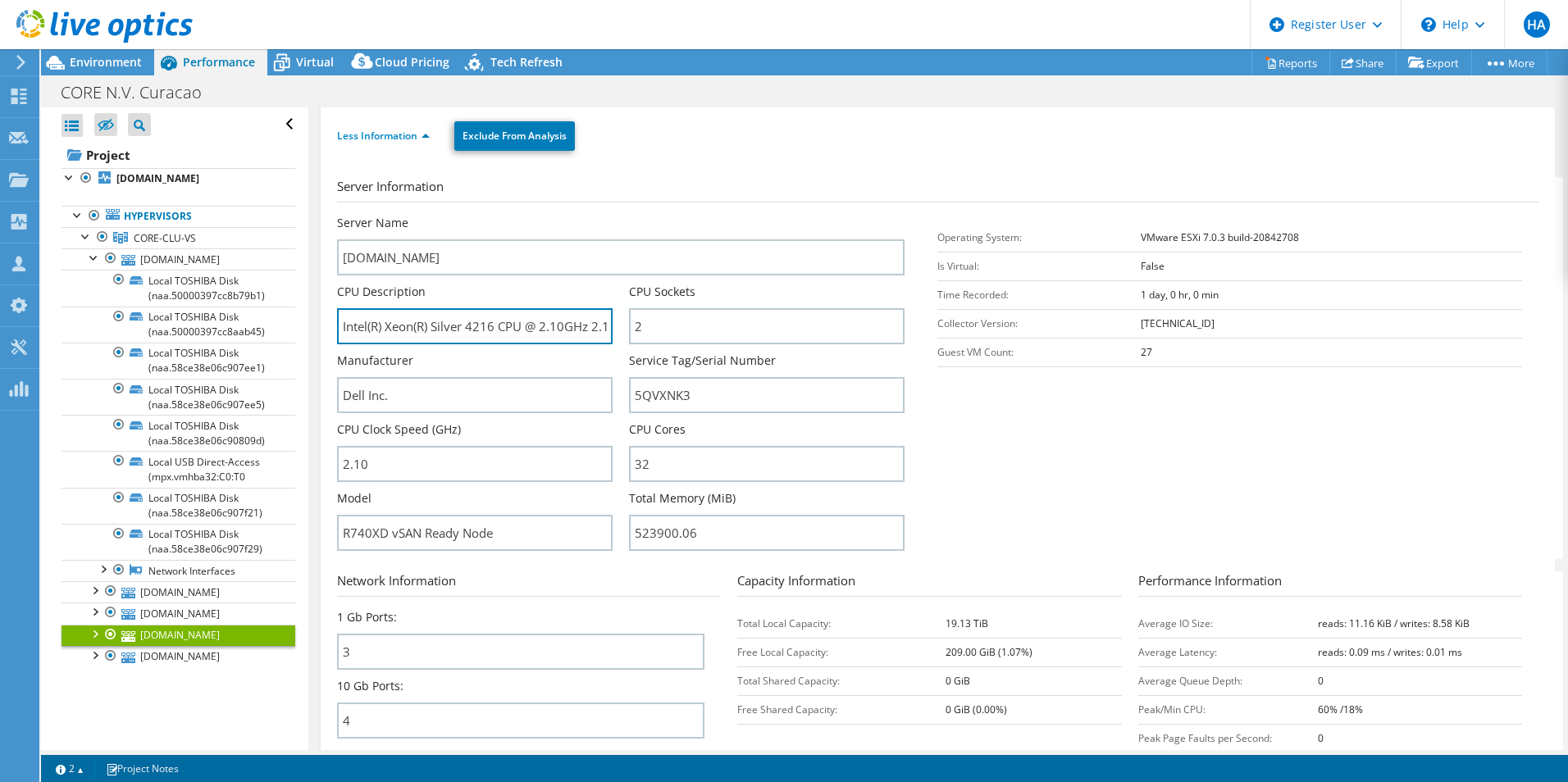
scroll to position [0, 40]
drag, startPoint x: 573, startPoint y: 331, endPoint x: 619, endPoint y: 331, distance: 46.0
click at [619, 331] on div "CPU Description Intel(R) Xeon(R) Silver 4216 CPU @ 2.10GHz 2.10 GHz" at bounding box center [483, 313] width 292 height 60
click at [505, 326] on input "Intel(R) Xeon(R) Silver 4216 CPU @ 2.10GHz 2.10 GHz" at bounding box center [475, 326] width 276 height 36
drag, startPoint x: 488, startPoint y: 322, endPoint x: 392, endPoint y: 322, distance: 96.0
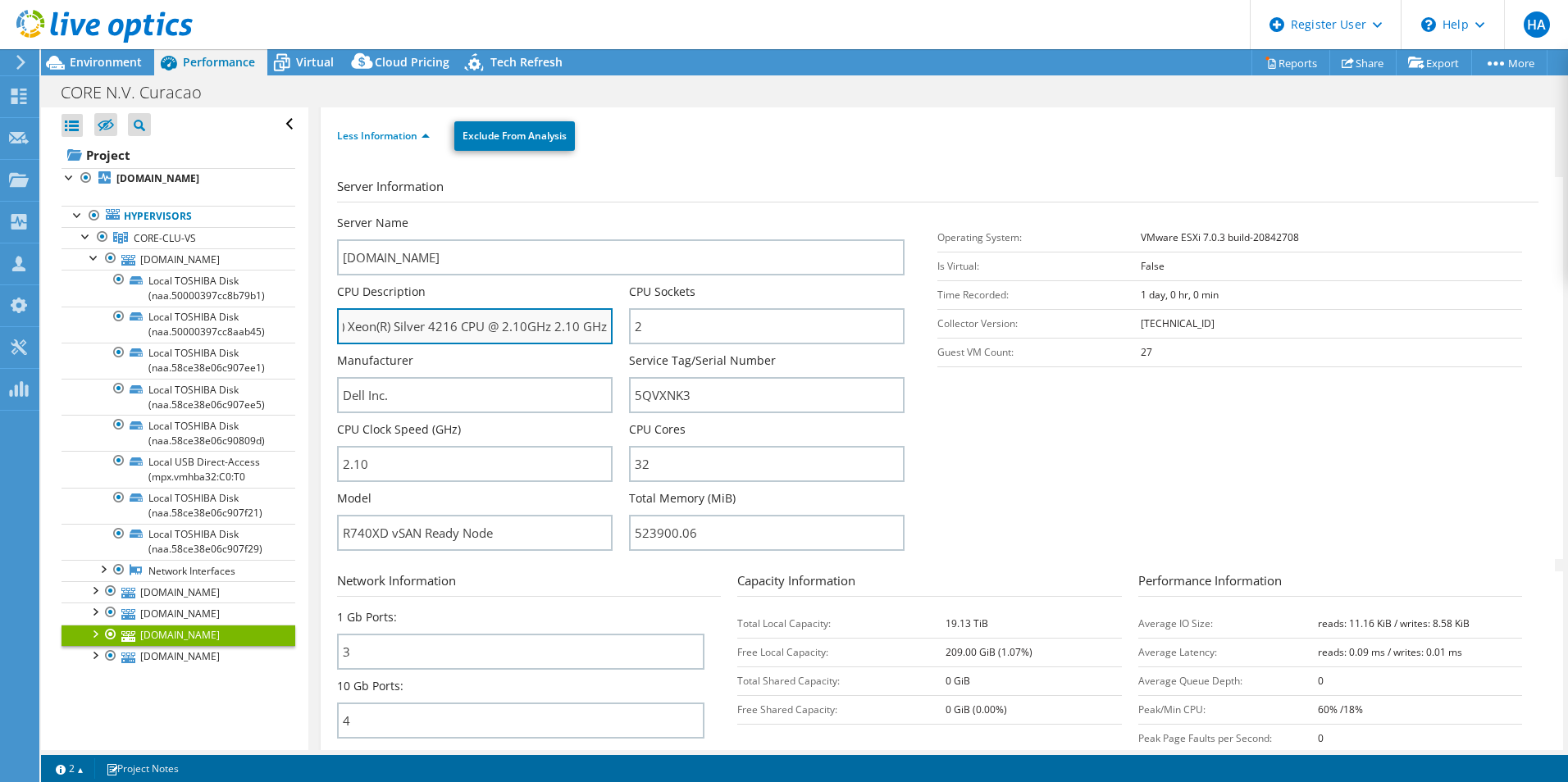
click at [392, 322] on input "Intel(R) Xeon(R) Silver 4216 CPU @ 2.10GHz 2.10 GHz" at bounding box center [475, 326] width 276 height 36
click at [473, 331] on input "Intel(R) Xeon(R) Silver 4216 CPU @ 2.10GHz 2.10 GHz" at bounding box center [475, 326] width 276 height 36
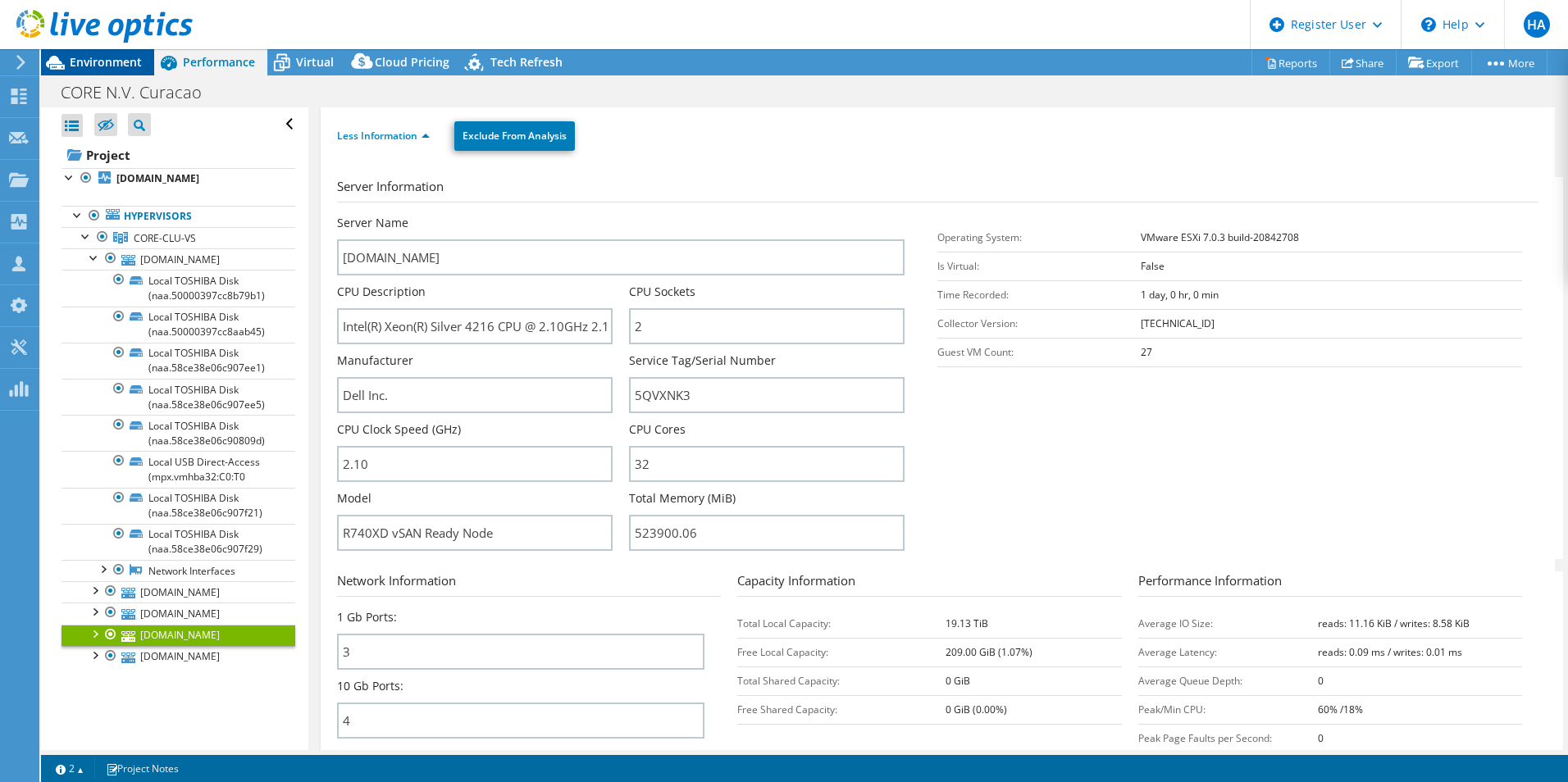
click at [110, 67] on span "Environment" at bounding box center [105, 62] width 72 height 16
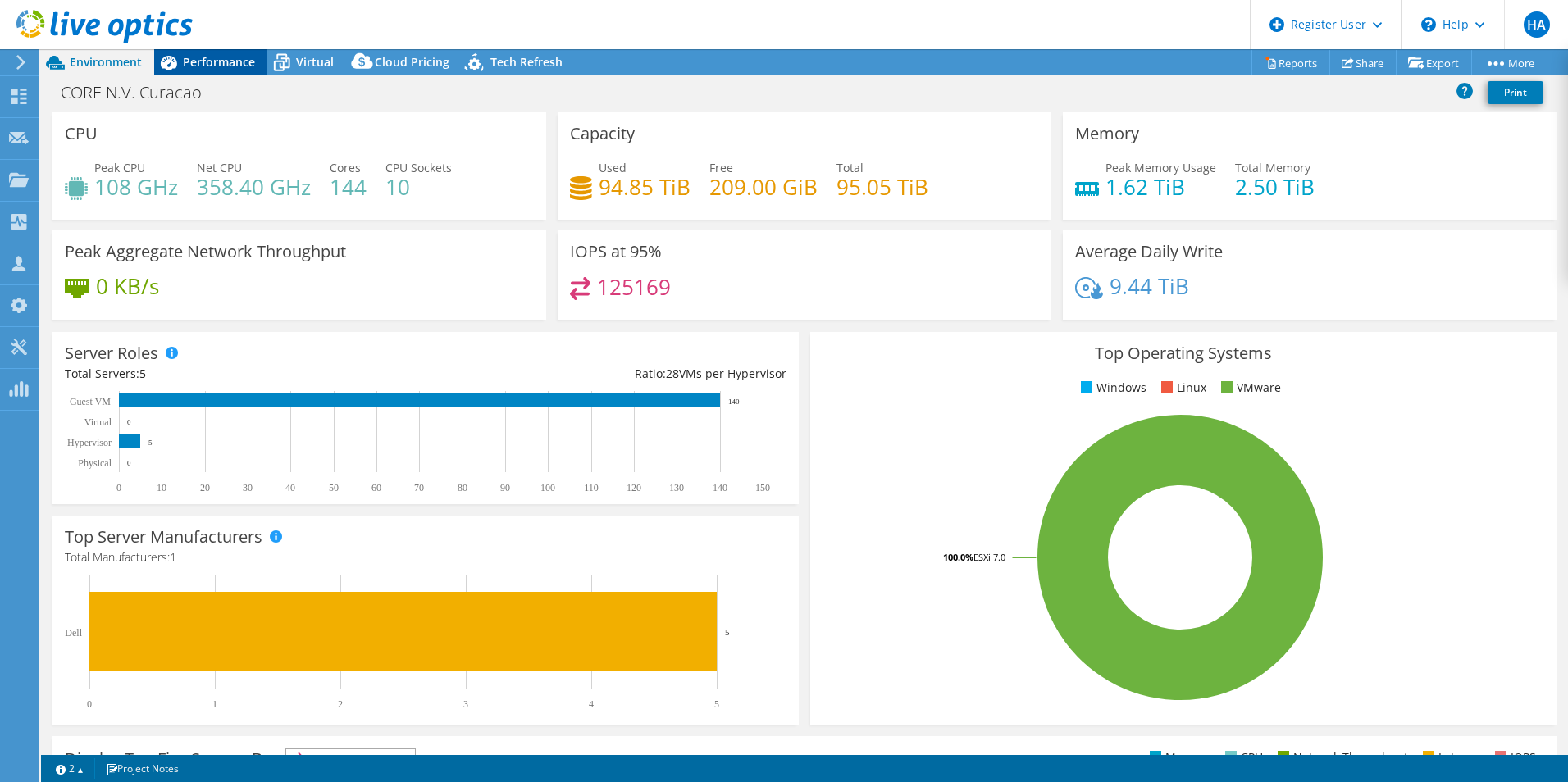
click at [220, 56] on span "Performance" at bounding box center [219, 62] width 72 height 16
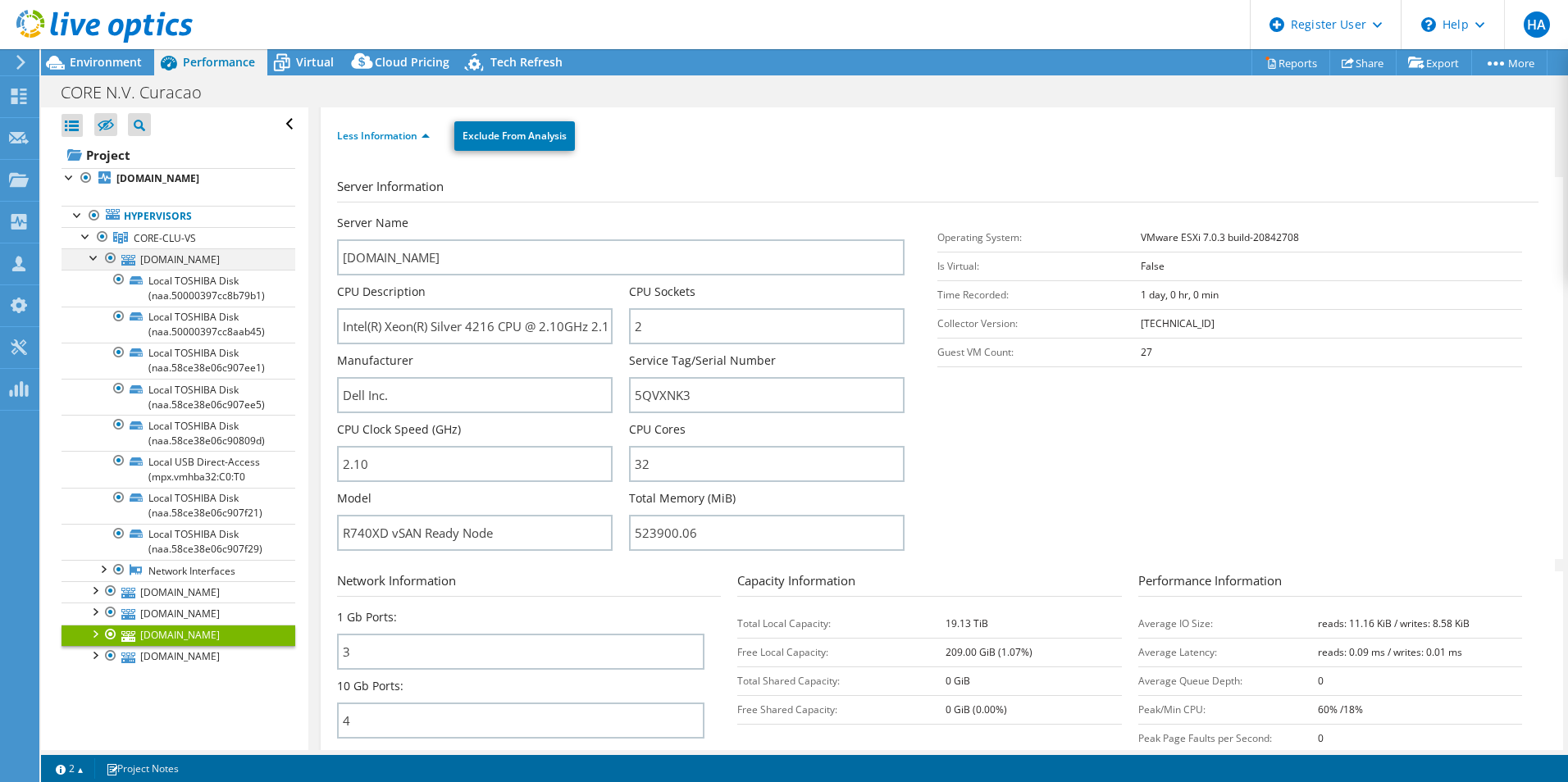
click at [92, 255] on div at bounding box center [94, 257] width 17 height 17
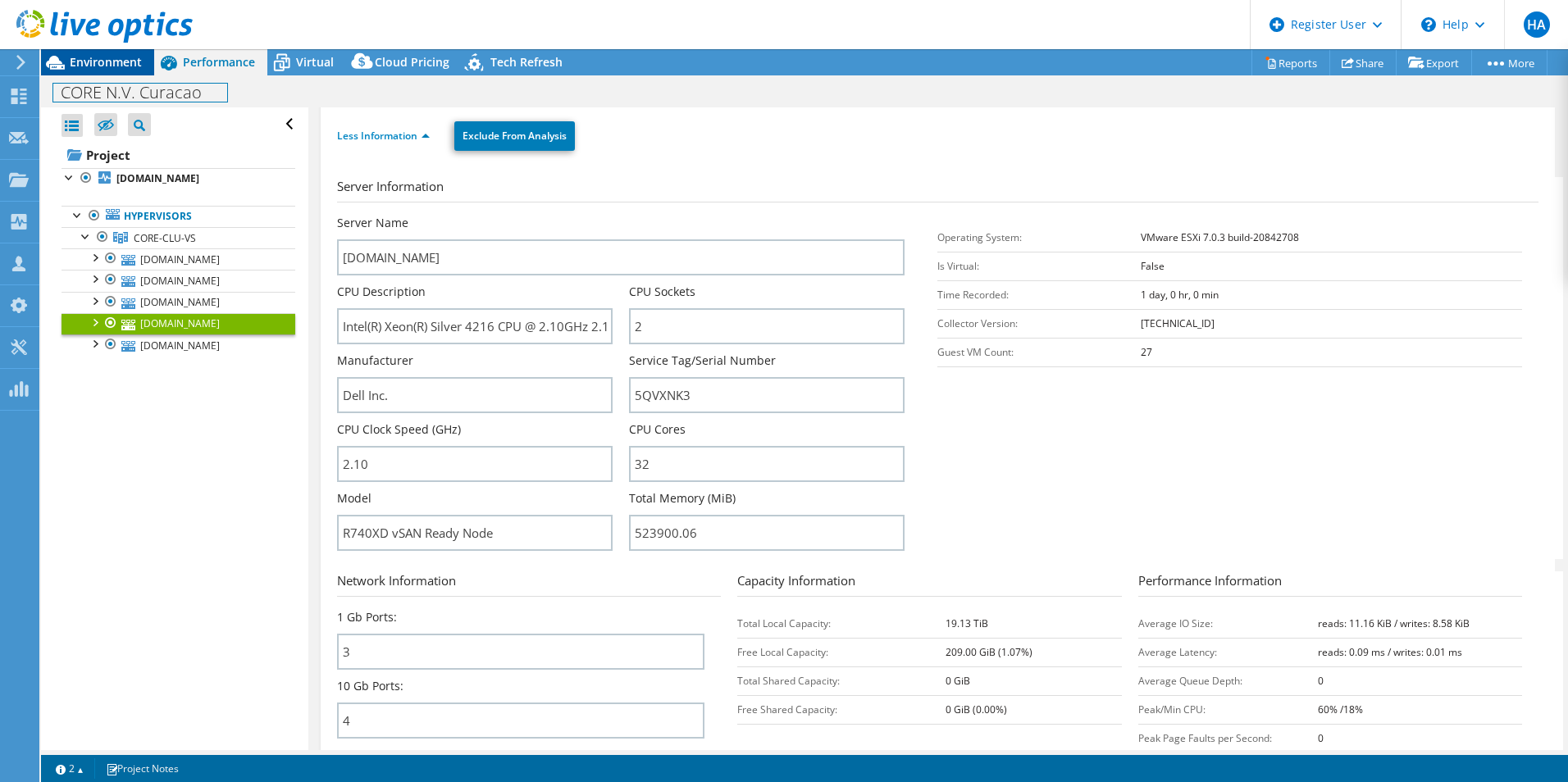
drag, startPoint x: 124, startPoint y: 77, endPoint x: 108, endPoint y: 69, distance: 17.9
click at [124, 77] on div "CORE N.V. Curacao Print" at bounding box center [804, 92] width 1527 height 31
click at [107, 67] on span "Environment" at bounding box center [105, 62] width 72 height 16
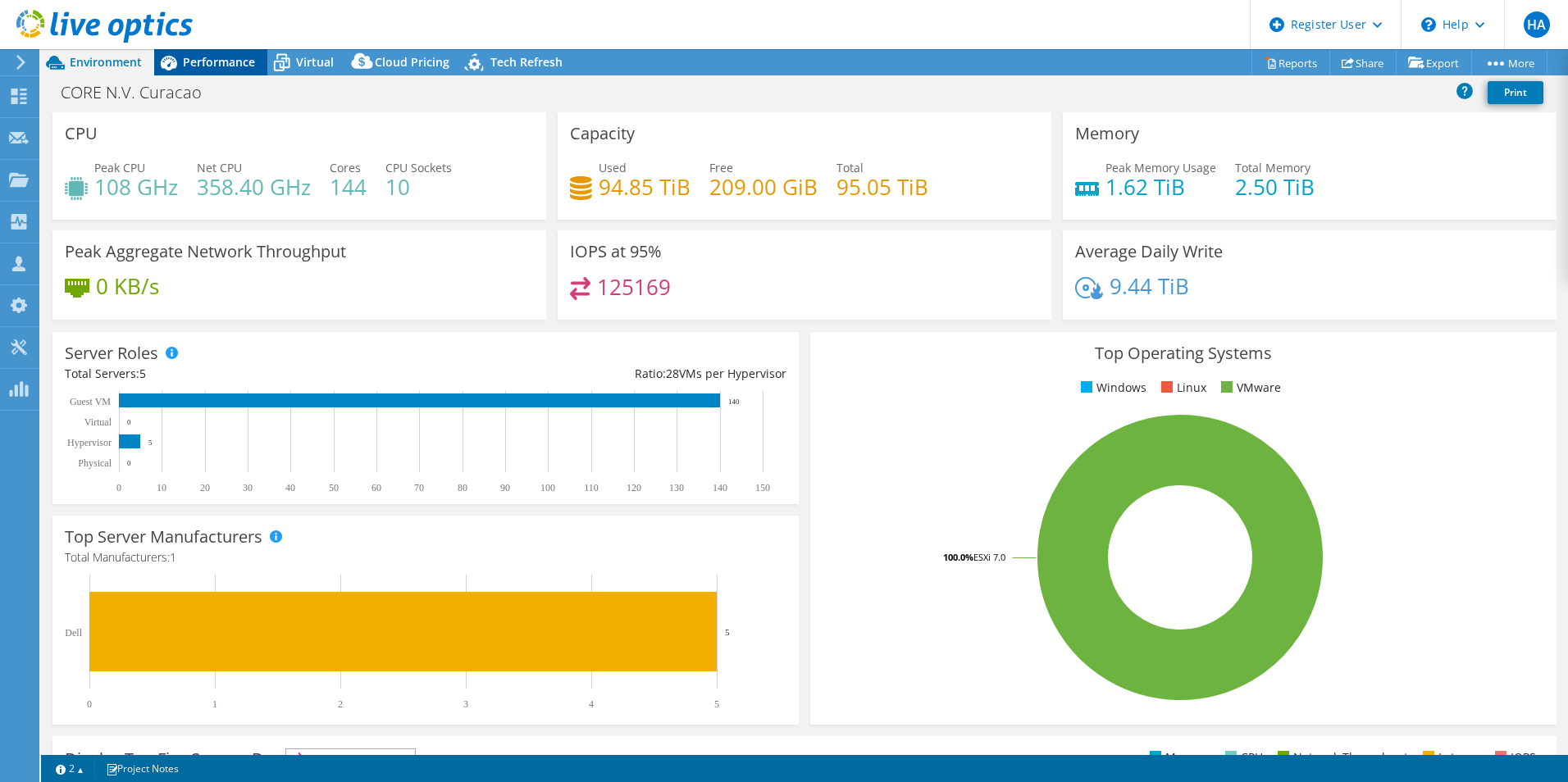
click at [182, 63] on icon at bounding box center [168, 62] width 29 height 29
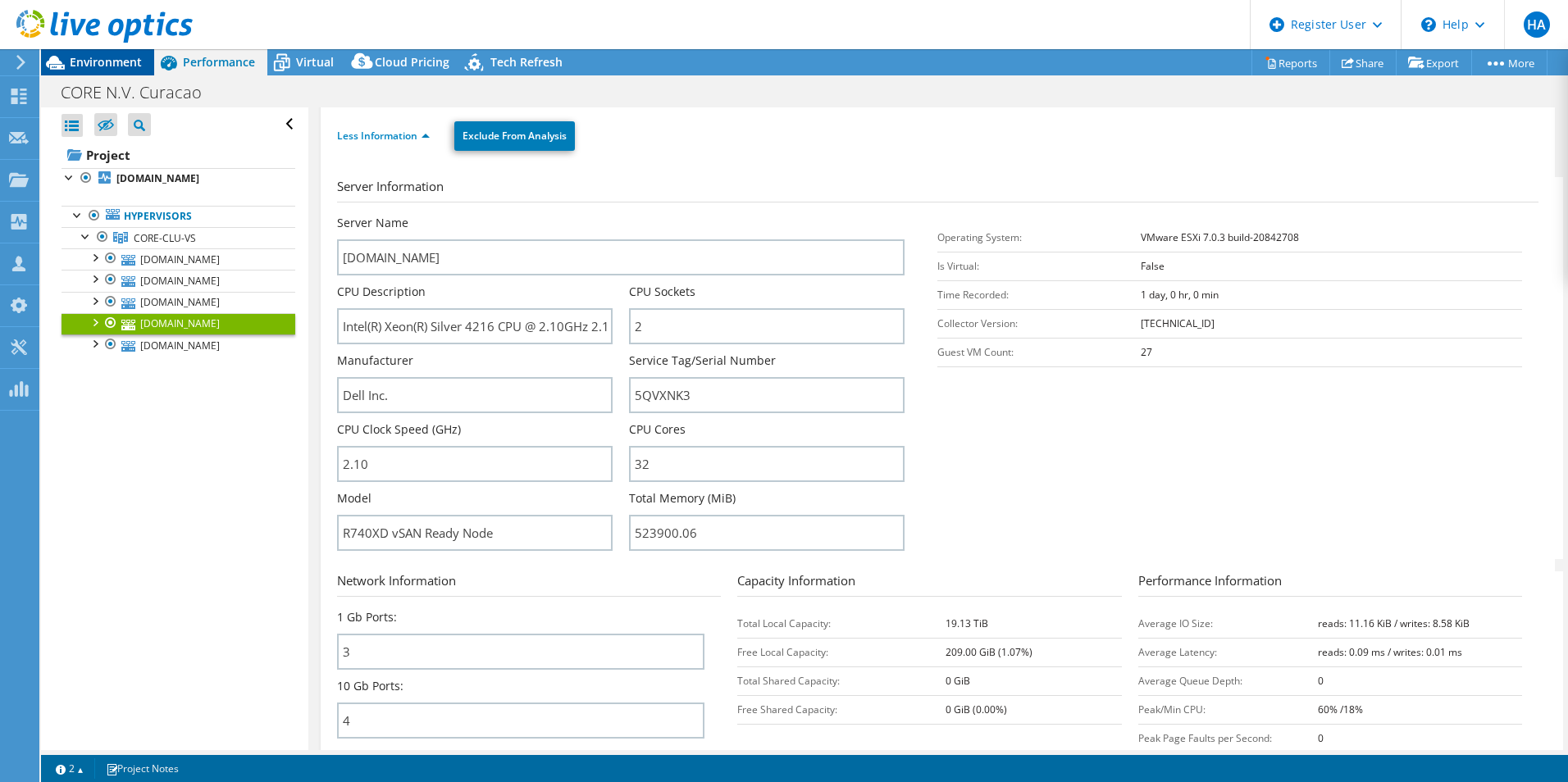
drag, startPoint x: 102, startPoint y: 66, endPoint x: 120, endPoint y: 58, distance: 19.7
click at [102, 66] on span "Environment" at bounding box center [105, 62] width 72 height 16
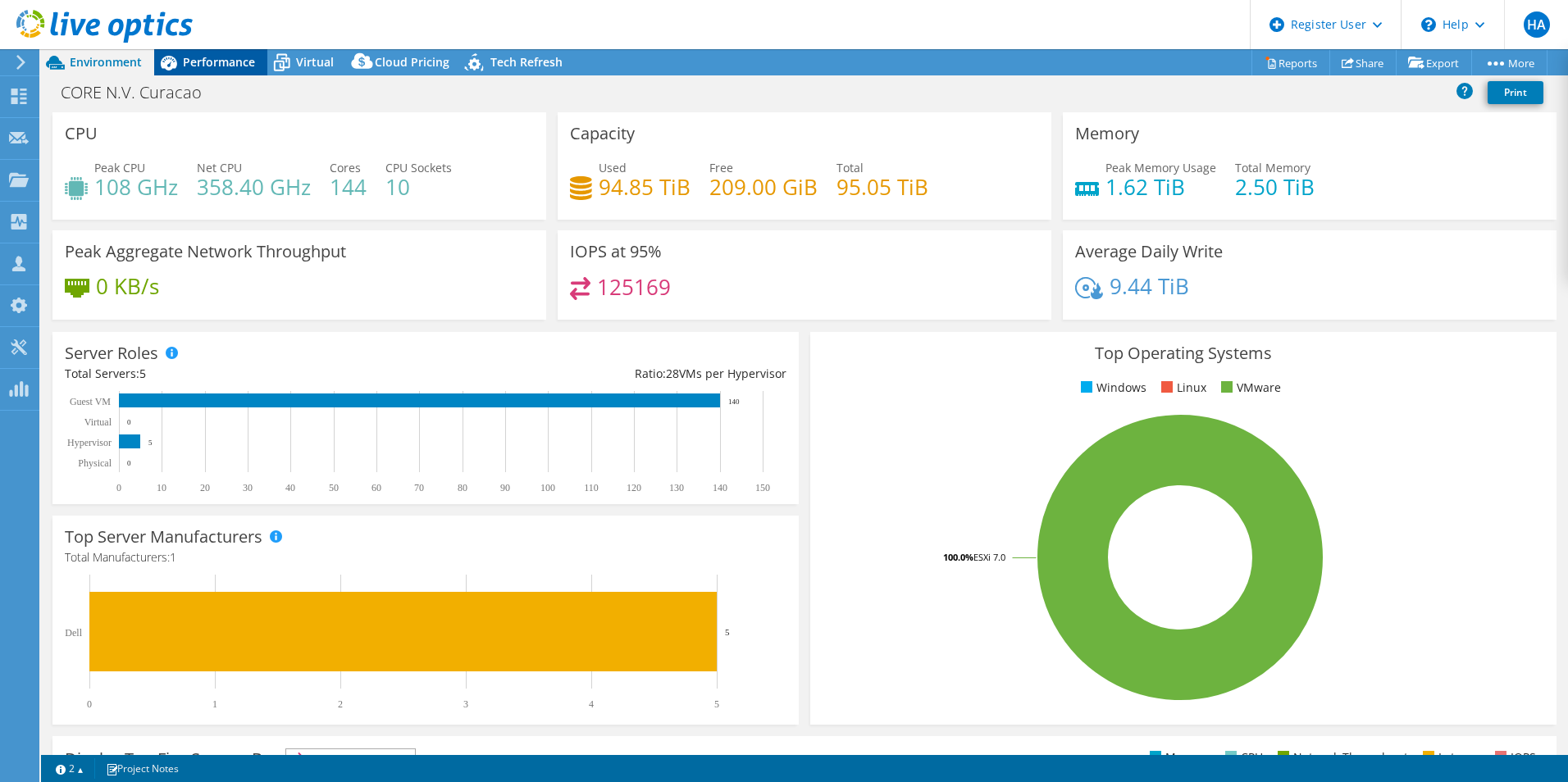
click at [179, 57] on icon at bounding box center [168, 62] width 29 height 29
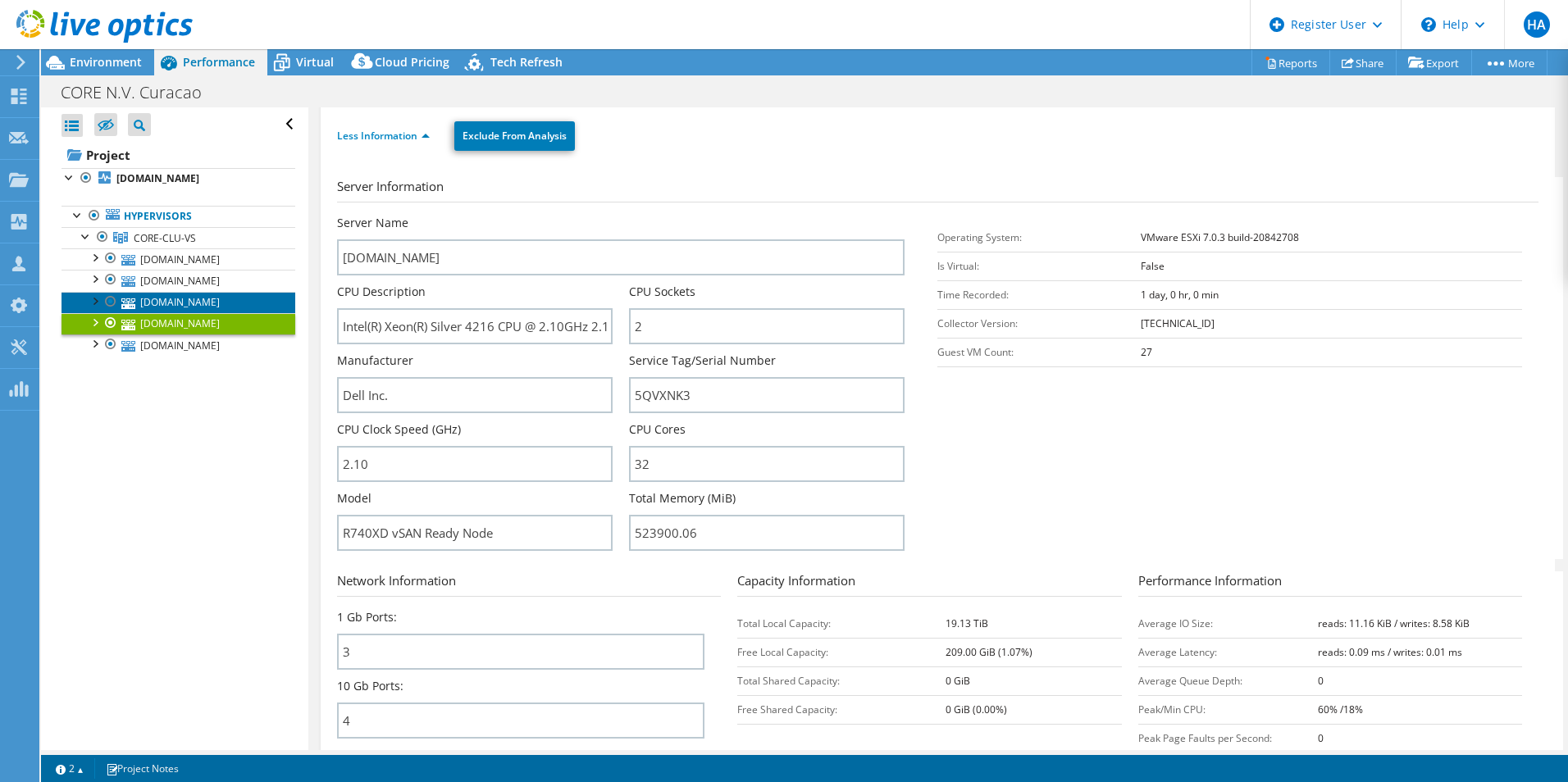
click at [160, 301] on link "corevs04.coredatactr.com" at bounding box center [178, 303] width 234 height 22
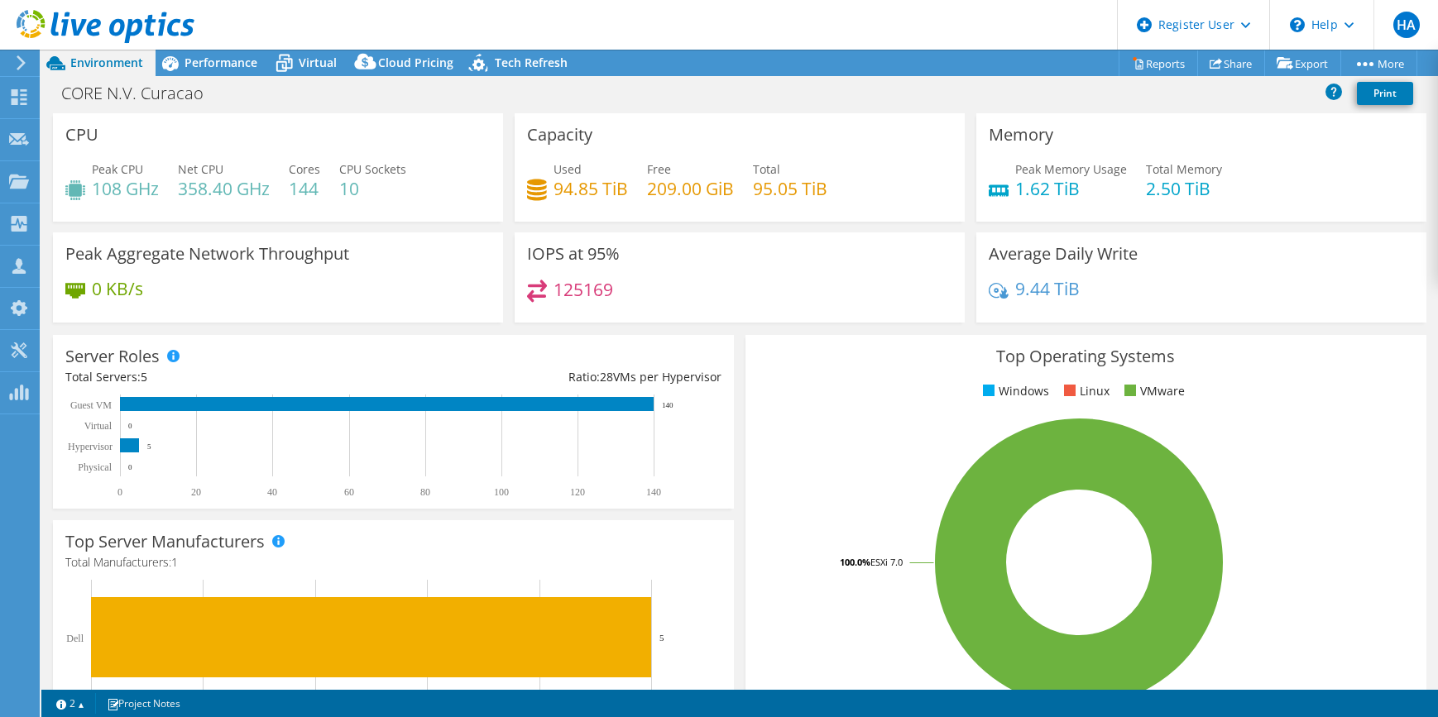
select select "USD"
